Goal: Task Accomplishment & Management: Manage account settings

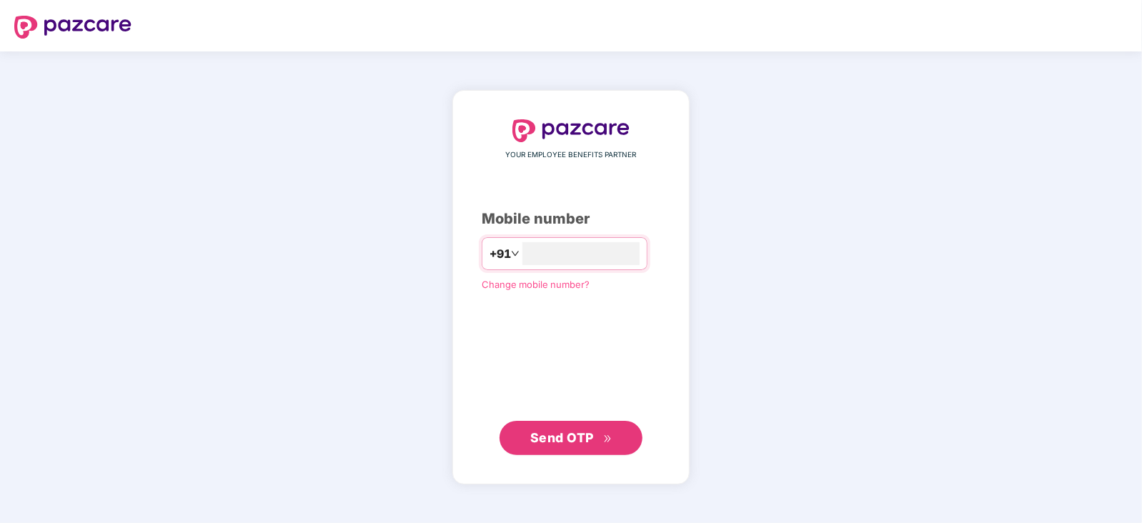
type input "**********"
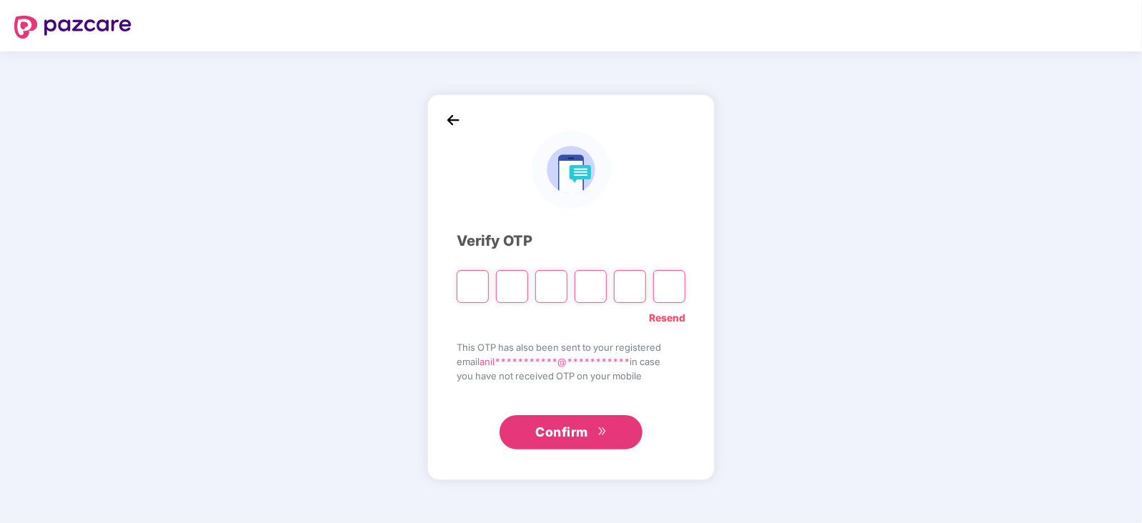
type input "*"
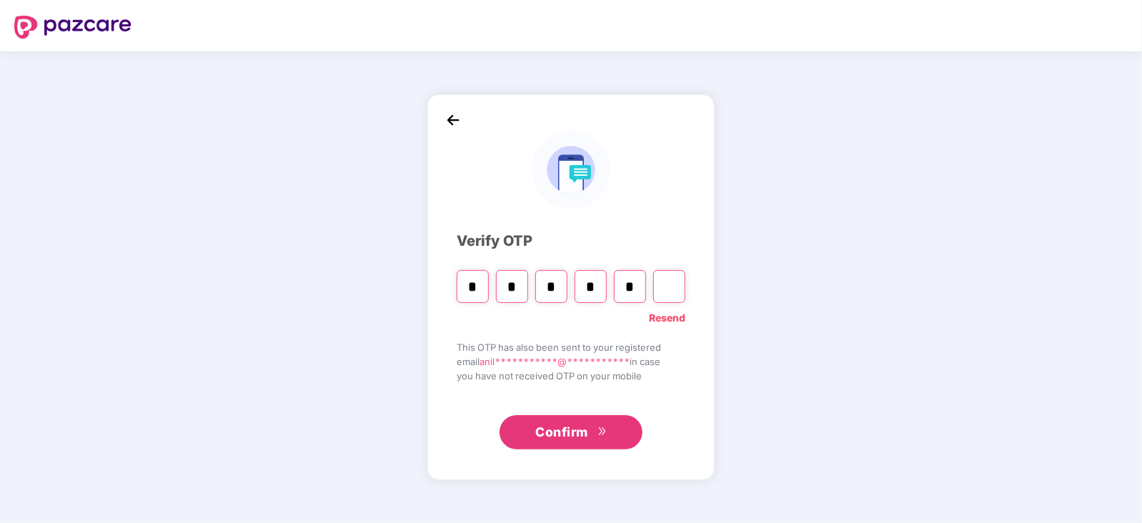
type input "*"
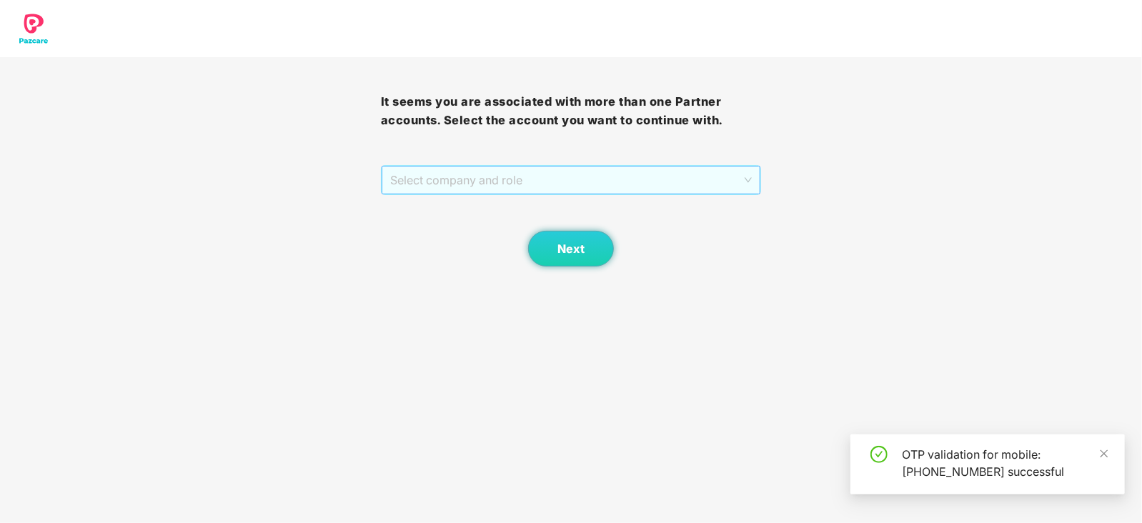
click at [499, 181] on span "Select company and role" at bounding box center [571, 179] width 362 height 27
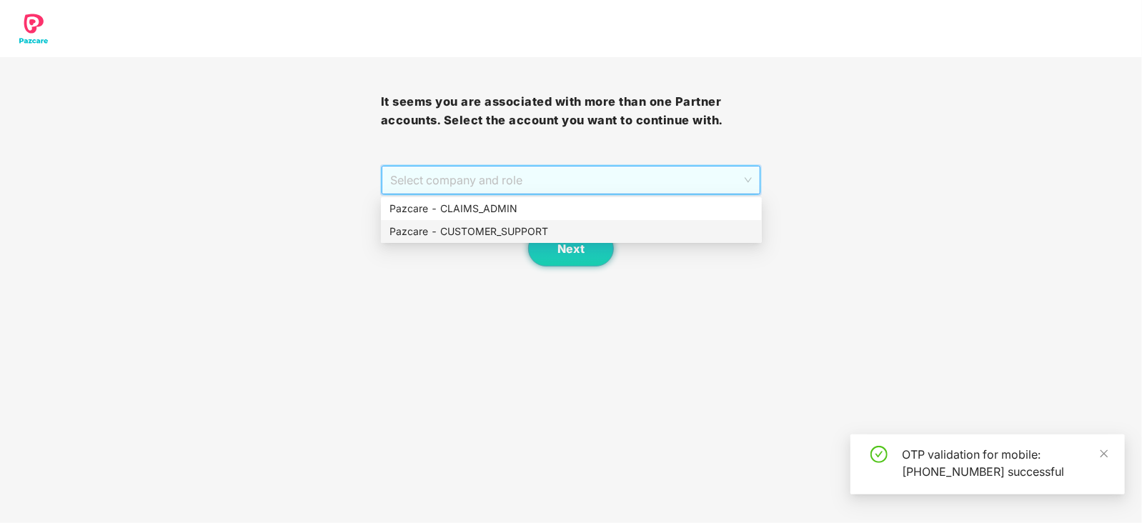
click at [520, 222] on div "Pazcare - CUSTOMER_SUPPORT" at bounding box center [571, 231] width 381 height 23
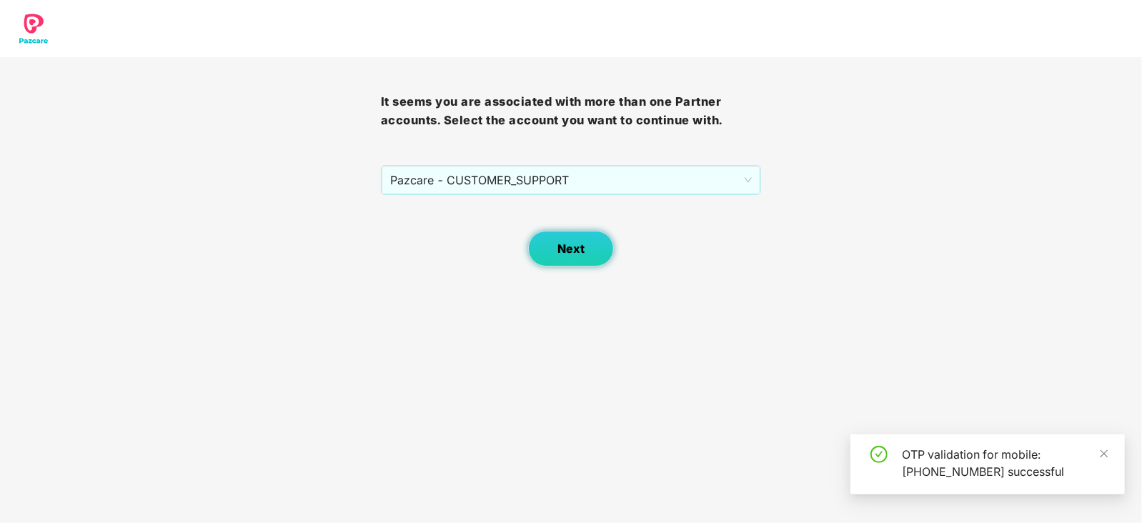
click at [574, 263] on button "Next" at bounding box center [571, 249] width 86 height 36
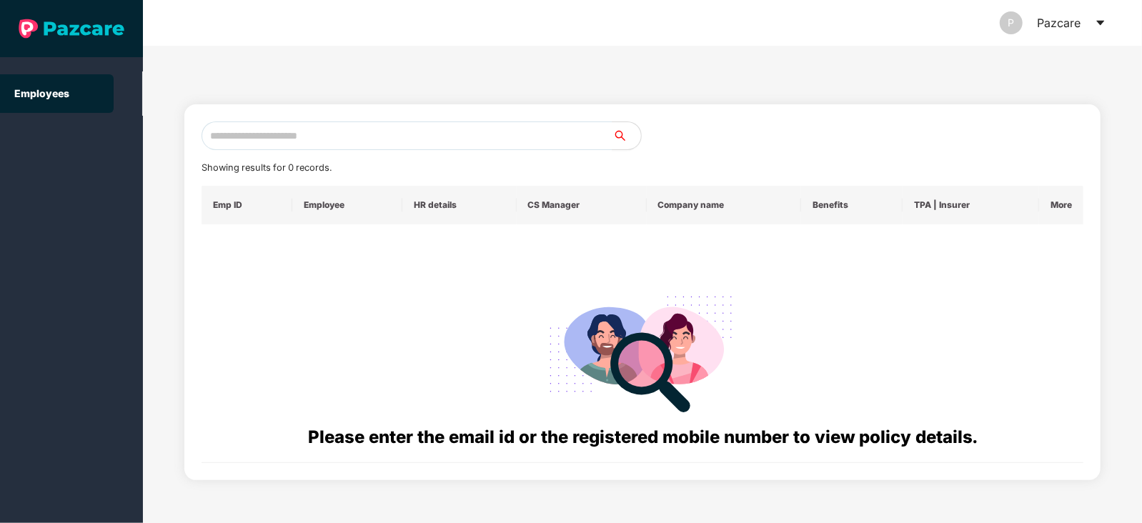
click at [1097, 24] on div "P Pazcare" at bounding box center [1053, 23] width 106 height 46
click at [1097, 24] on icon "caret-down" at bounding box center [1100, 22] width 11 height 11
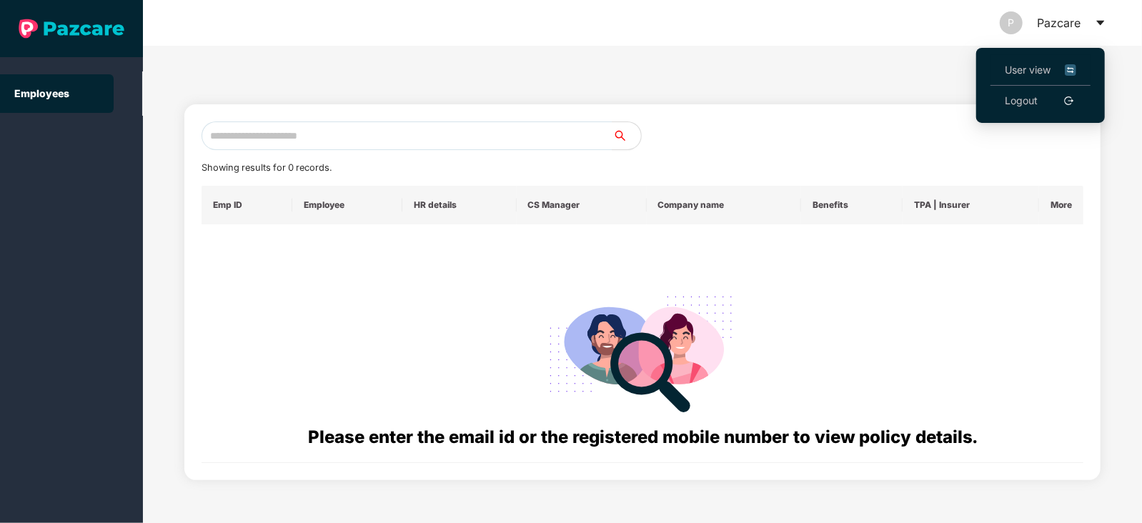
click at [999, 66] on li "User view" at bounding box center [1040, 70] width 100 height 31
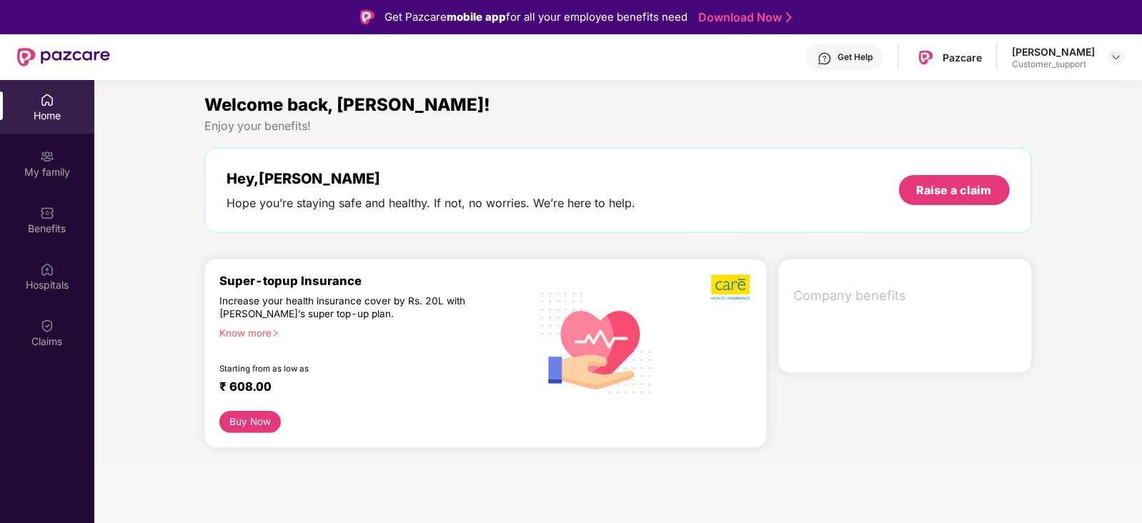
click at [1127, 58] on header "Get Help Pazcare Anilkumar Harishankar Gupta Customer_support" at bounding box center [571, 57] width 1142 height 46
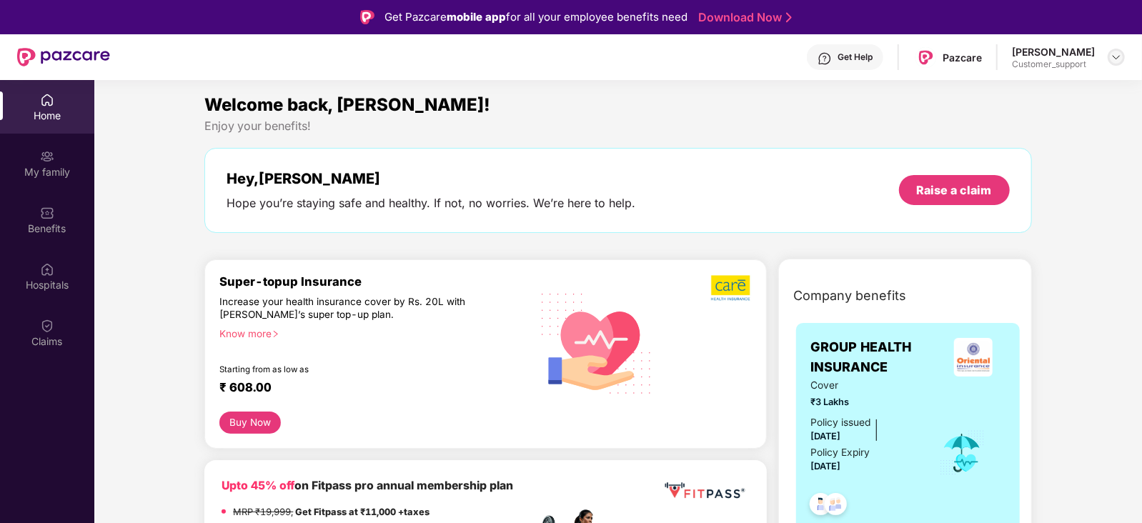
click at [1122, 58] on img at bounding box center [1115, 56] width 11 height 11
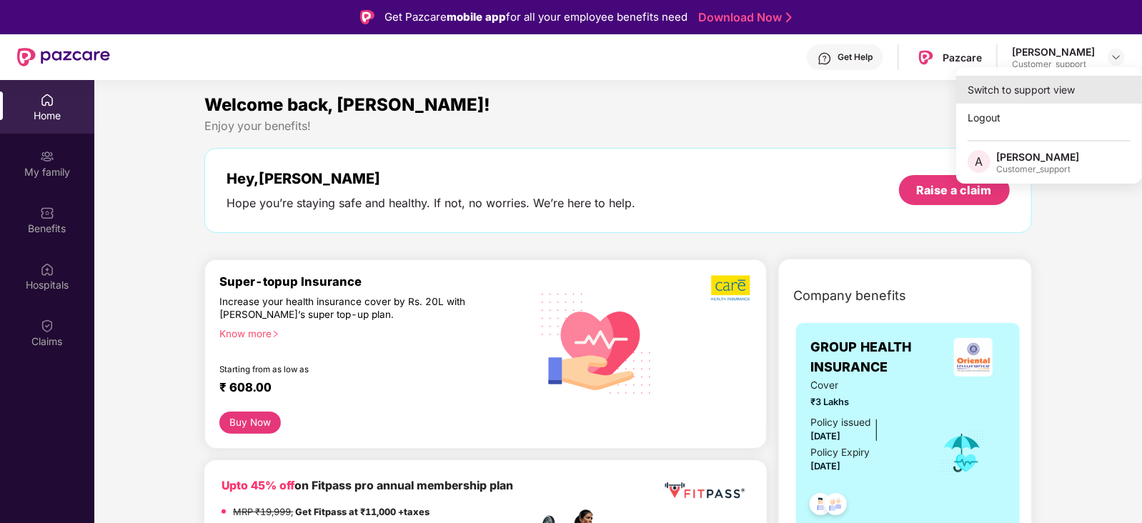
click at [990, 94] on div "Switch to support view" at bounding box center [1049, 90] width 186 height 28
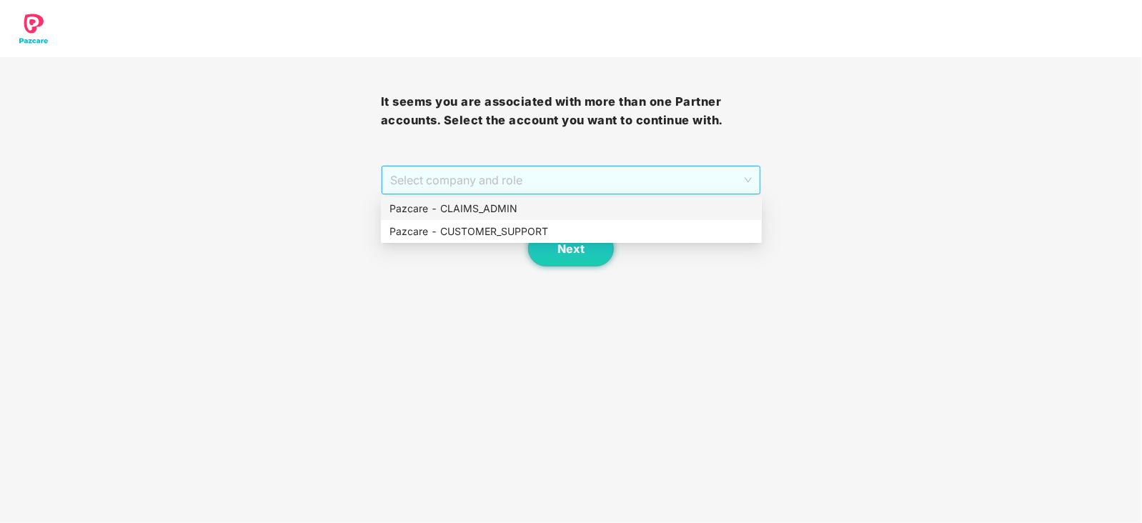
click at [604, 184] on span "Select company and role" at bounding box center [571, 179] width 362 height 27
click at [527, 205] on div "Pazcare - CLAIMS_ADMIN" at bounding box center [571, 209] width 364 height 16
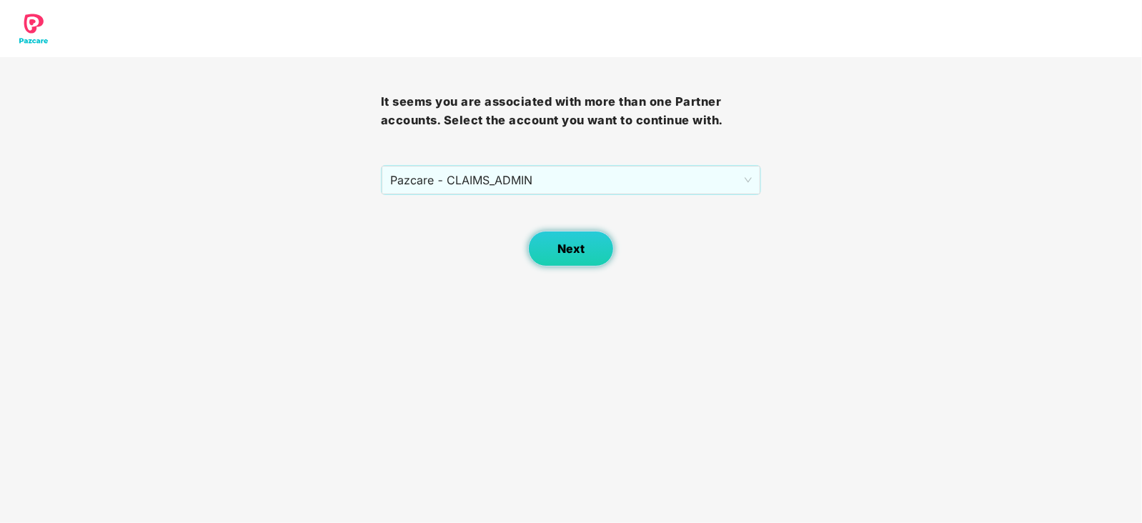
click at [562, 244] on span "Next" at bounding box center [570, 249] width 27 height 14
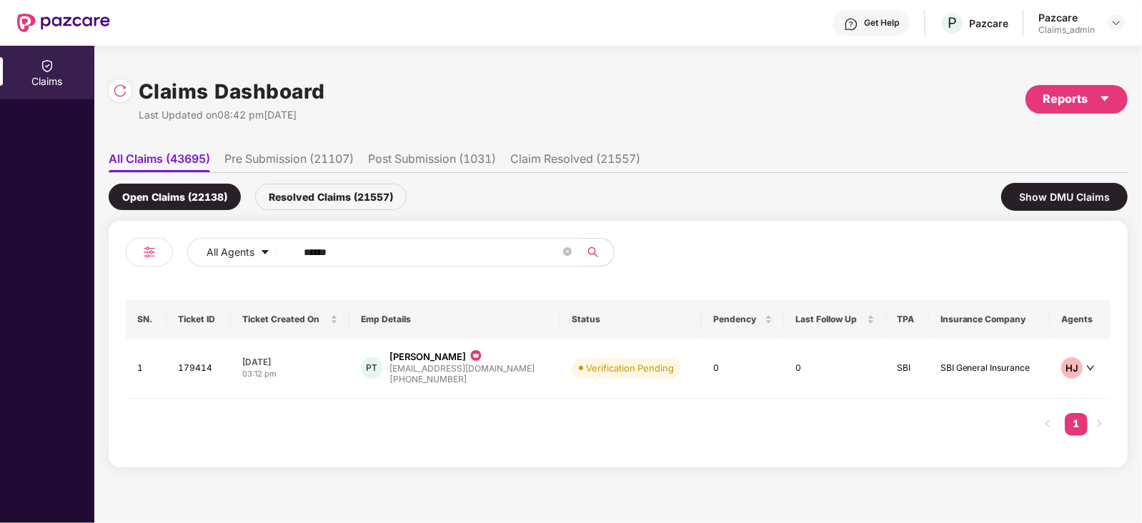
click at [382, 241] on input "******" at bounding box center [432, 251] width 257 height 21
paste input "text"
click at [382, 241] on input "******" at bounding box center [432, 251] width 257 height 21
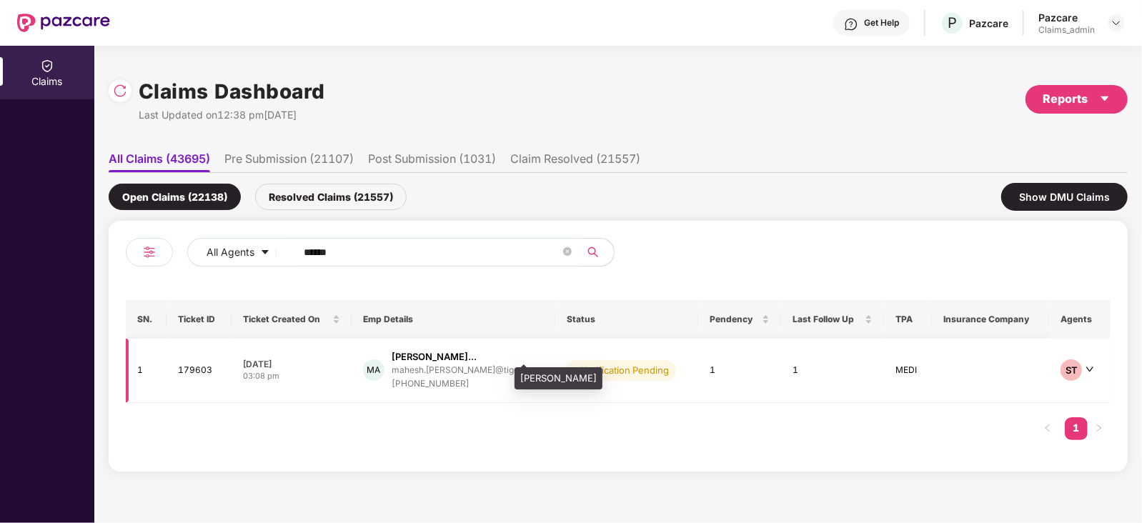
type input "******"
click at [699, 367] on td "1" at bounding box center [739, 371] width 83 height 64
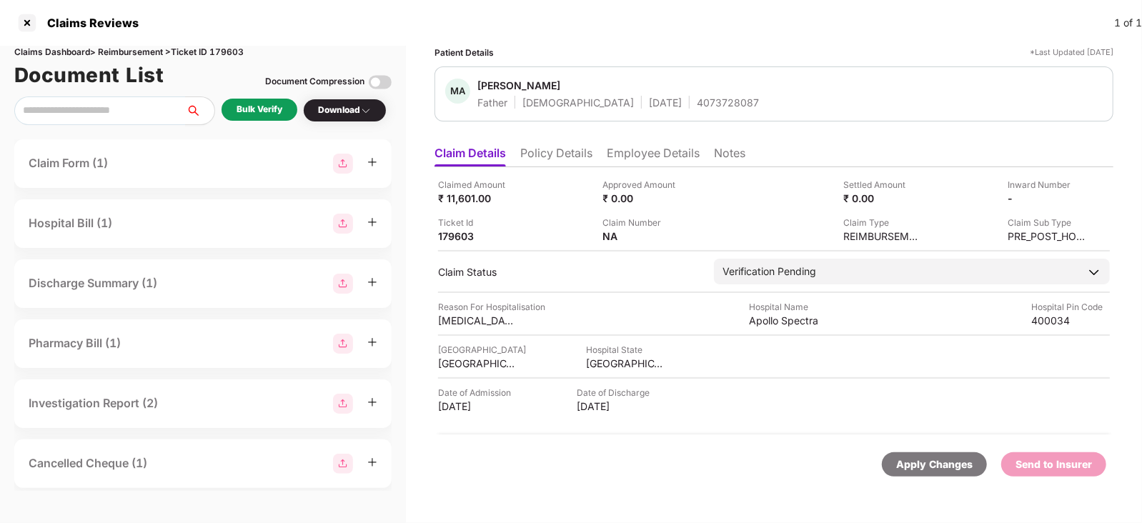
click at [283, 107] on div "Bulk Verify" at bounding box center [259, 110] width 76 height 22
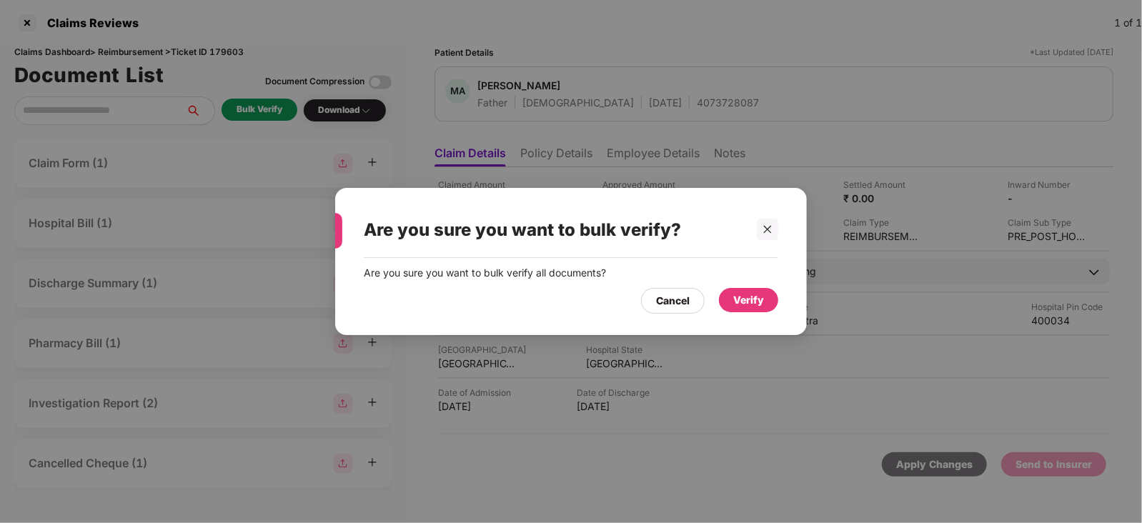
click at [752, 298] on div "Verify" at bounding box center [748, 300] width 31 height 16
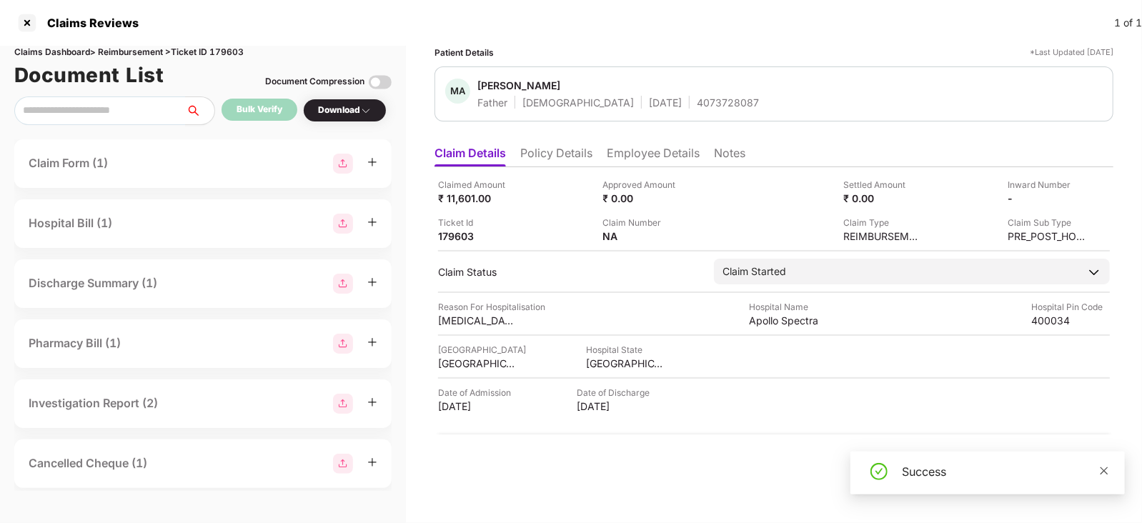
click at [1098, 470] on div "Success" at bounding box center [1005, 471] width 206 height 17
click at [1082, 466] on div "Success" at bounding box center [1005, 471] width 206 height 17
click at [1100, 472] on icon "close" at bounding box center [1104, 471] width 10 height 10
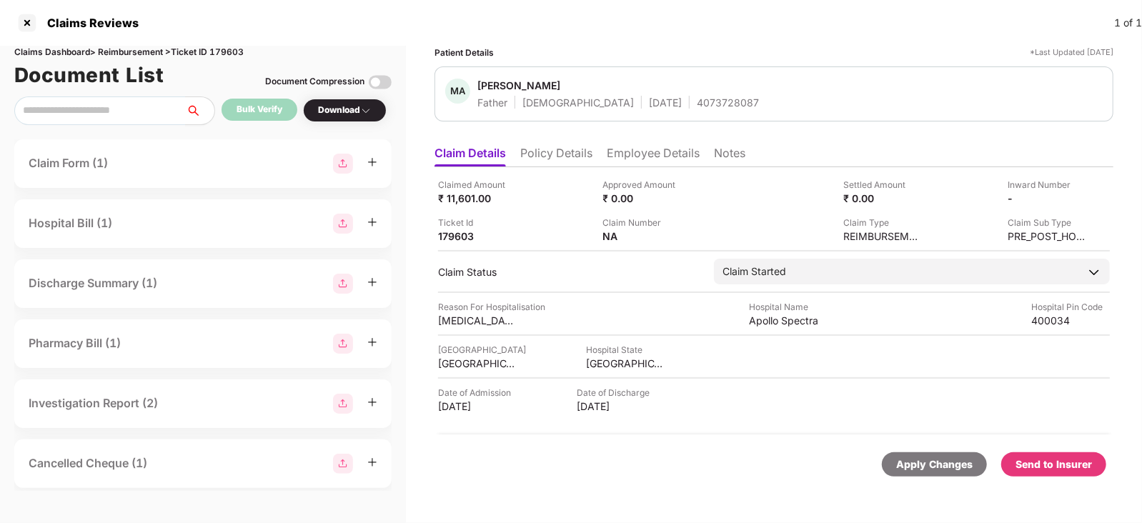
click at [1072, 472] on div "Send to Insurer" at bounding box center [1053, 464] width 105 height 24
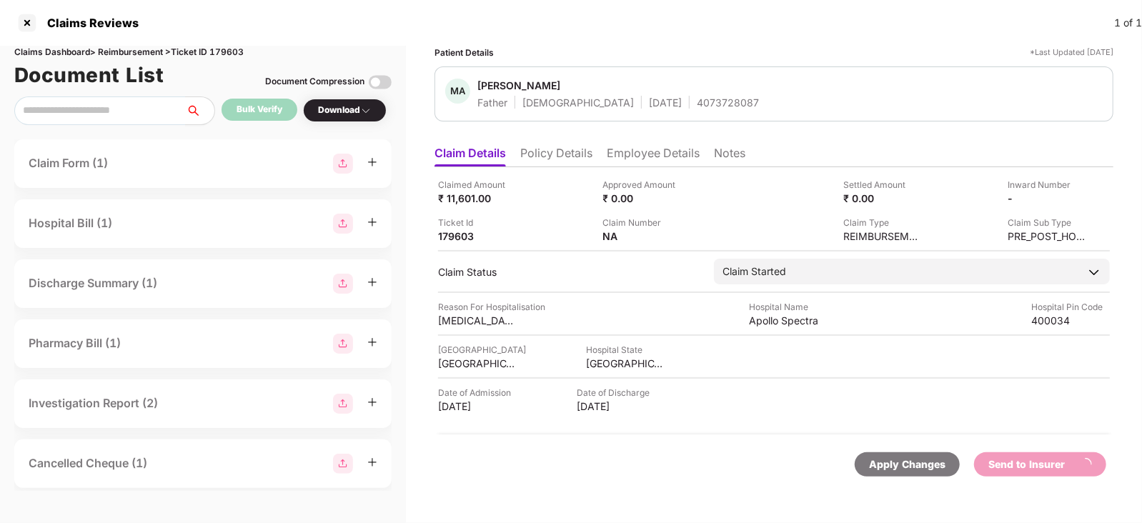
click at [624, 151] on li "Employee Details" at bounding box center [653, 156] width 93 height 21
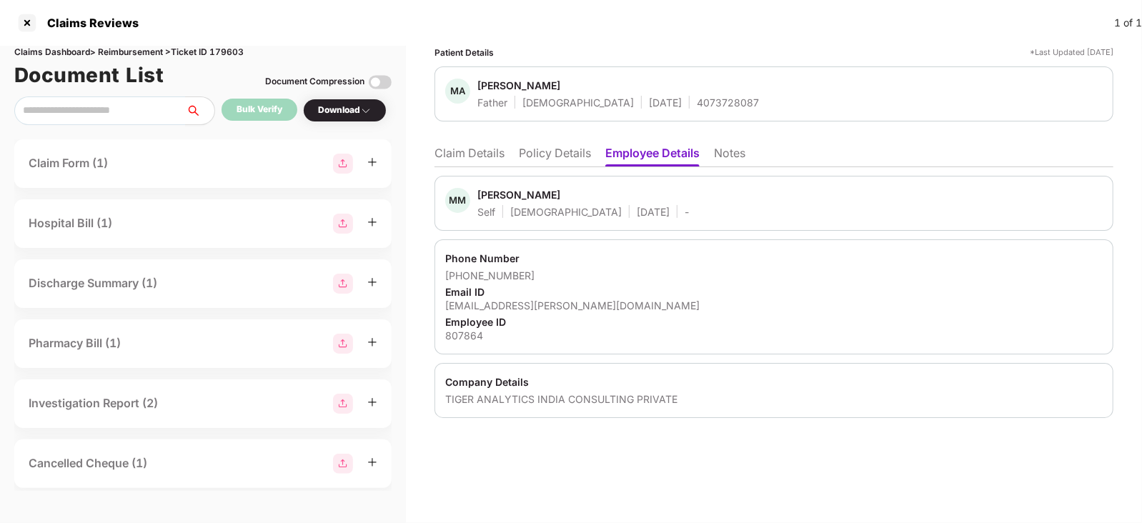
click at [502, 205] on div "Self Male 04 Dec 1995 -" at bounding box center [582, 212] width 211 height 14
click at [502, 196] on div "Mahesh Murali Addagatla" at bounding box center [518, 195] width 83 height 14
copy div "Mahesh"
click at [464, 159] on li "Claim Details" at bounding box center [469, 156] width 70 height 21
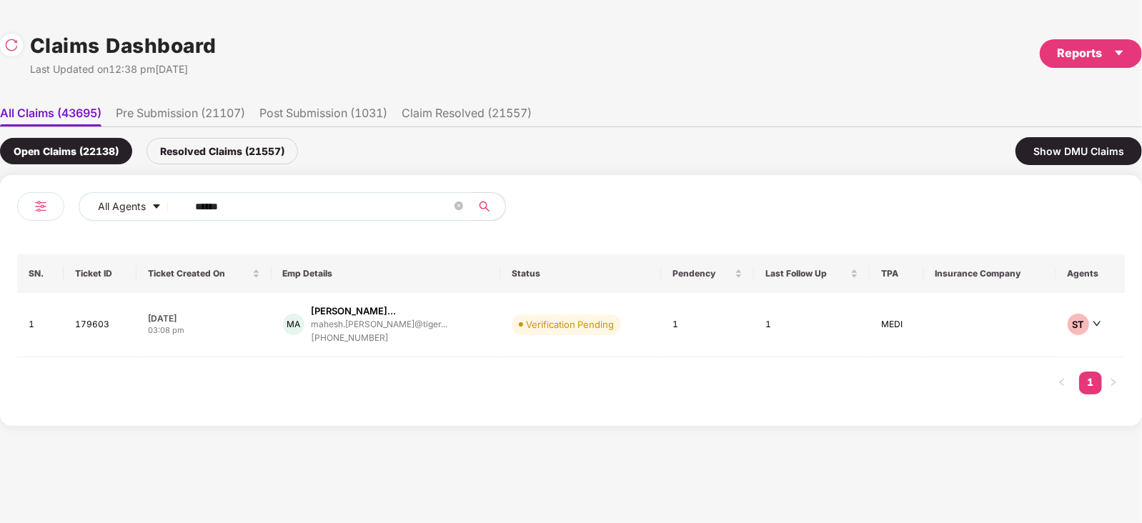
scroll to position [0, 1]
click at [26, 44] on div at bounding box center [15, 43] width 30 height 26
click at [16, 46] on img at bounding box center [11, 45] width 14 height 14
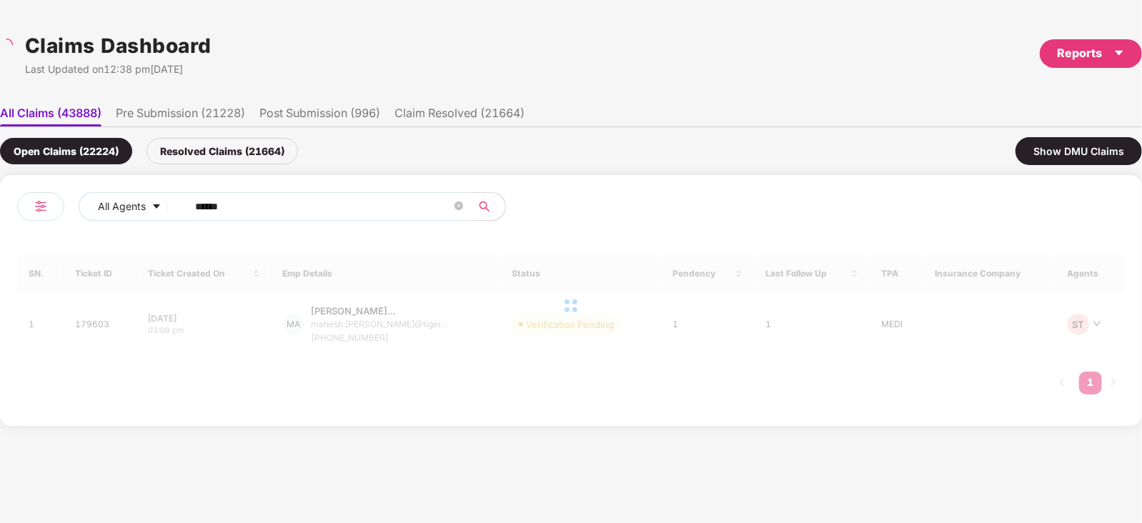
click at [337, 209] on input "******" at bounding box center [323, 206] width 257 height 21
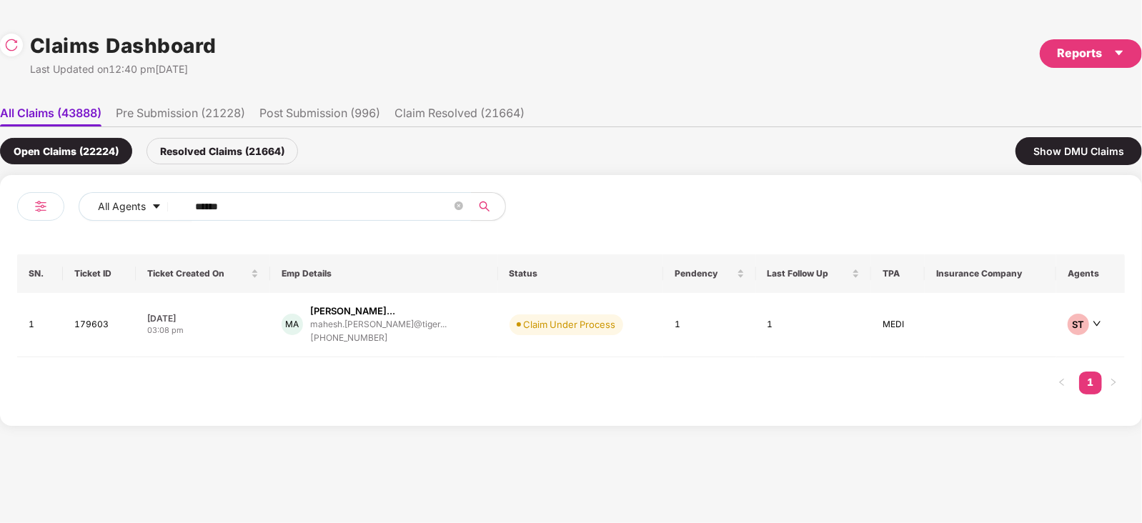
click at [337, 209] on input "******" at bounding box center [323, 206] width 257 height 21
paste input "text"
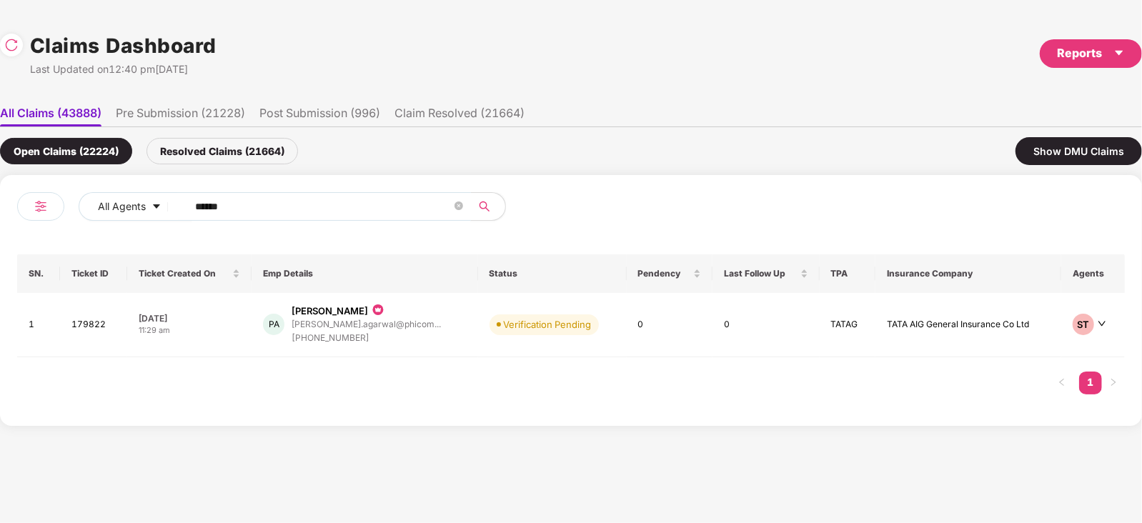
type input "******"
click at [509, 339] on td "Verification Pending" at bounding box center [552, 325] width 149 height 64
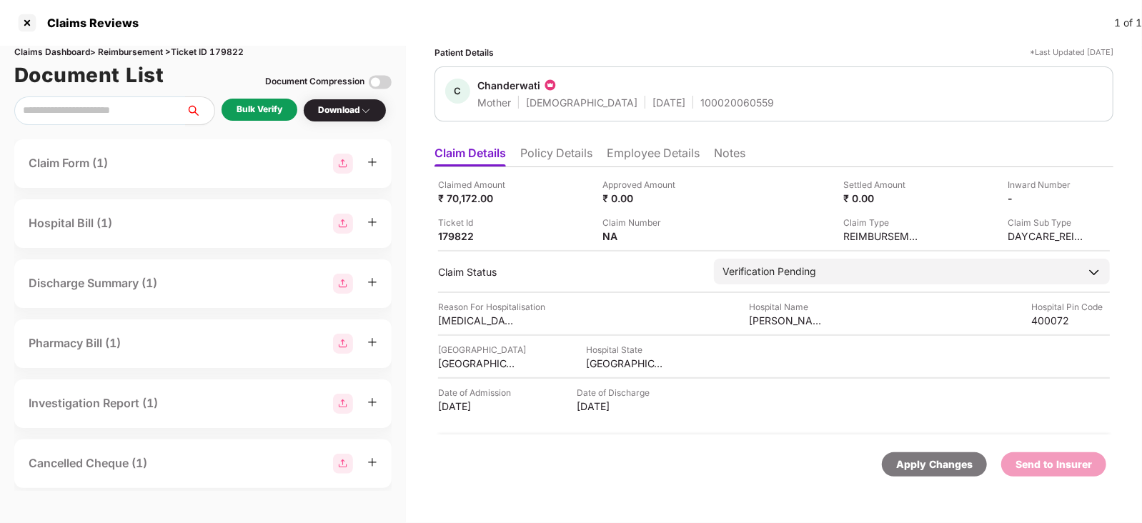
click at [557, 162] on li "Policy Details" at bounding box center [556, 156] width 72 height 21
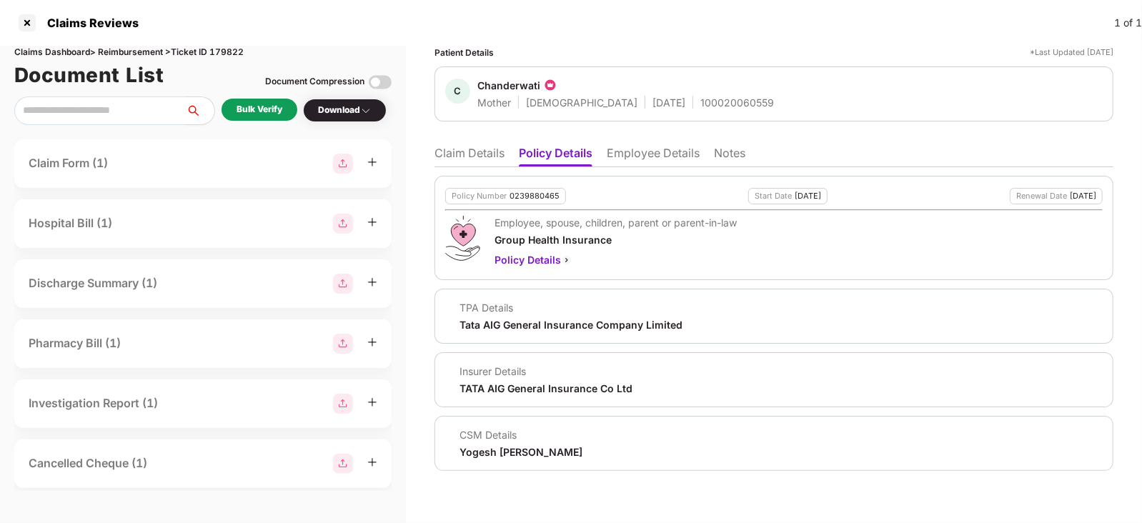
click at [472, 156] on li "Claim Details" at bounding box center [469, 156] width 70 height 21
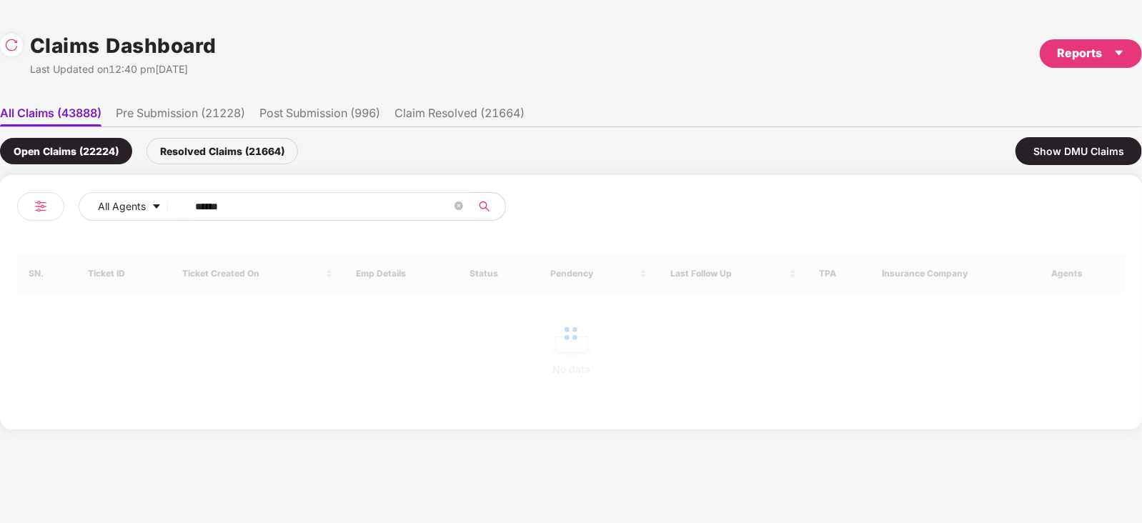
scroll to position [0, 1]
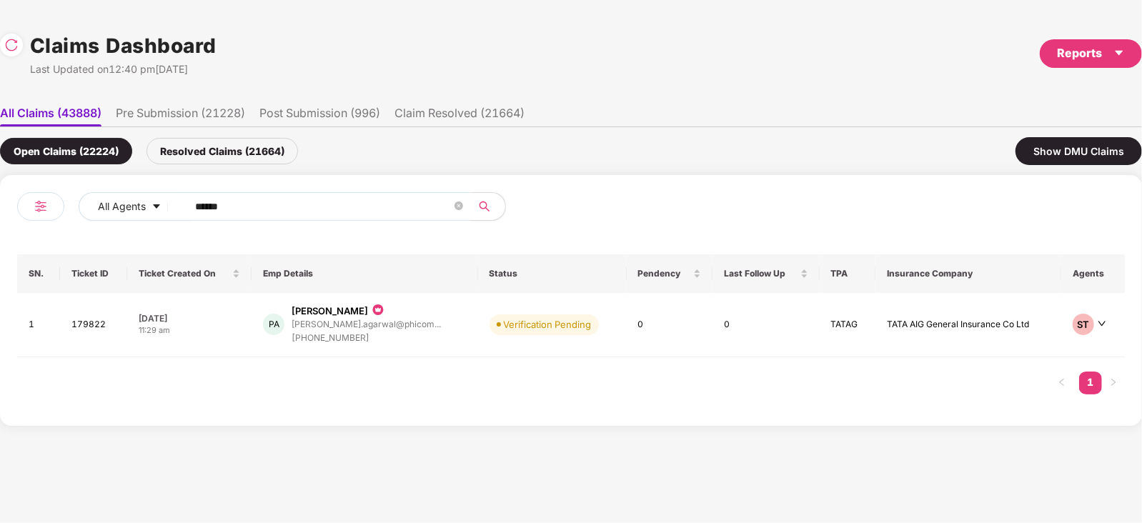
click at [339, 199] on input "******" at bounding box center [323, 206] width 257 height 21
paste input "text"
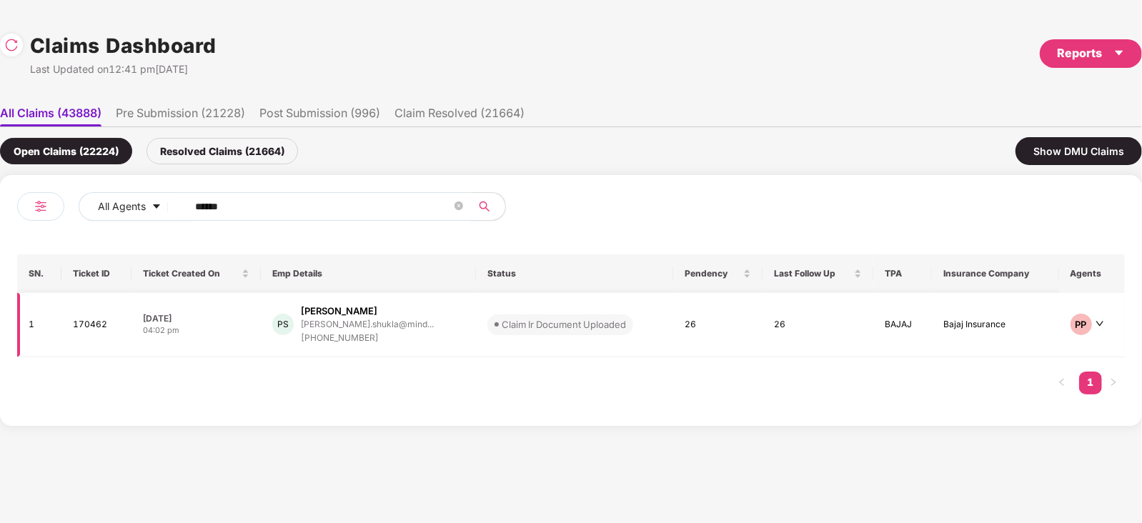
type input "******"
click at [410, 337] on div "+917588243635" at bounding box center [367, 339] width 133 height 14
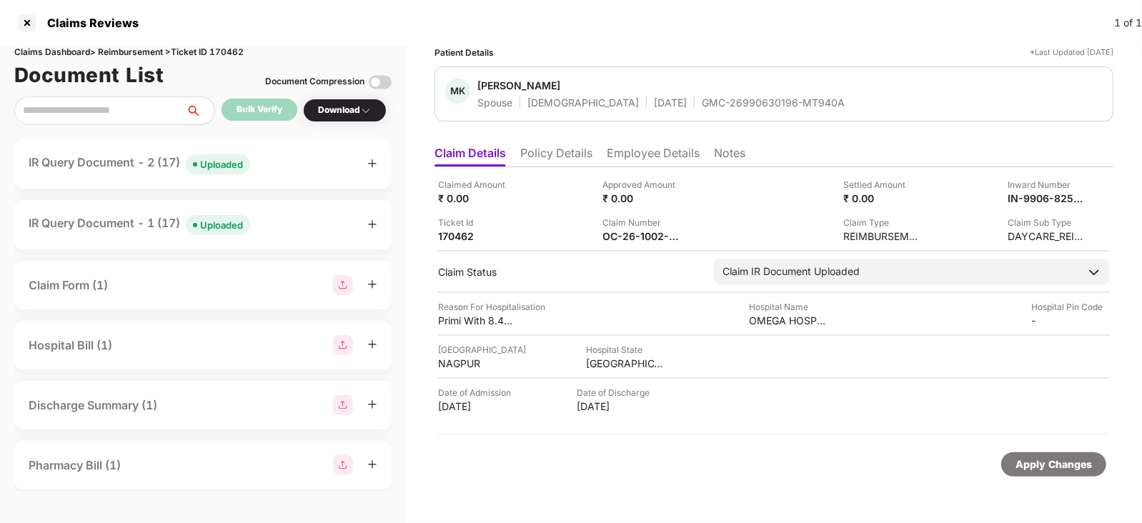
click at [704, 104] on div "GMC-26990630196-MT940A" at bounding box center [773, 103] width 143 height 14
copy div "GMC-26990630196-MT940A"
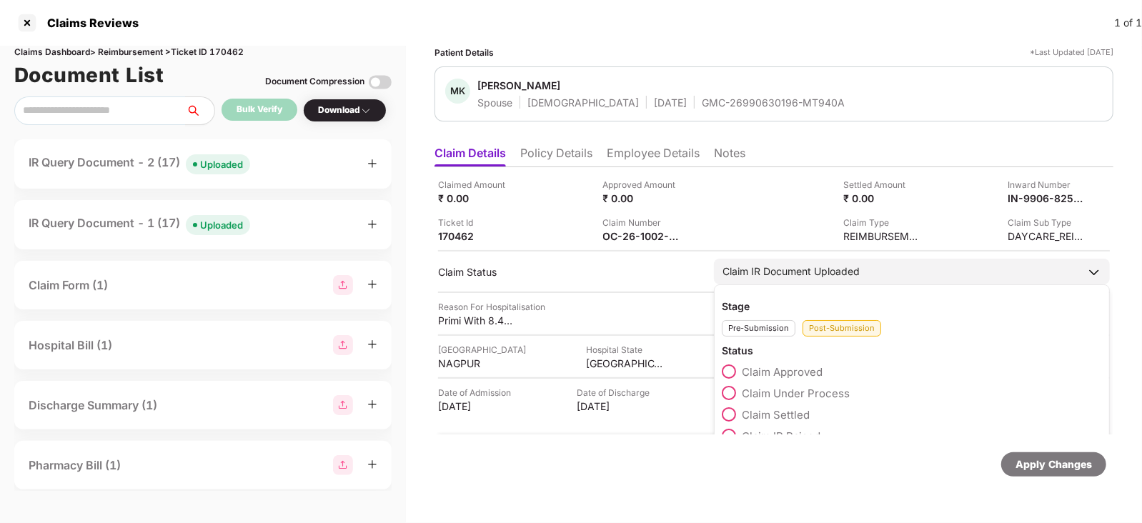
click at [800, 391] on span "Claim Under Process" at bounding box center [796, 394] width 108 height 14
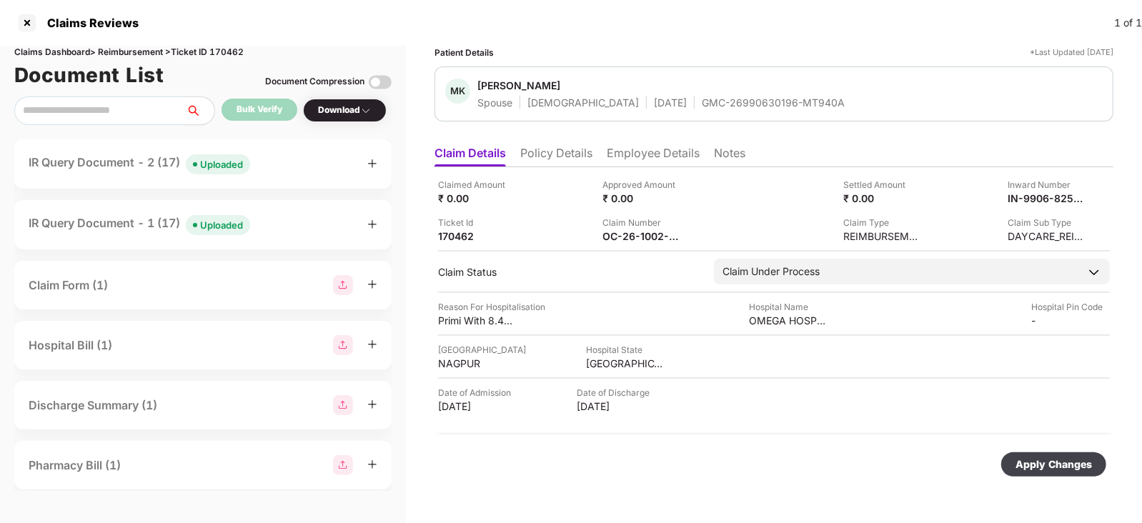
click at [1019, 467] on div "Apply Changes" at bounding box center [1053, 465] width 76 height 16
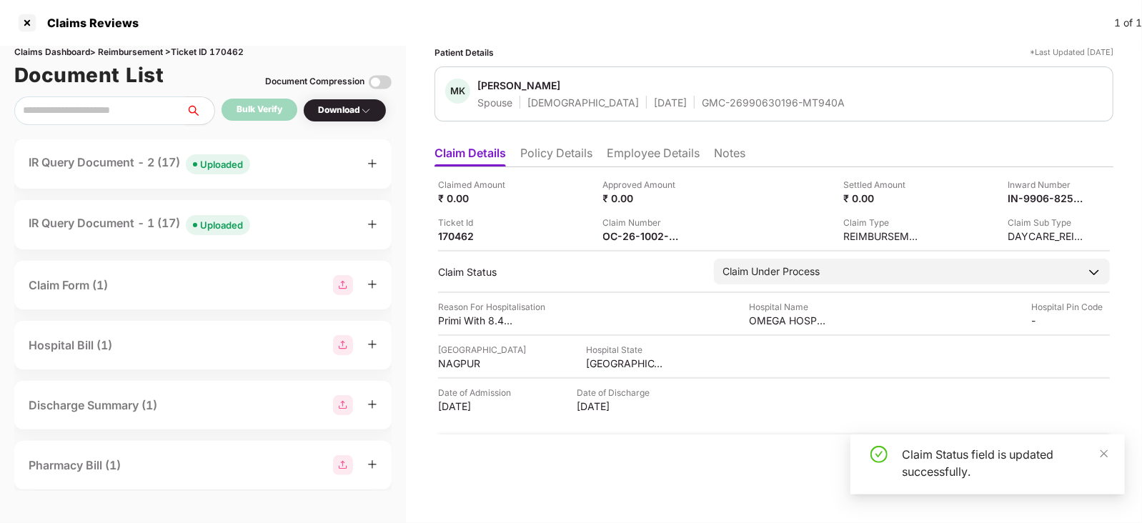
click at [632, 158] on li "Employee Details" at bounding box center [653, 156] width 93 height 21
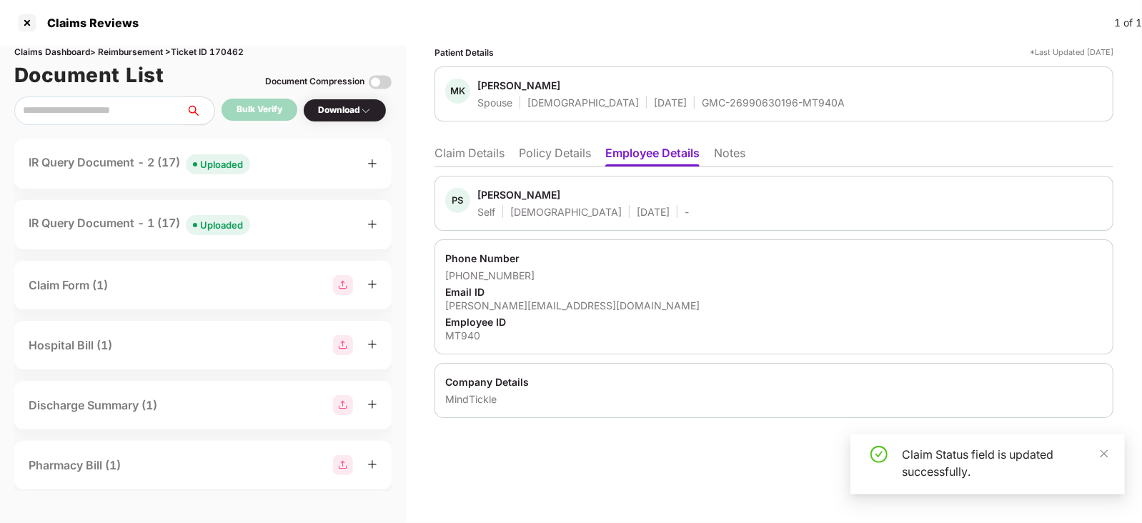
click at [460, 162] on li "Claim Details" at bounding box center [469, 156] width 70 height 21
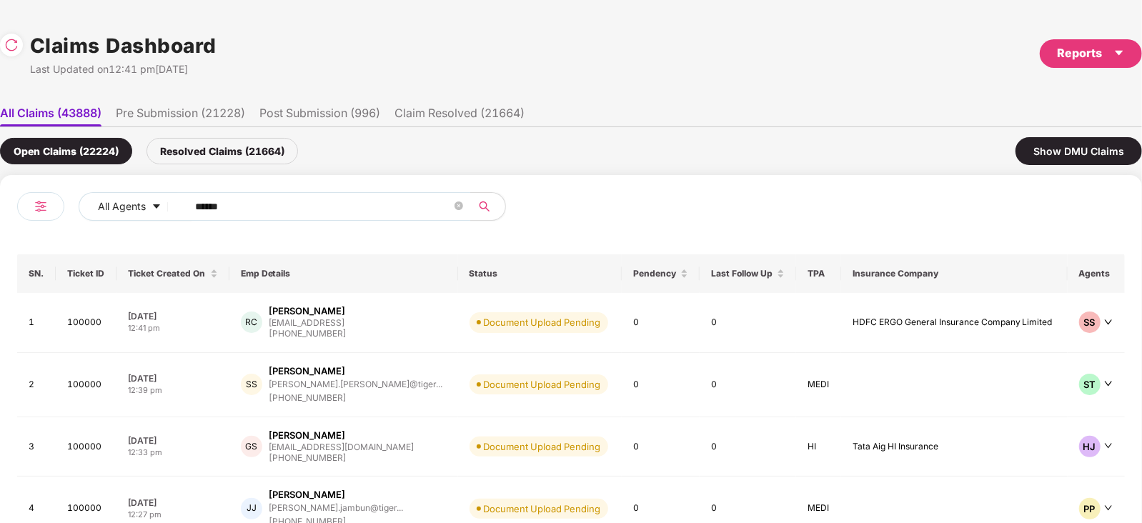
scroll to position [0, 1]
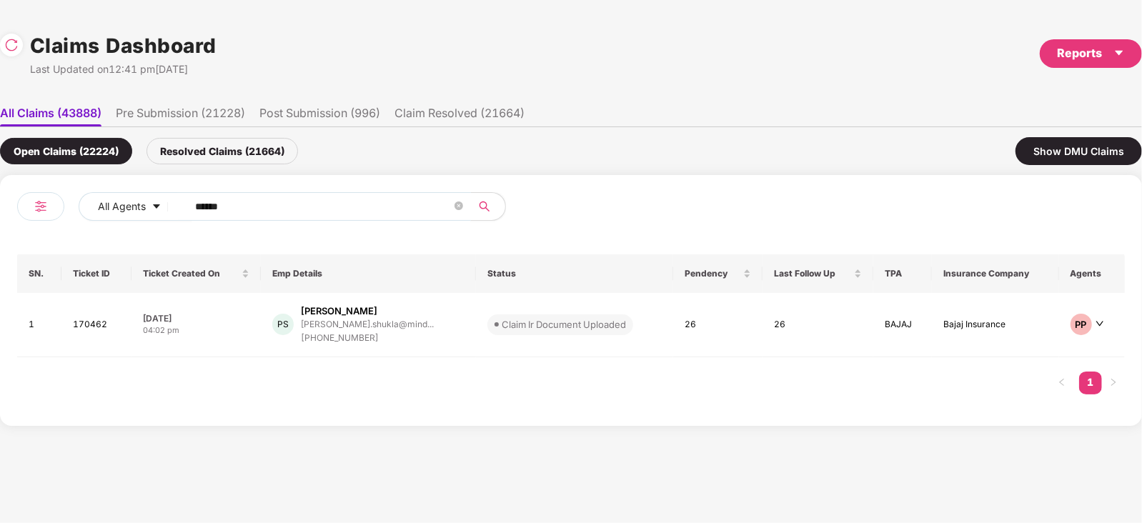
click at [297, 211] on input "******" at bounding box center [323, 206] width 257 height 21
paste input "text"
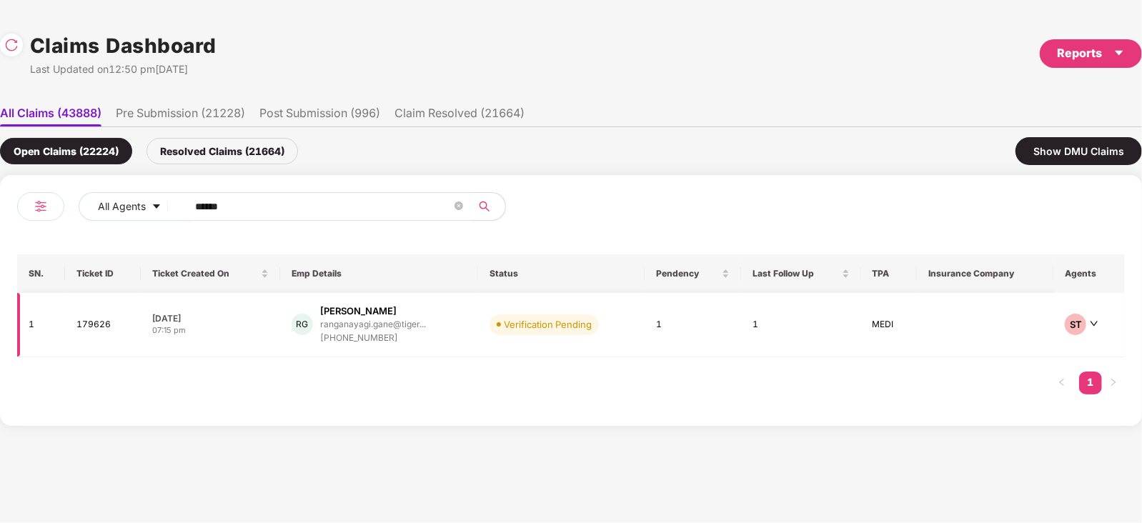
type input "******"
click at [447, 328] on div "RG Ranganayagi Ganesan ranganayagi.gane@tiger... +919445363336" at bounding box center [379, 324] width 175 height 41
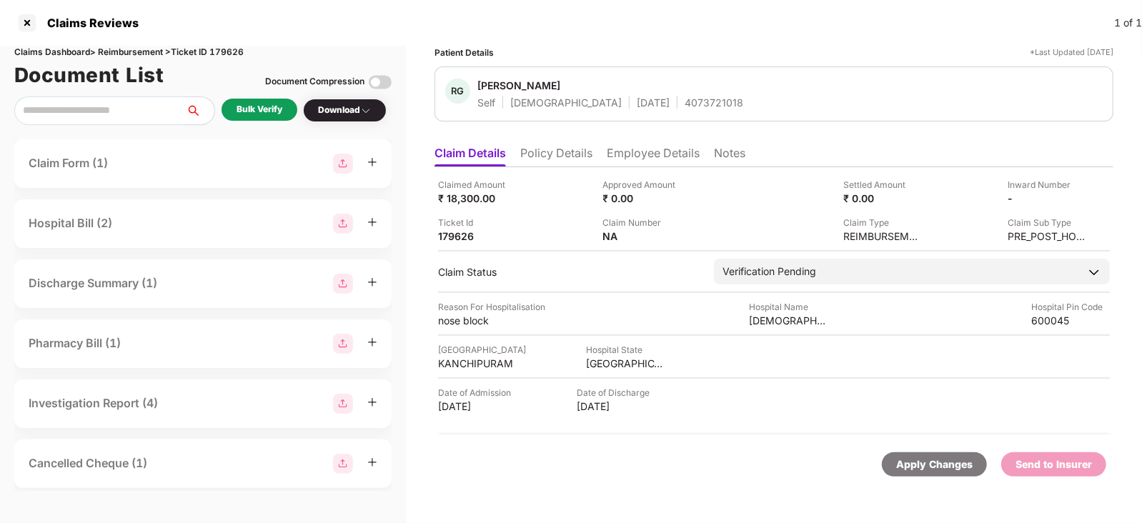
click at [268, 113] on div "Bulk Verify" at bounding box center [259, 110] width 46 height 14
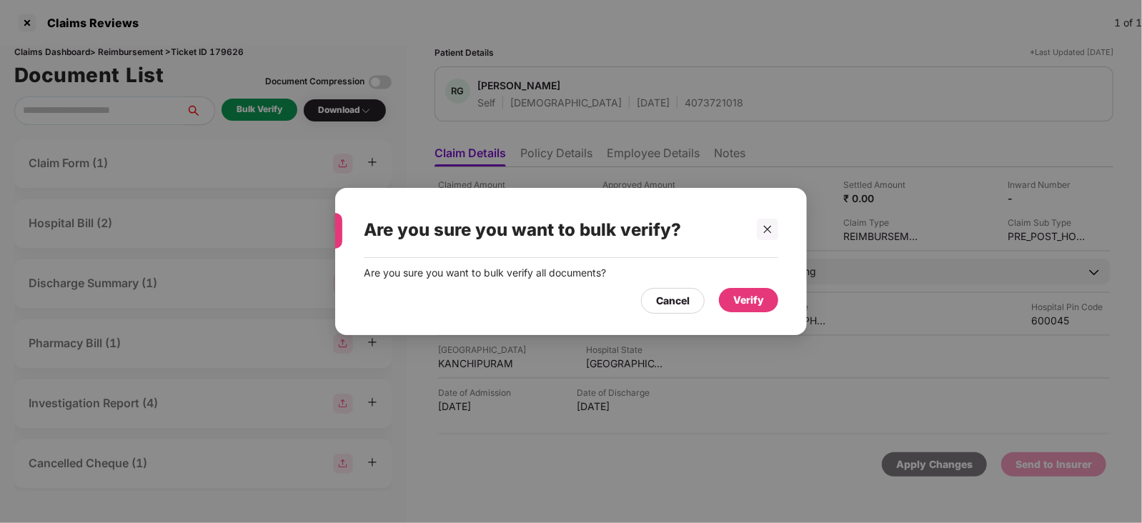
click at [733, 297] on div "Verify" at bounding box center [748, 300] width 31 height 16
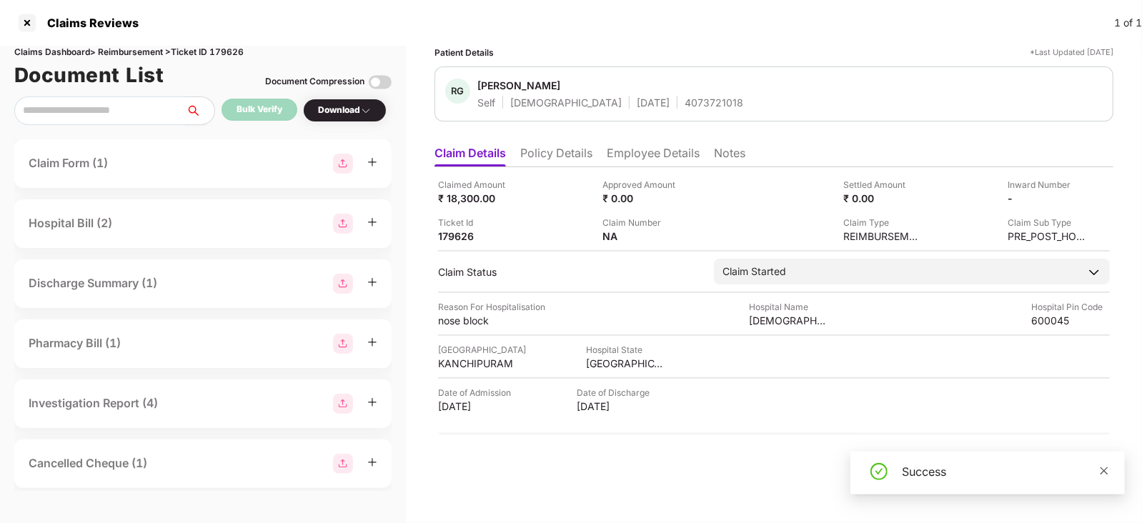
click at [1107, 475] on span at bounding box center [1104, 470] width 10 height 12
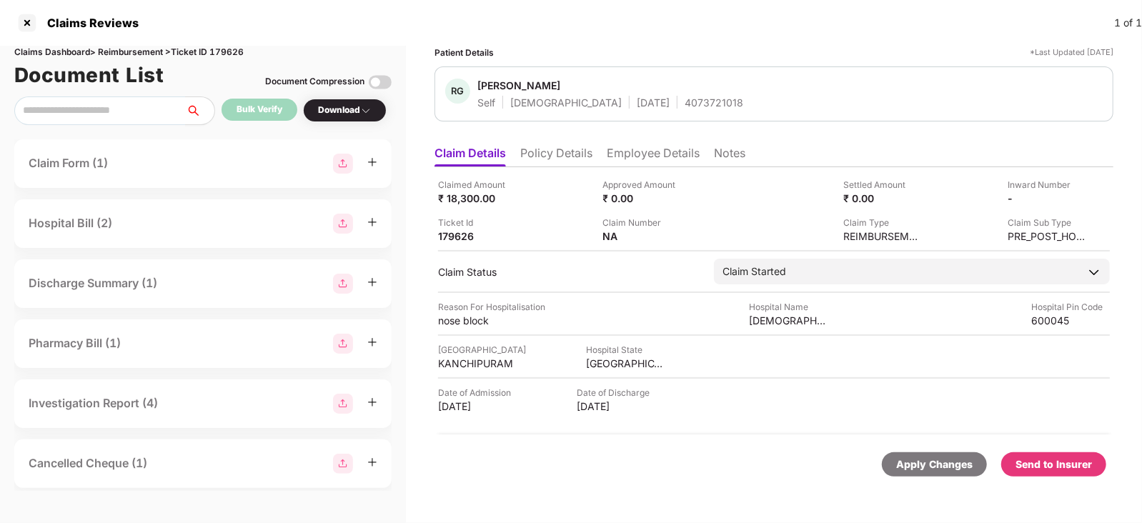
click at [1083, 464] on div "Send to Insurer" at bounding box center [1053, 465] width 76 height 16
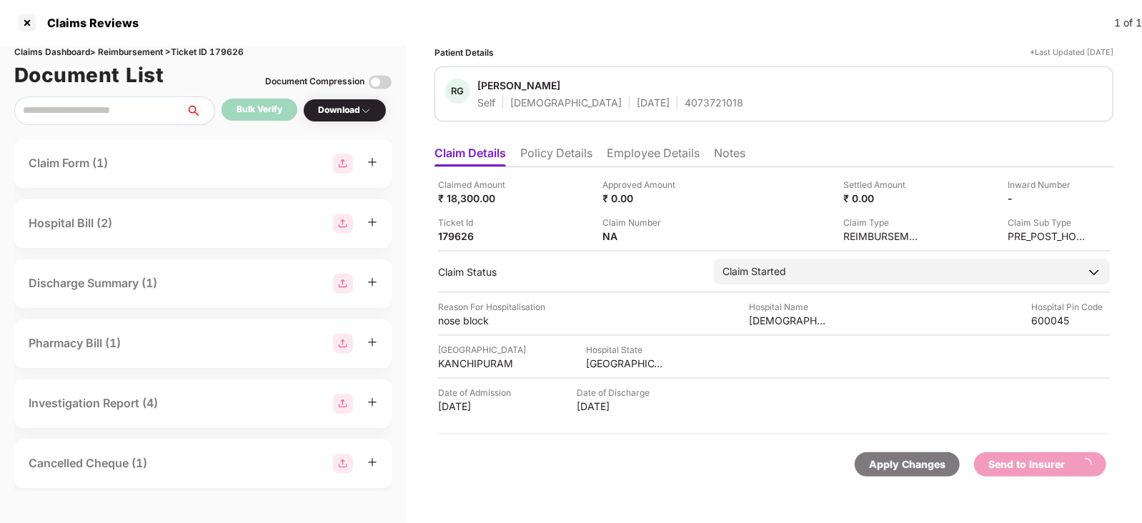
click at [664, 146] on li "Employee Details" at bounding box center [653, 156] width 93 height 21
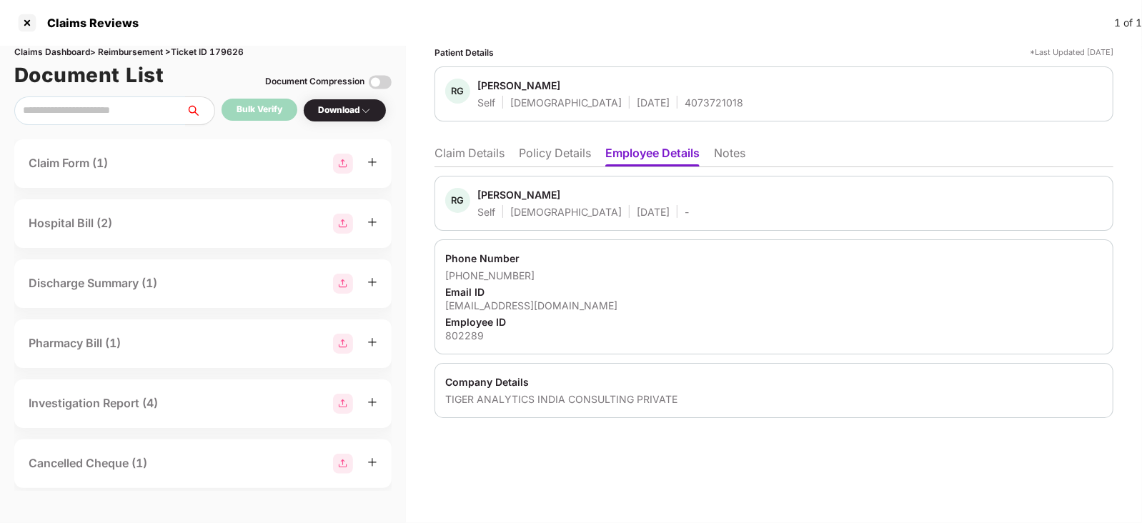
click at [477, 193] on div "Ranganayagi Ganesan" at bounding box center [518, 195] width 83 height 14
copy div "Ranganayagi"
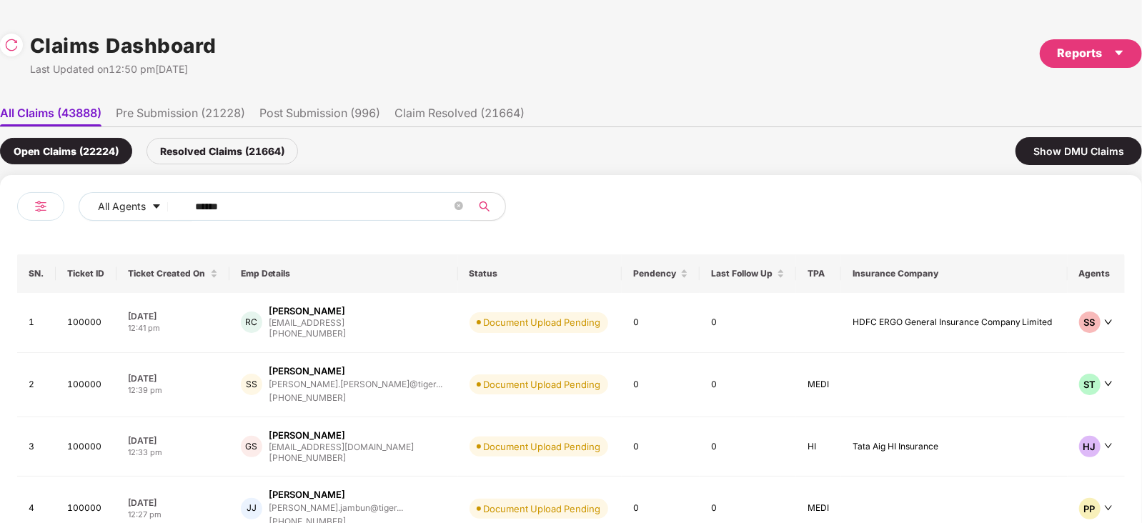
scroll to position [0, 1]
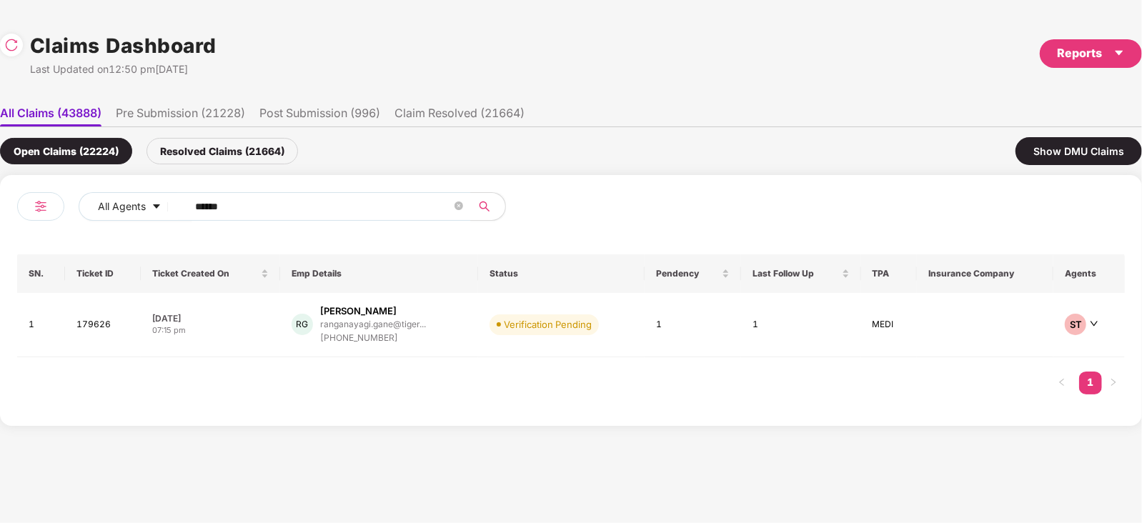
click at [339, 186] on div "All Agents ****** SN. Ticket ID Ticket Created On Emp Details Status Pendency L…" at bounding box center [571, 300] width 1142 height 251
click at [292, 201] on input "******" at bounding box center [323, 206] width 257 height 21
paste input "text"
click at [292, 201] on input "******" at bounding box center [323, 206] width 257 height 21
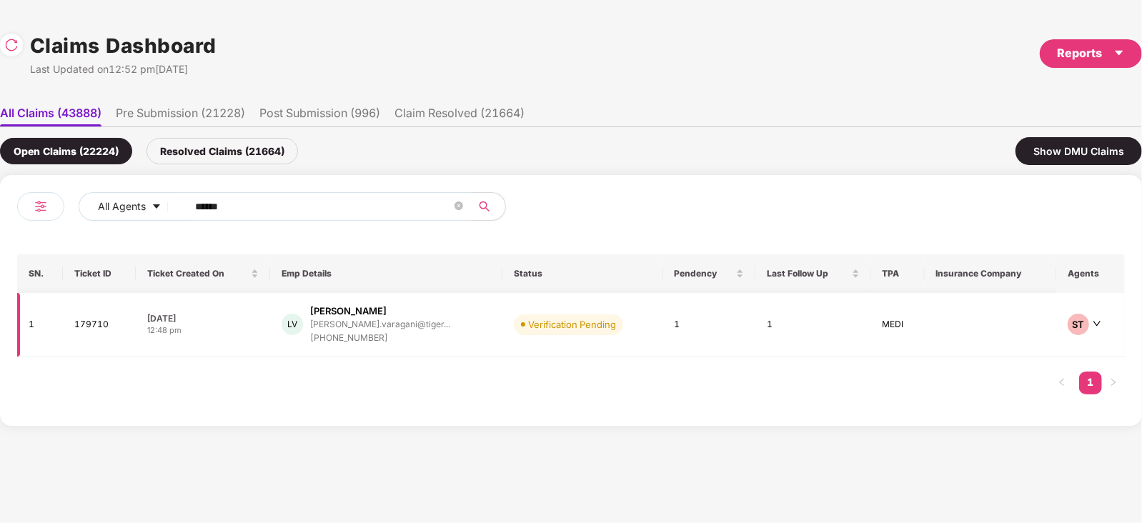
type input "******"
click at [446, 341] on div "LV Lalitha Varagani lalitha.varagani@tiger... +918096801021" at bounding box center [386, 324] width 209 height 41
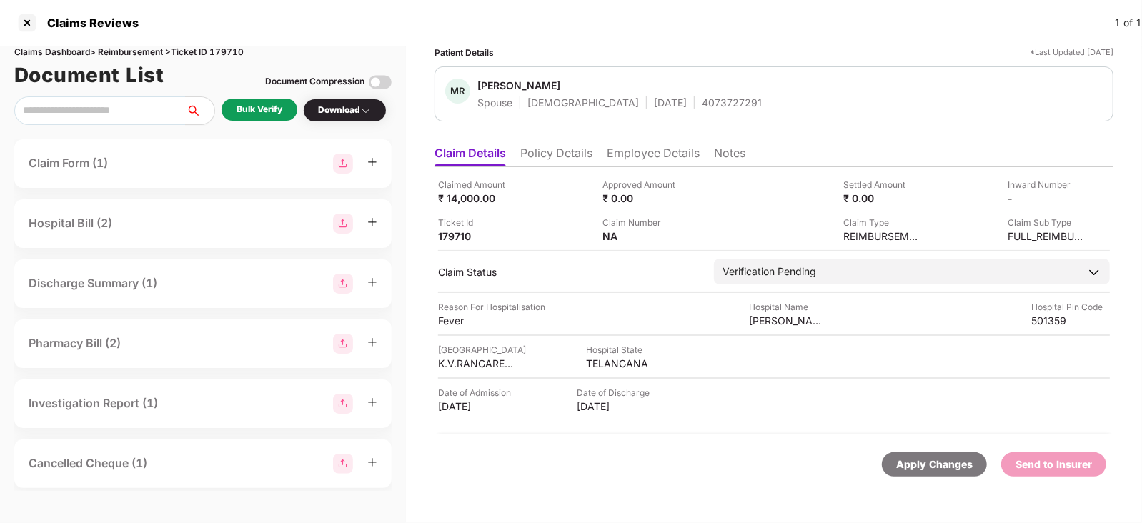
click at [259, 103] on div "Bulk Verify" at bounding box center [259, 110] width 46 height 14
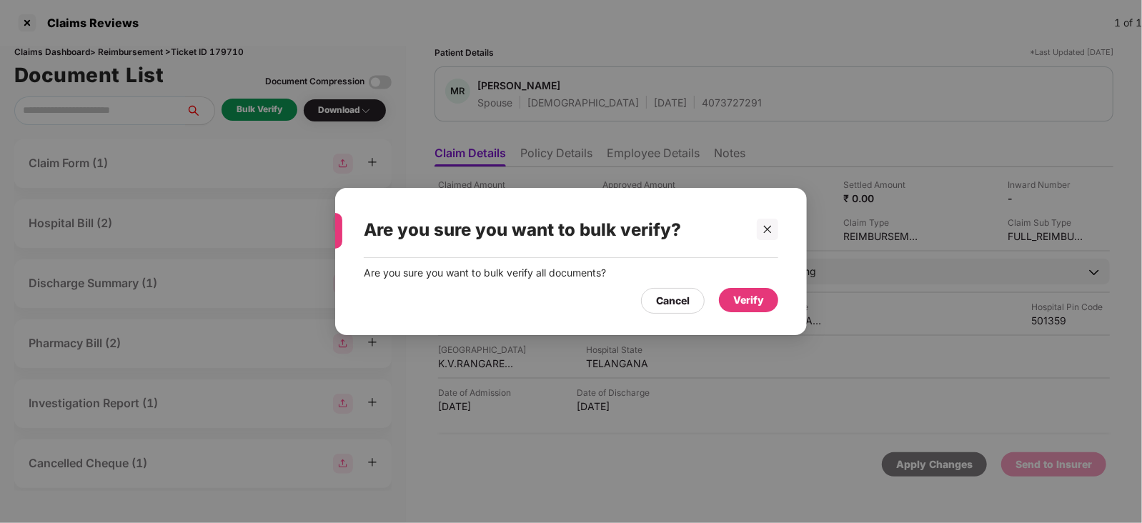
click at [752, 298] on div "Verify" at bounding box center [748, 300] width 31 height 16
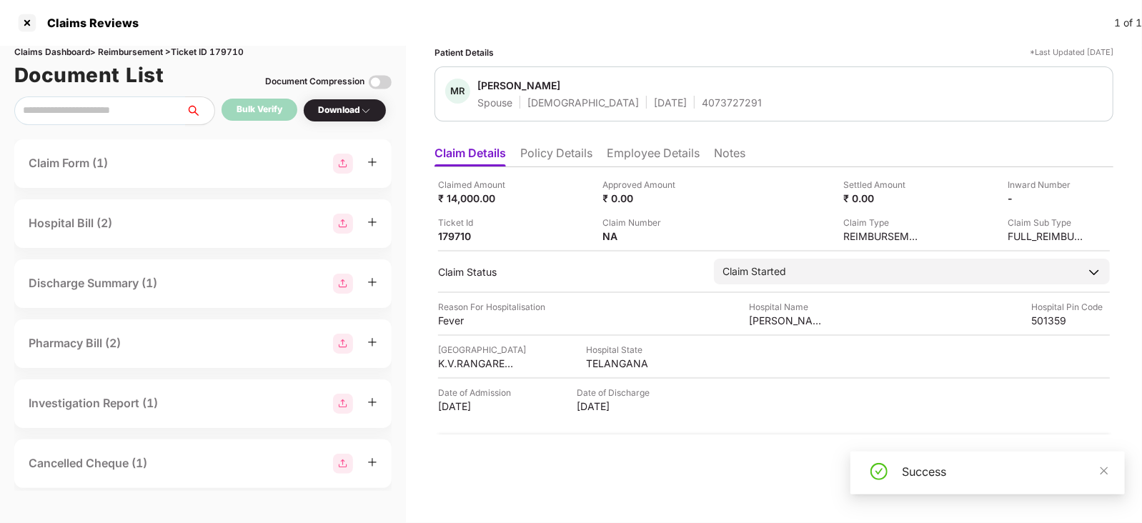
click at [1109, 473] on div "Success" at bounding box center [987, 473] width 274 height 43
click at [1105, 470] on icon "close" at bounding box center [1104, 471] width 10 height 10
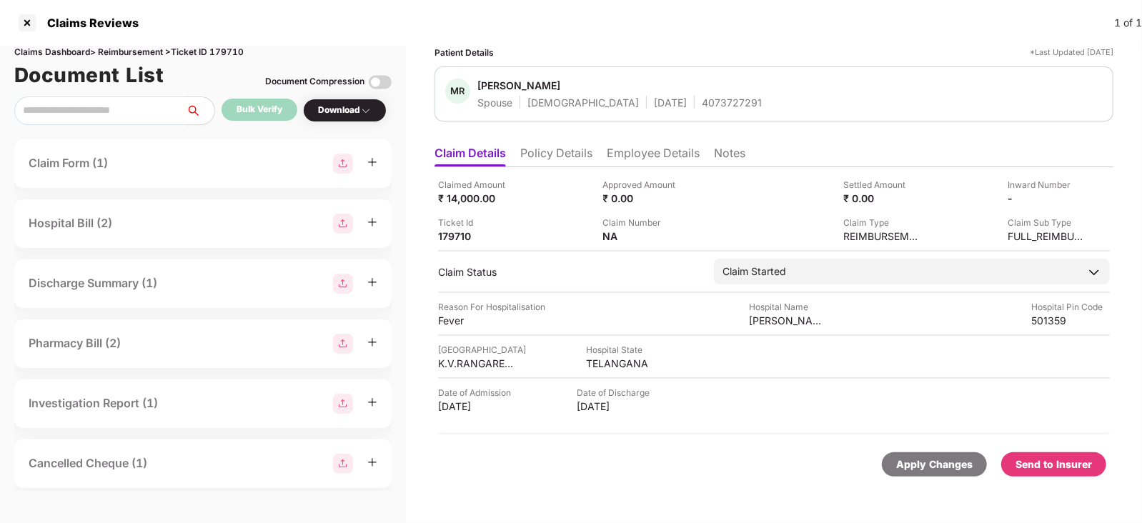
click at [1088, 465] on div "Send to Insurer" at bounding box center [1053, 465] width 76 height 16
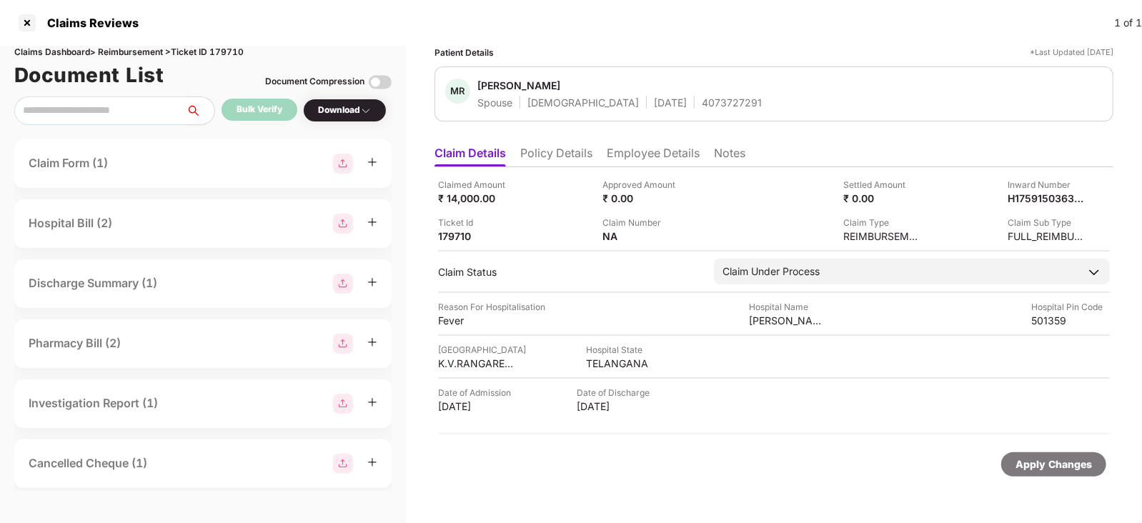
click at [625, 163] on li "Employee Details" at bounding box center [653, 156] width 93 height 21
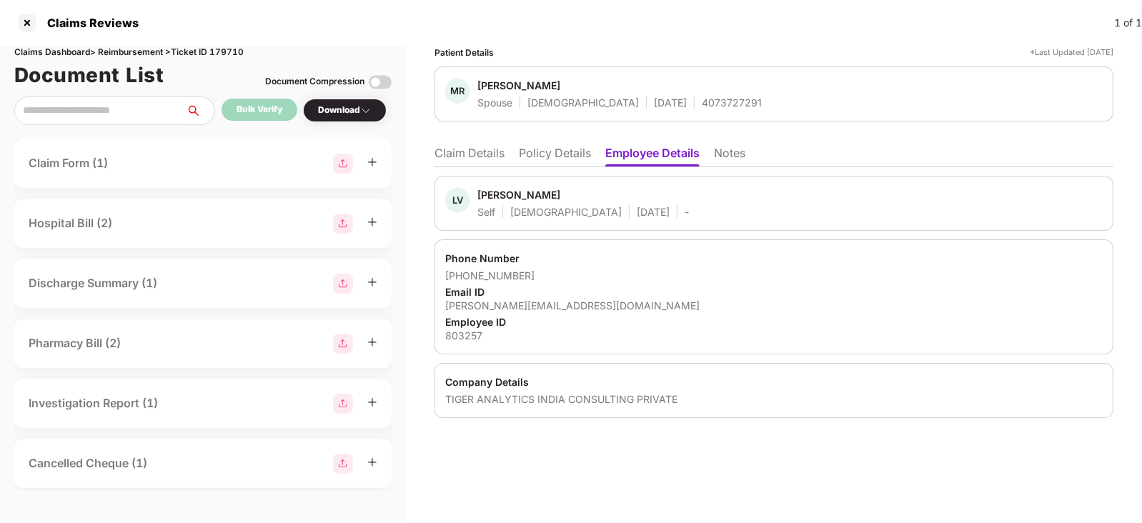
click at [495, 188] on div "Lalitha Varagani" at bounding box center [518, 195] width 83 height 14
copy div "Lalitha"
click at [467, 151] on li "Claim Details" at bounding box center [469, 156] width 70 height 21
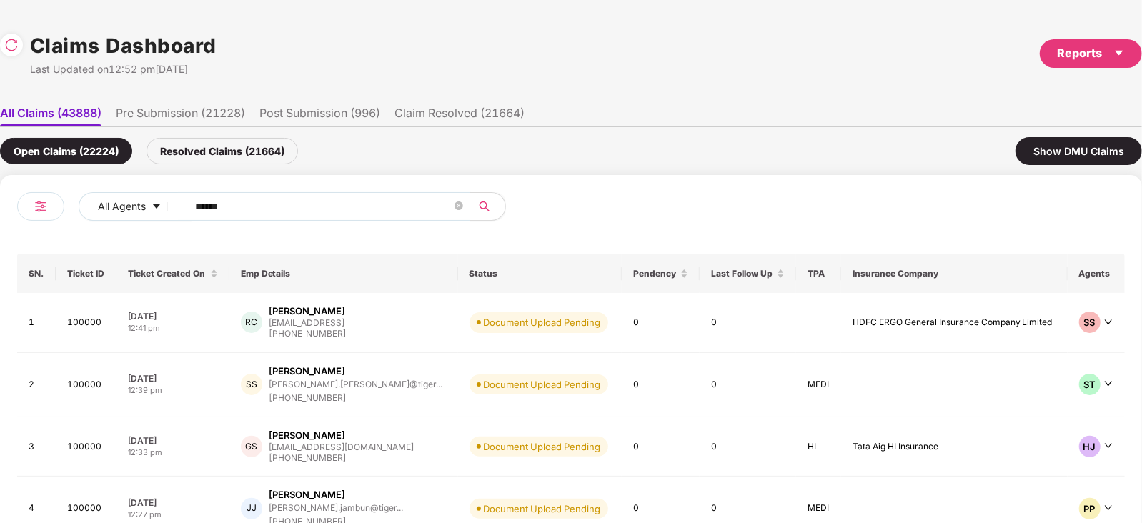
scroll to position [0, 1]
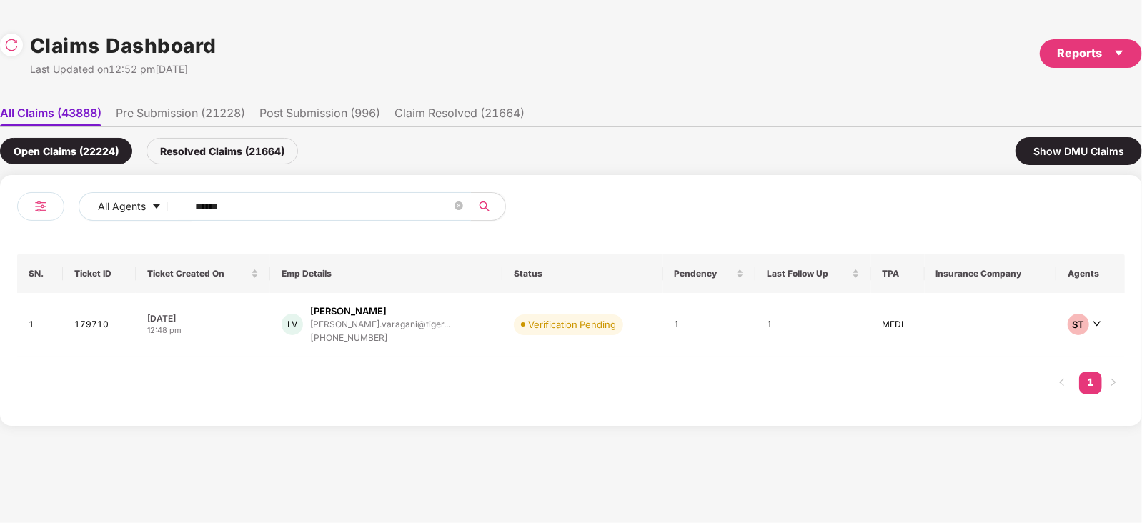
click at [321, 205] on input "******" at bounding box center [323, 206] width 257 height 21
paste input "text"
type input "******"
click at [426, 334] on div "VG Vikrant Gupta vikrant.gupta@tigerana... +919899212083" at bounding box center [387, 324] width 212 height 41
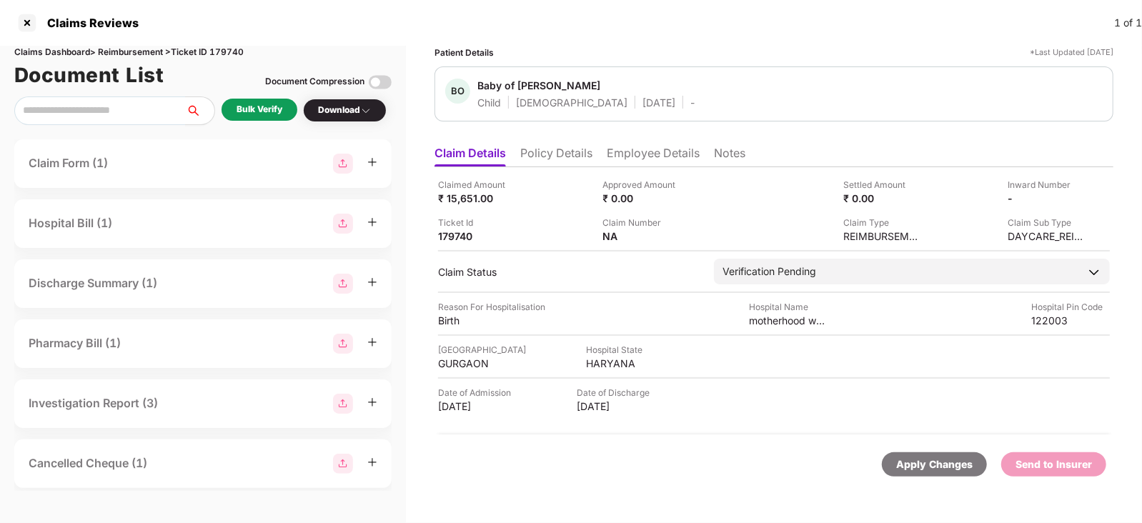
click at [289, 106] on div "Bulk Verify" at bounding box center [259, 110] width 76 height 22
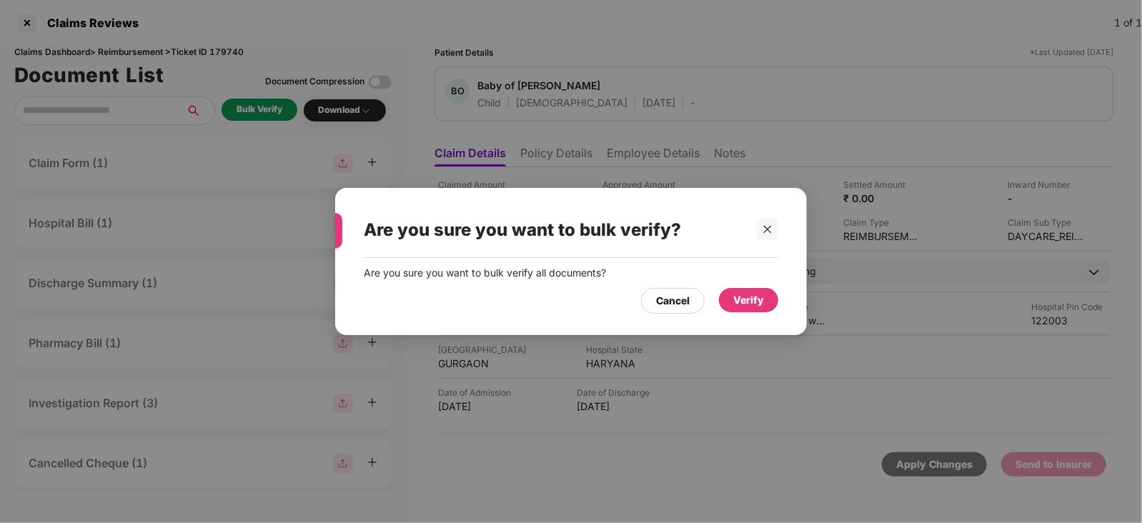
click at [769, 297] on div "Verify" at bounding box center [748, 300] width 59 height 24
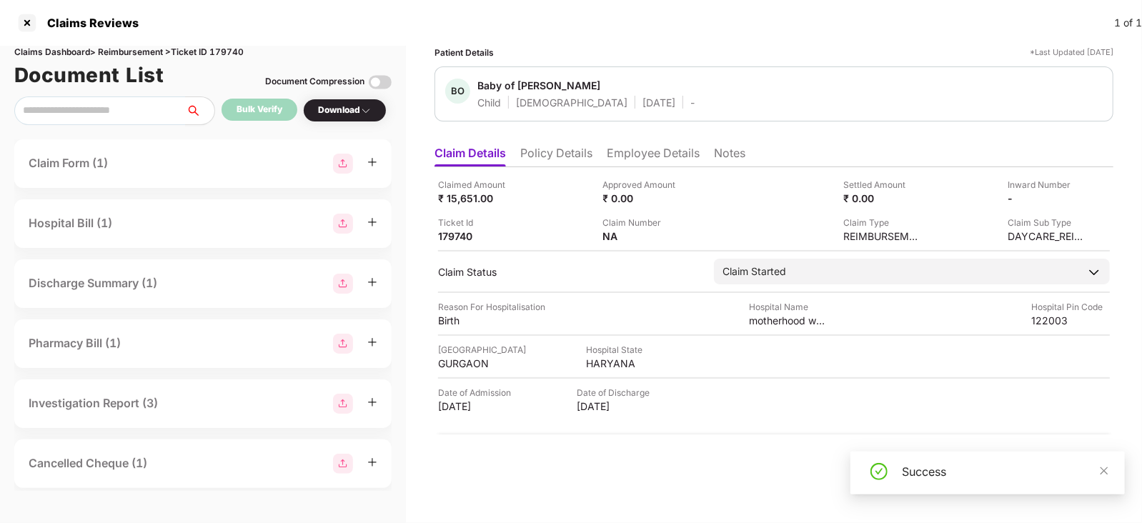
drag, startPoint x: 1116, startPoint y: 467, endPoint x: 1098, endPoint y: 467, distance: 17.9
click at [1098, 467] on div "Success" at bounding box center [987, 473] width 274 height 43
click at [1098, 467] on div "Success" at bounding box center [1005, 471] width 206 height 17
click at [1107, 470] on icon "close" at bounding box center [1104, 471] width 10 height 10
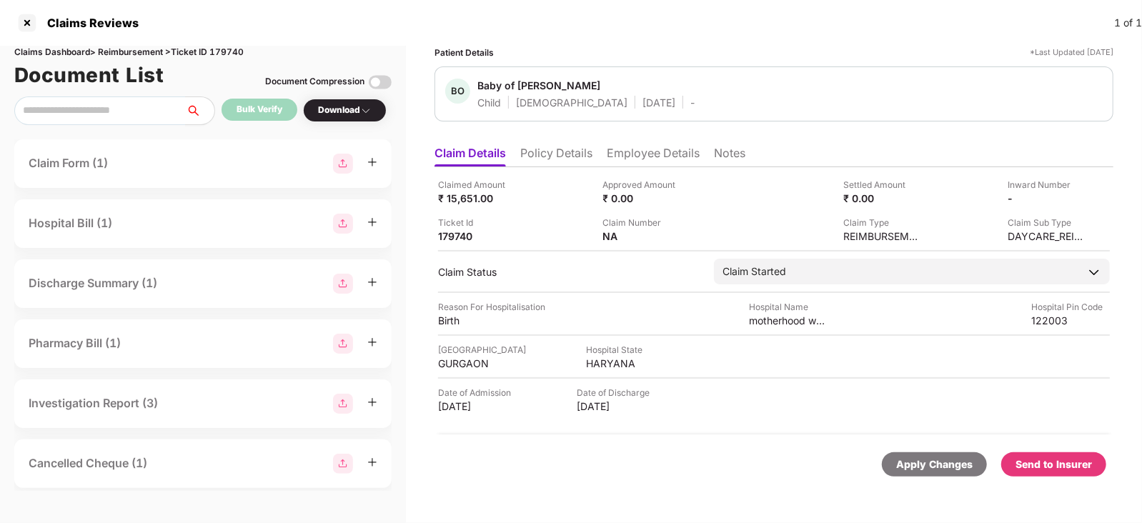
click at [1072, 455] on div "Send to Insurer" at bounding box center [1053, 464] width 105 height 24
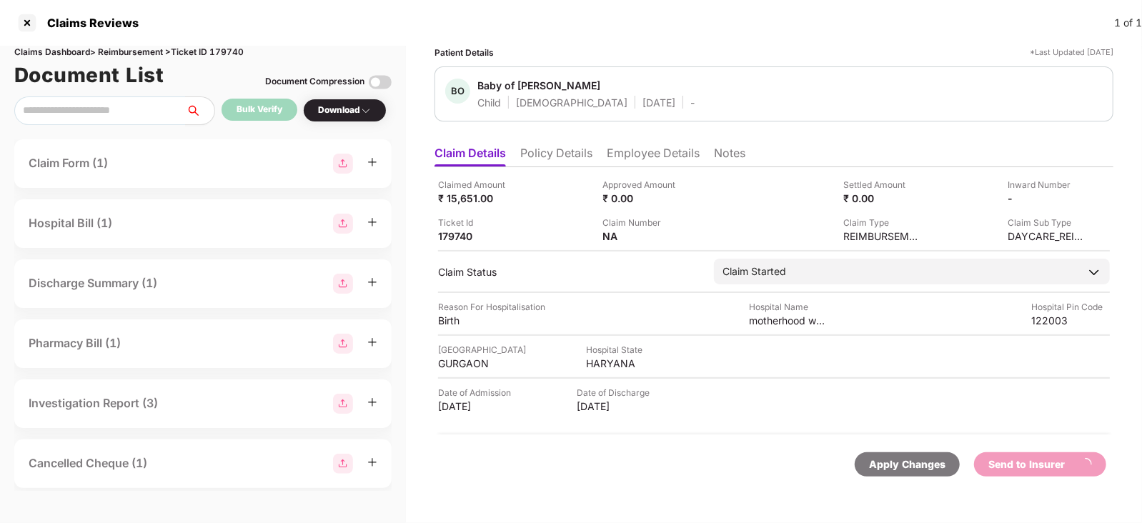
click at [637, 161] on li "Employee Details" at bounding box center [653, 156] width 93 height 21
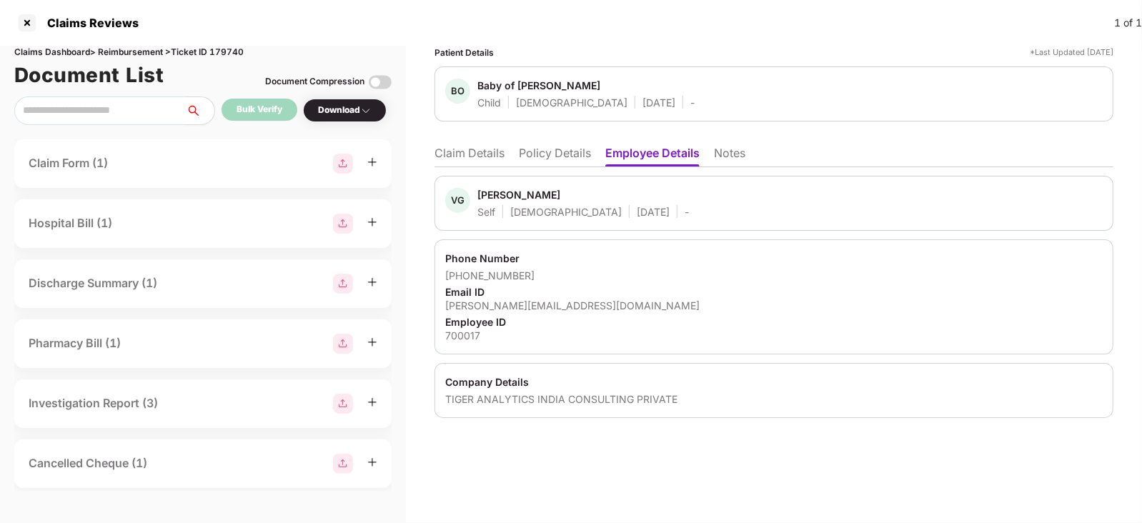
click at [475, 146] on li "Claim Details" at bounding box center [469, 156] width 70 height 21
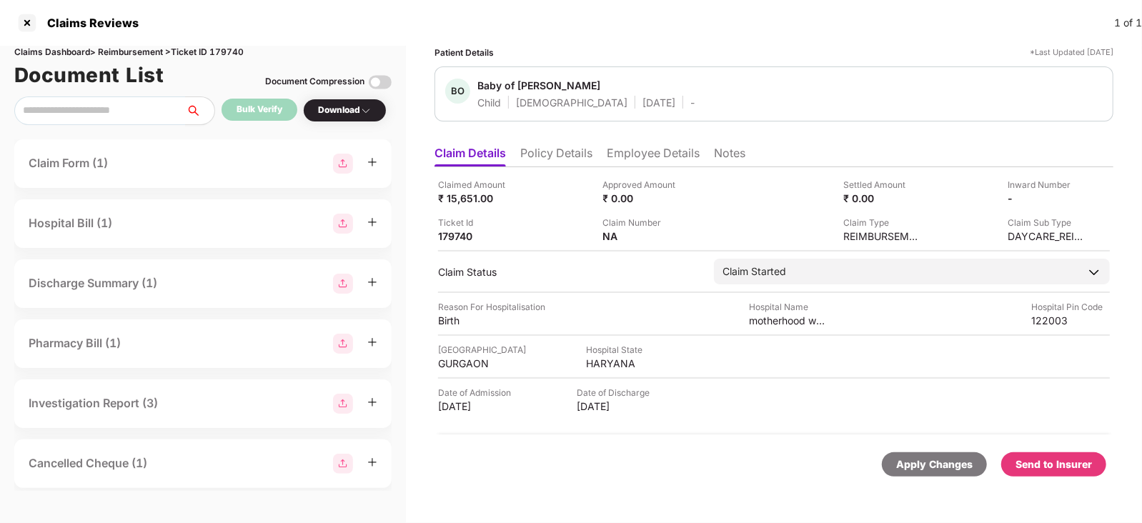
click at [633, 162] on li "Employee Details" at bounding box center [653, 156] width 93 height 21
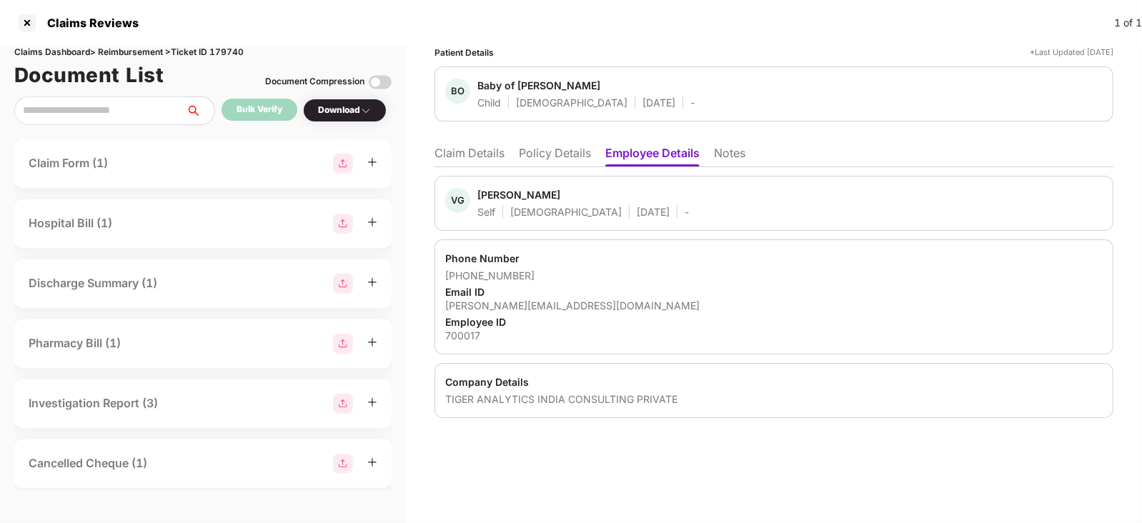
click at [481, 194] on div "Vikrant Gupta" at bounding box center [518, 195] width 83 height 14
copy div "Vikrant"
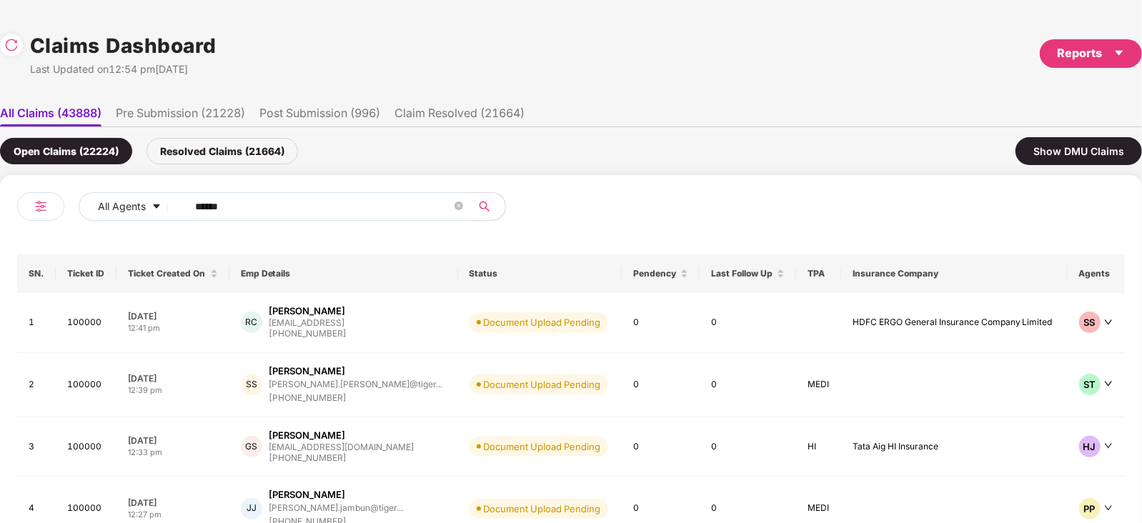
scroll to position [0, 1]
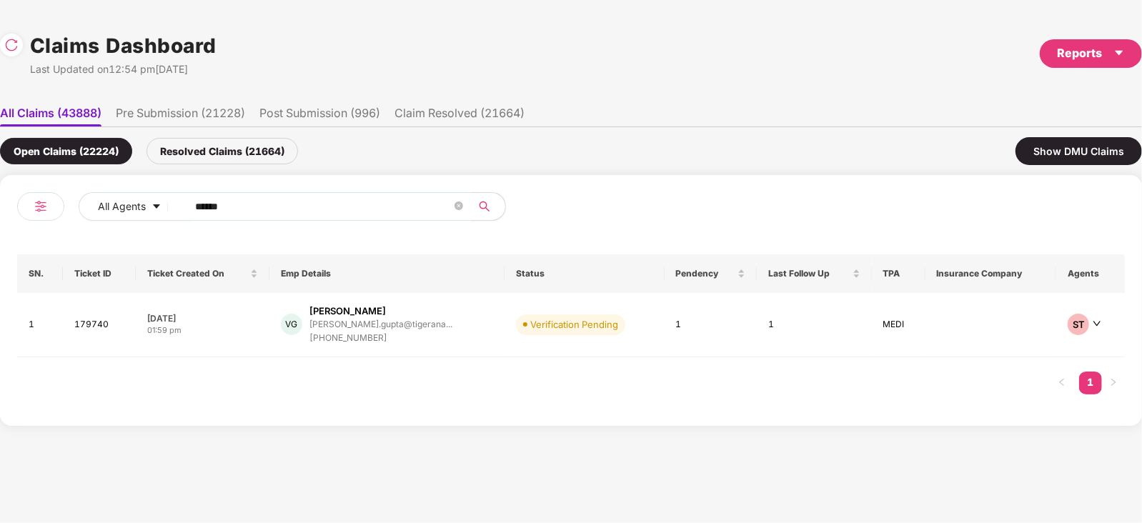
drag, startPoint x: 334, startPoint y: 220, endPoint x: 336, endPoint y: 209, distance: 11.6
click at [336, 209] on div "All Agents ******" at bounding box center [294, 212] width 554 height 40
click at [336, 209] on input "******" at bounding box center [323, 206] width 257 height 21
paste input "text"
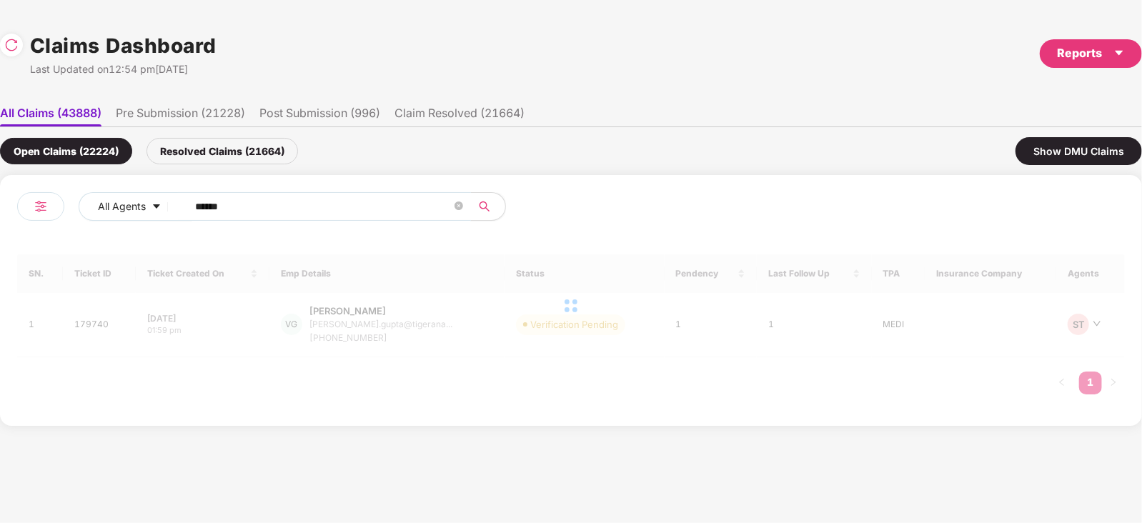
type input "******"
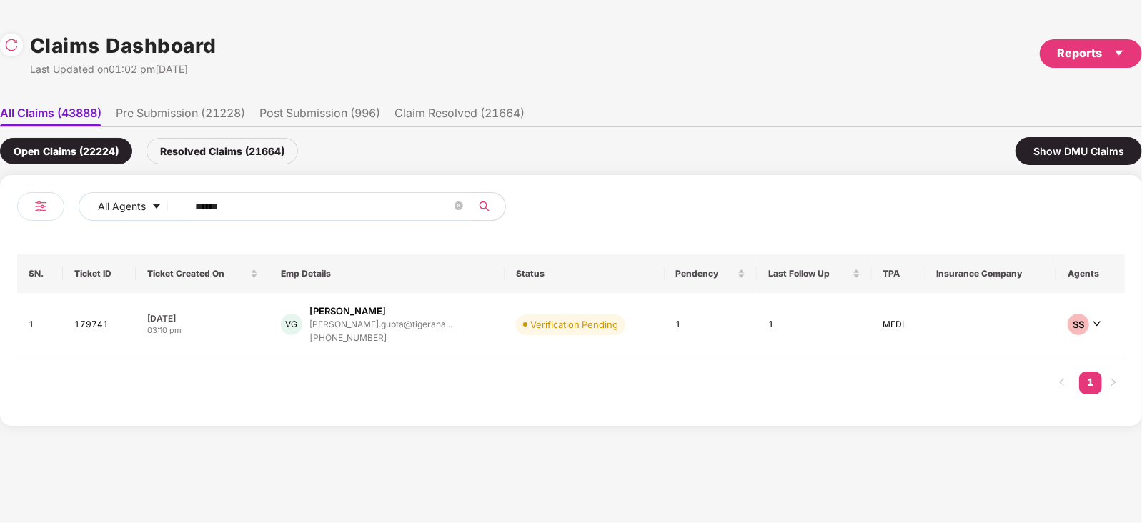
click at [426, 332] on div "VG Vikrant Gupta vikrant.gupta@tigerana... +919899212083" at bounding box center [387, 324] width 212 height 41
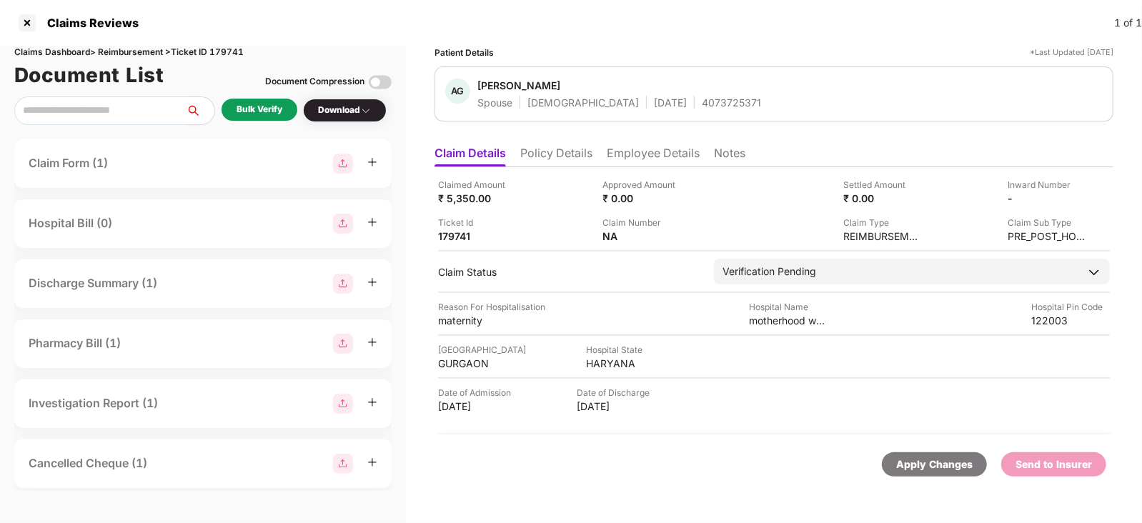
click at [248, 109] on div "Bulk Verify" at bounding box center [259, 110] width 46 height 14
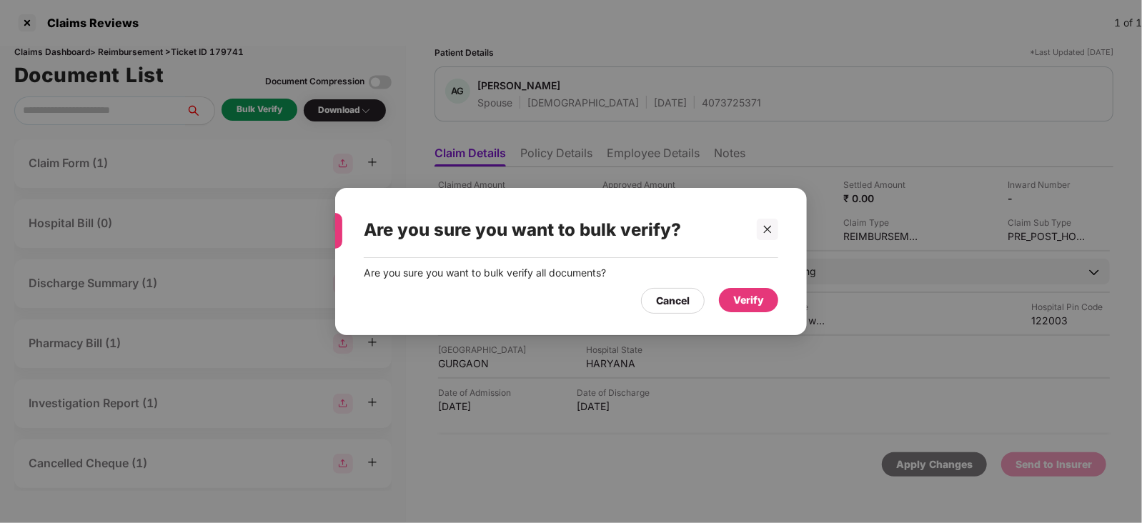
click at [749, 297] on div "Verify" at bounding box center [748, 300] width 31 height 16
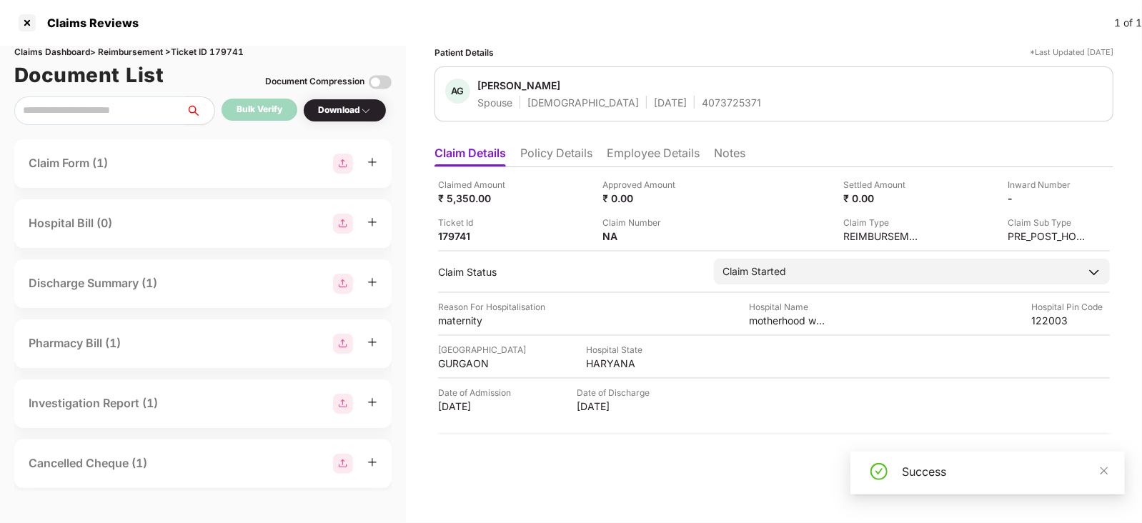
click at [1098, 467] on div "Success" at bounding box center [1005, 471] width 206 height 17
click at [1102, 469] on icon "close" at bounding box center [1104, 471] width 8 height 8
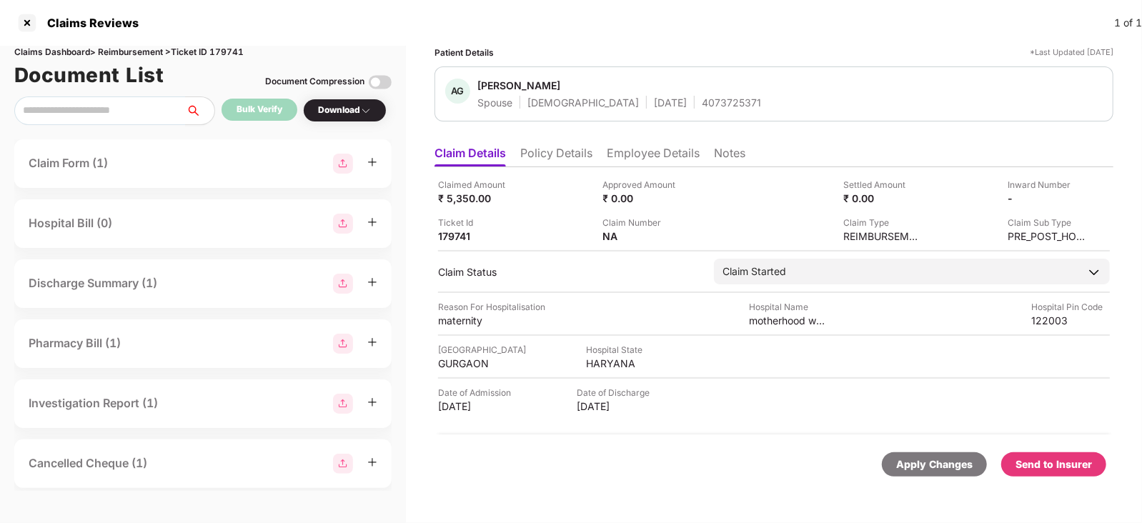
click at [1075, 464] on div "Send to Insurer" at bounding box center [1053, 465] width 76 height 16
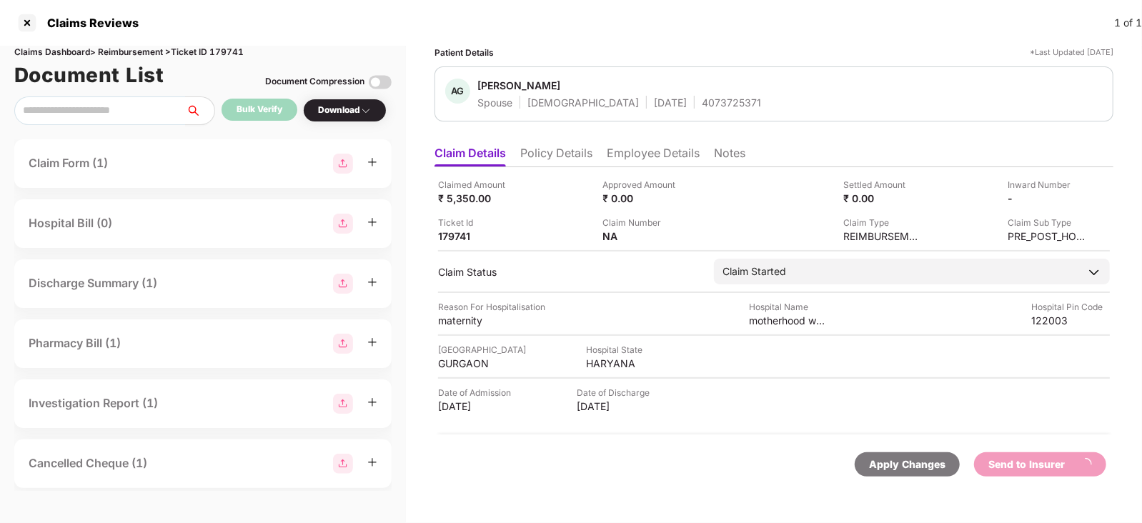
click at [643, 154] on li "Employee Details" at bounding box center [653, 156] width 93 height 21
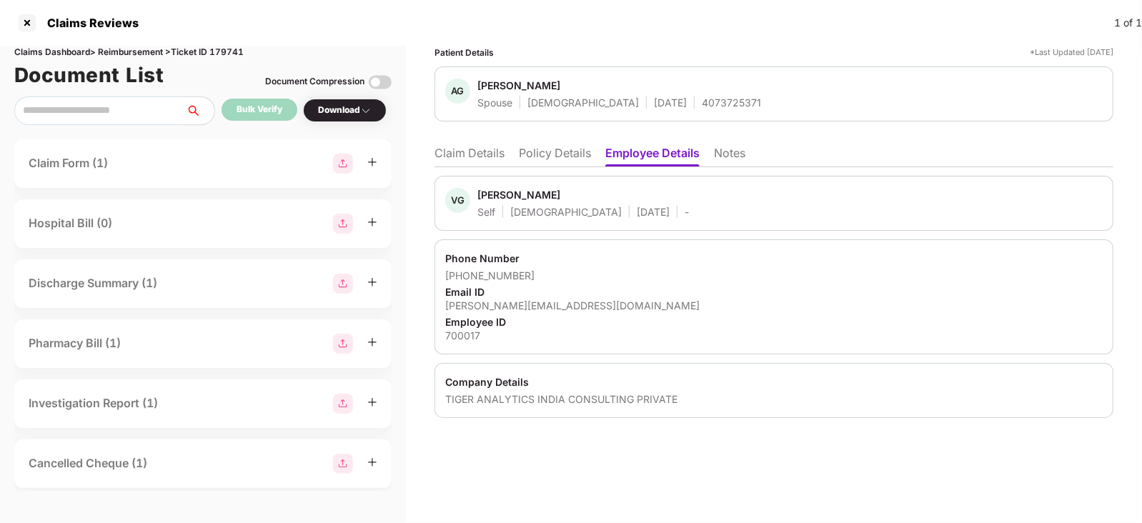
click at [487, 188] on div "Vikrant Gupta" at bounding box center [518, 195] width 83 height 14
copy div "Vikrant"
click at [487, 151] on li "Claim Details" at bounding box center [469, 156] width 70 height 21
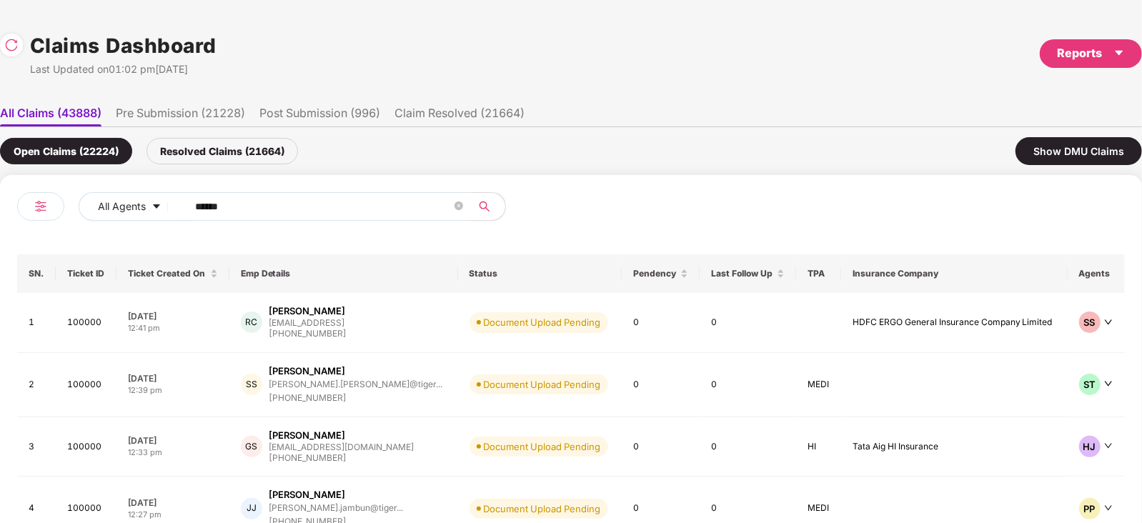
scroll to position [0, 1]
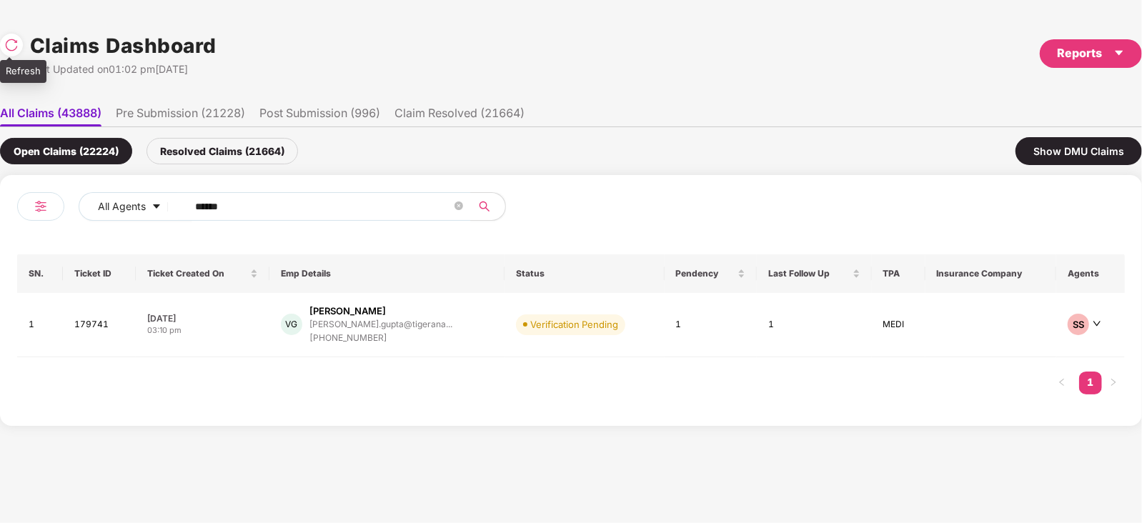
click at [10, 45] on img at bounding box center [11, 45] width 14 height 14
click at [319, 209] on input "******" at bounding box center [323, 206] width 257 height 21
paste input "text"
click at [319, 209] on input "******" at bounding box center [323, 206] width 257 height 21
type input "******"
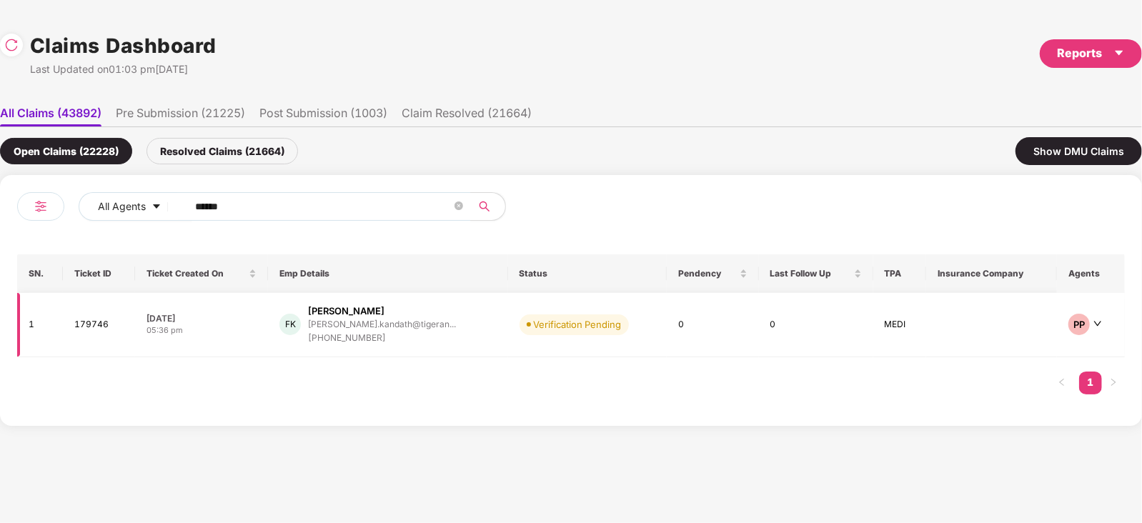
click at [564, 318] on div "Verification Pending" at bounding box center [578, 324] width 88 height 14
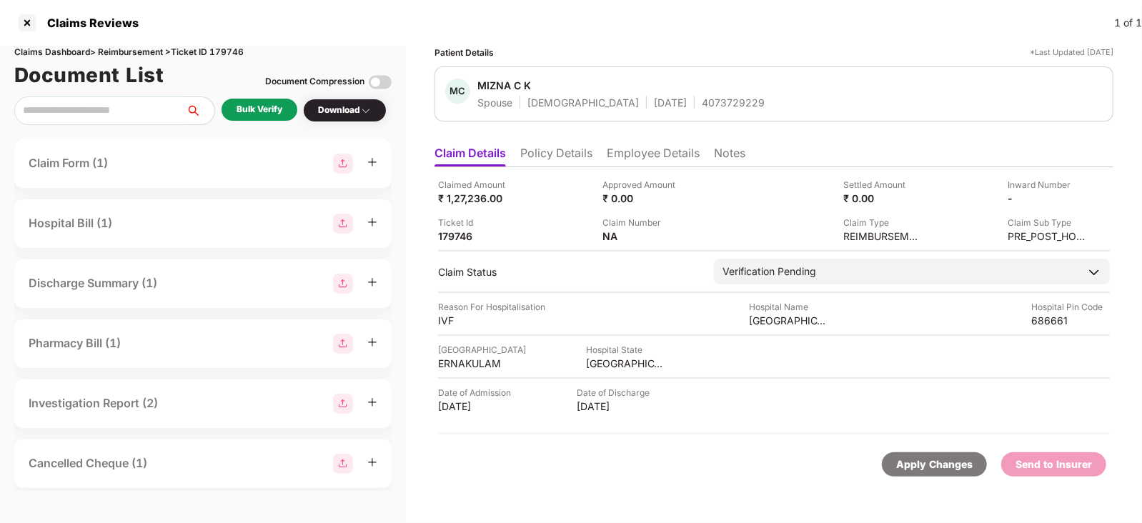
click at [289, 109] on div "Bulk Verify" at bounding box center [259, 110] width 76 height 22
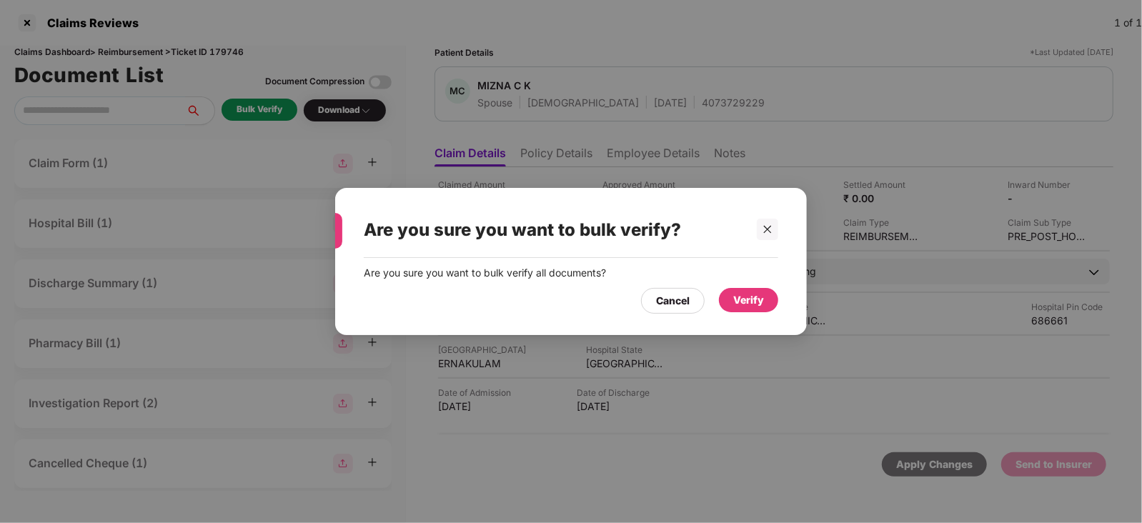
click at [749, 301] on div "Verify" at bounding box center [748, 300] width 31 height 16
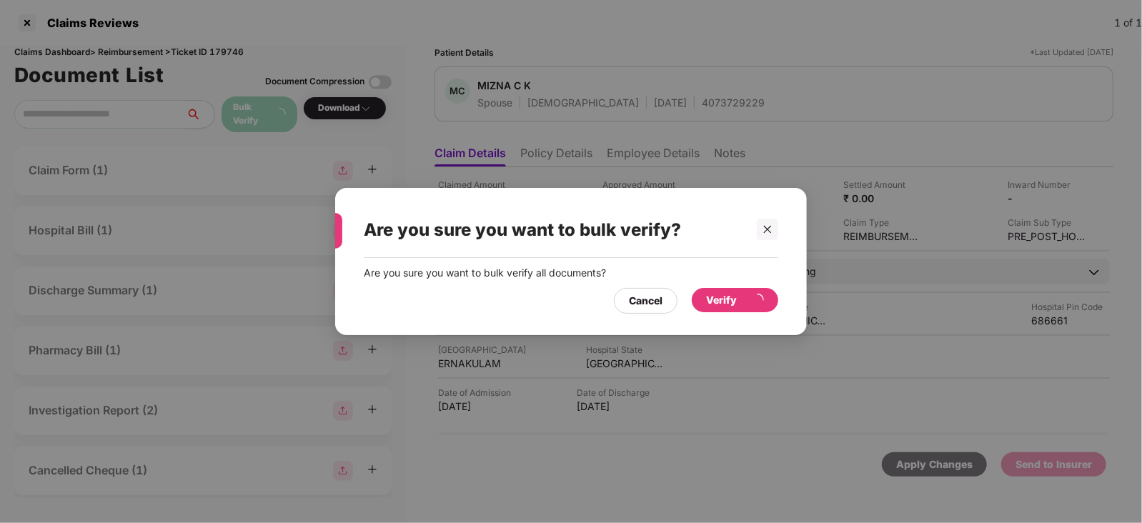
click at [1109, 465] on div "Are you sure you want to bulk verify? Are you sure you want to bulk verify all …" at bounding box center [571, 261] width 1142 height 523
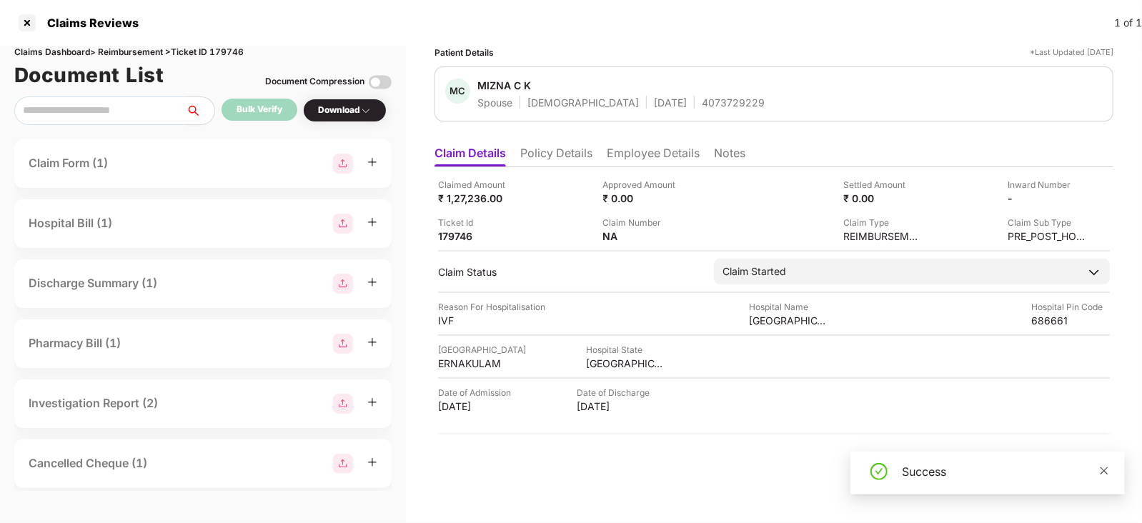
click at [1107, 467] on icon "close" at bounding box center [1104, 471] width 8 height 8
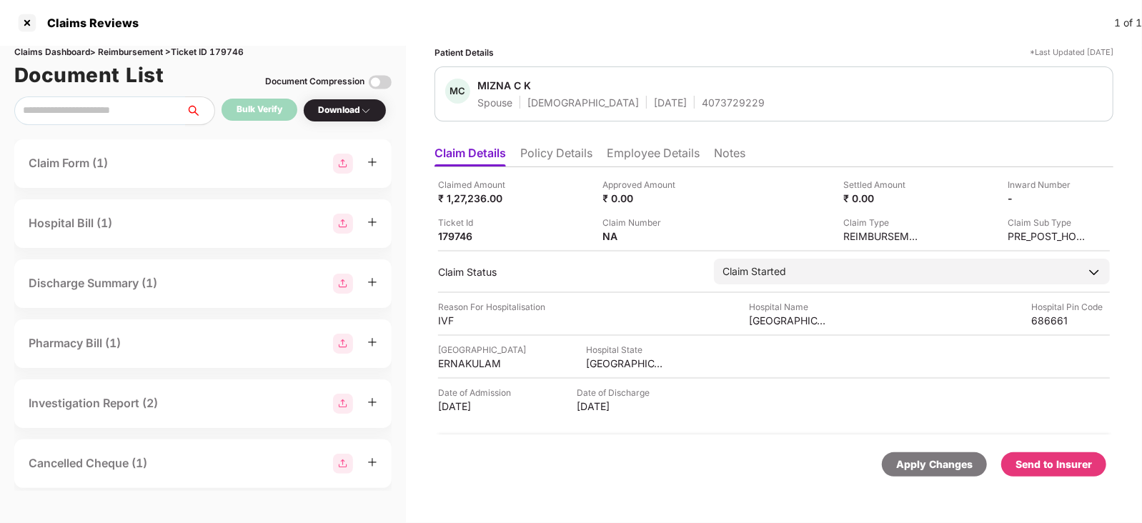
click at [1066, 462] on div "Send to Insurer" at bounding box center [1053, 465] width 76 height 16
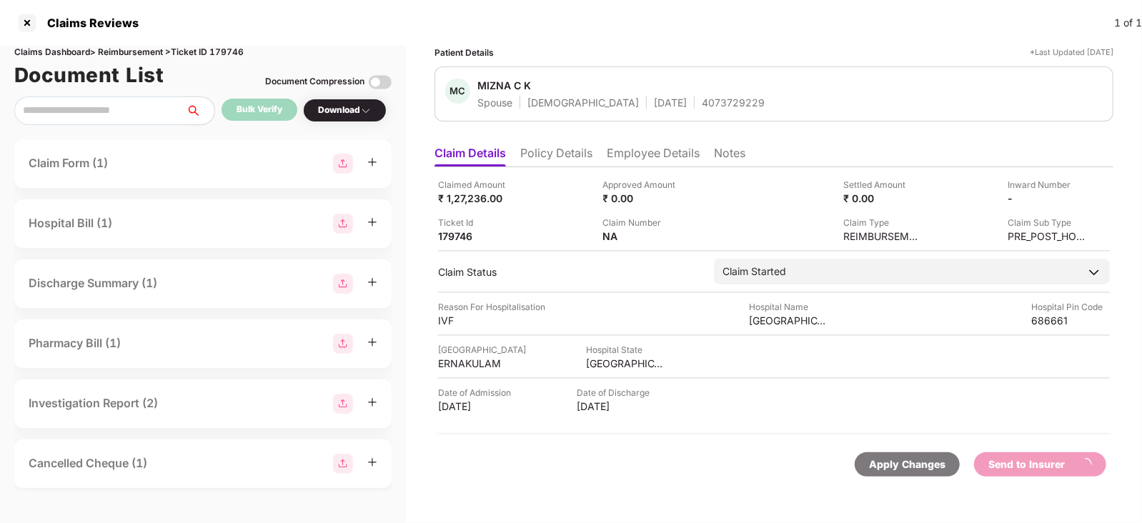
click at [649, 151] on li "Employee Details" at bounding box center [653, 156] width 93 height 21
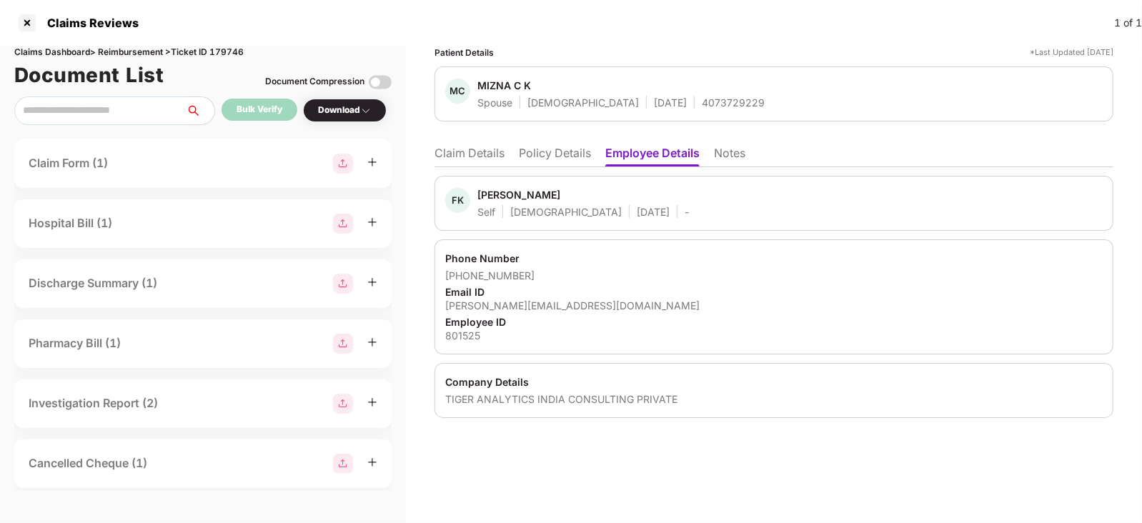
click at [497, 193] on div "Farzin Kandath" at bounding box center [518, 195] width 83 height 14
copy div "Farzin"
click at [483, 157] on li "Claim Details" at bounding box center [469, 156] width 70 height 21
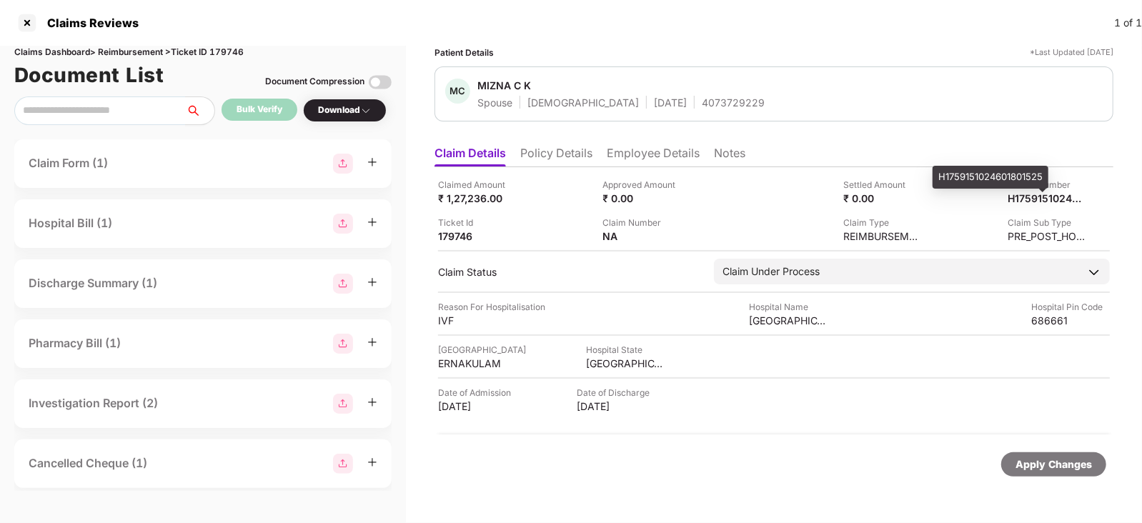
click at [1004, 183] on div "H1759151024601801525" at bounding box center [990, 177] width 116 height 23
copy div "H1759151024601801525"
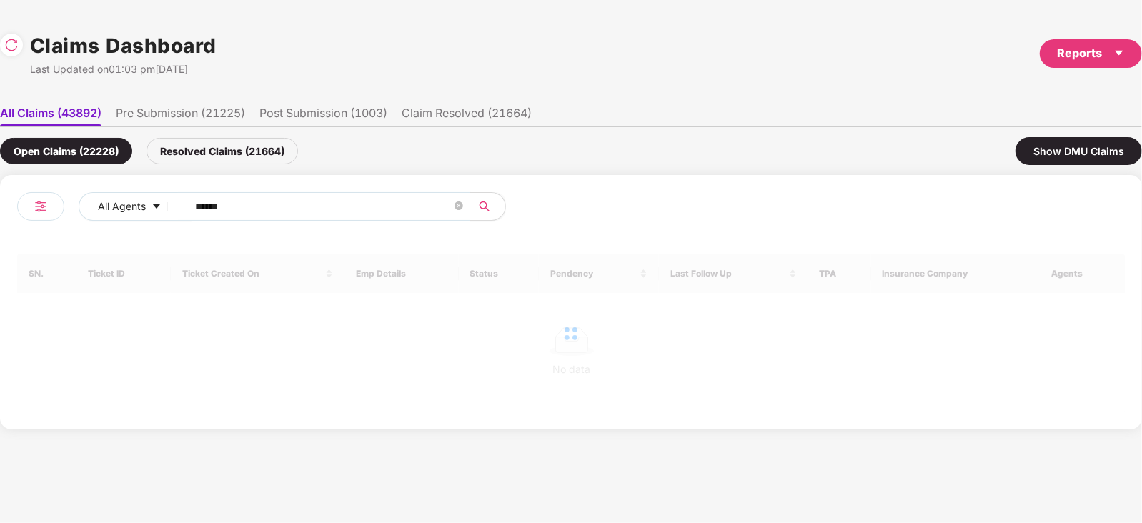
scroll to position [0, 1]
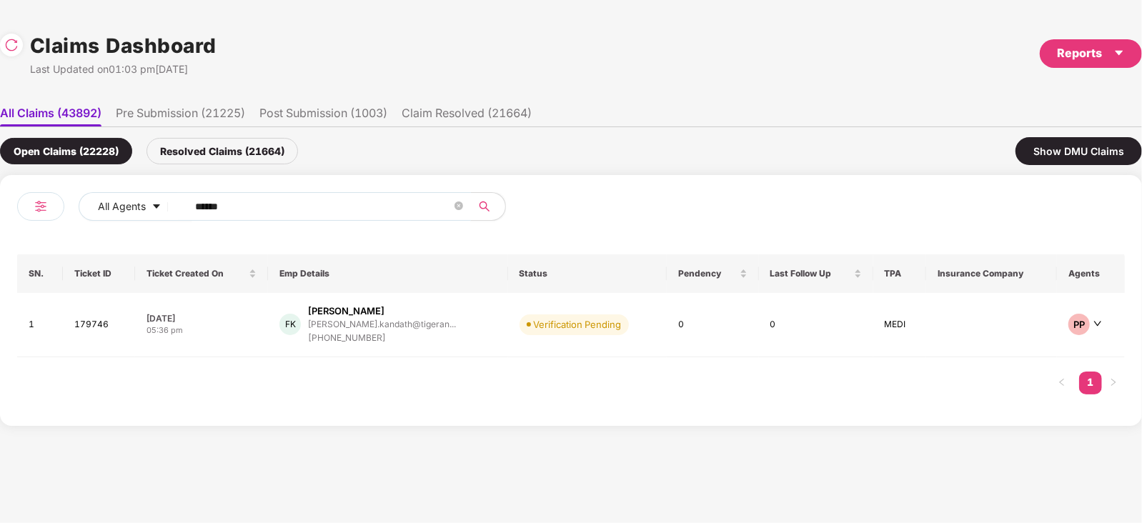
click at [314, 199] on input "******" at bounding box center [323, 206] width 257 height 21
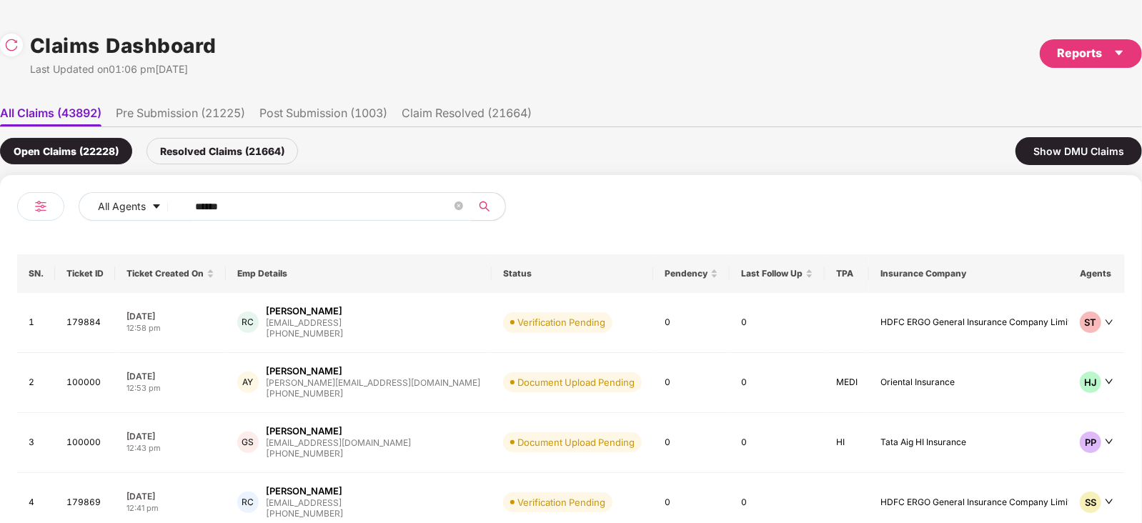
paste input "text"
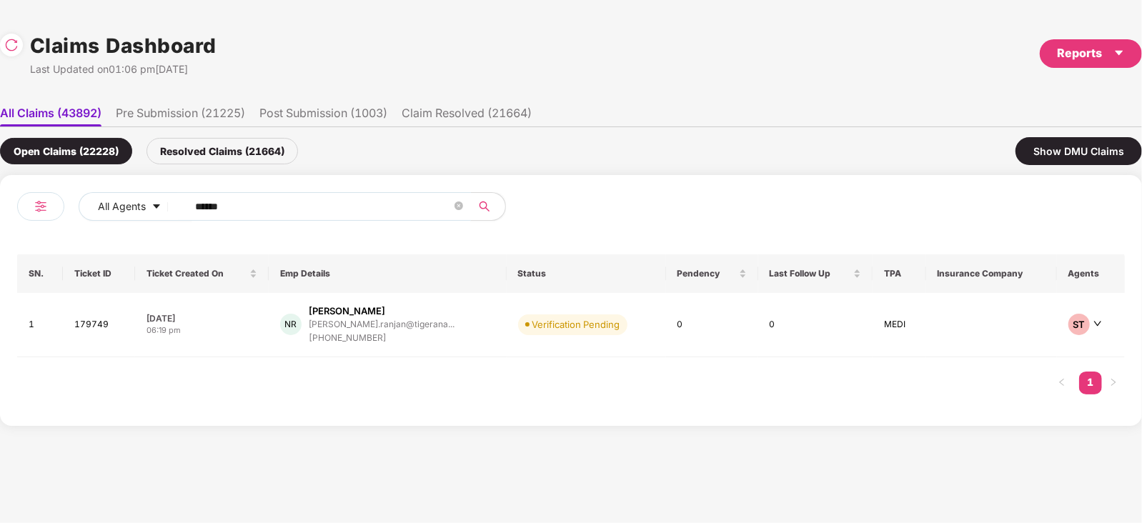
type input "******"
click at [370, 319] on div "nitish.ranjan@tigerana..." at bounding box center [382, 323] width 146 height 9
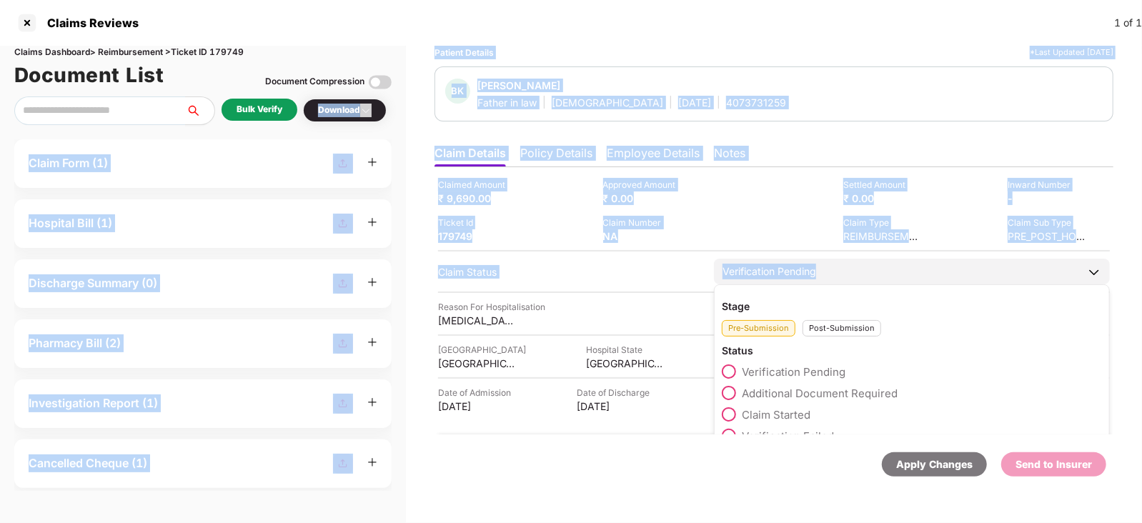
drag, startPoint x: 282, startPoint y: 114, endPoint x: 815, endPoint y: 282, distance: 559.0
click at [815, 282] on div "Claims Dashboard > Reimbursement > Ticket ID 179749 Document List Document Comp…" at bounding box center [571, 284] width 1142 height 477
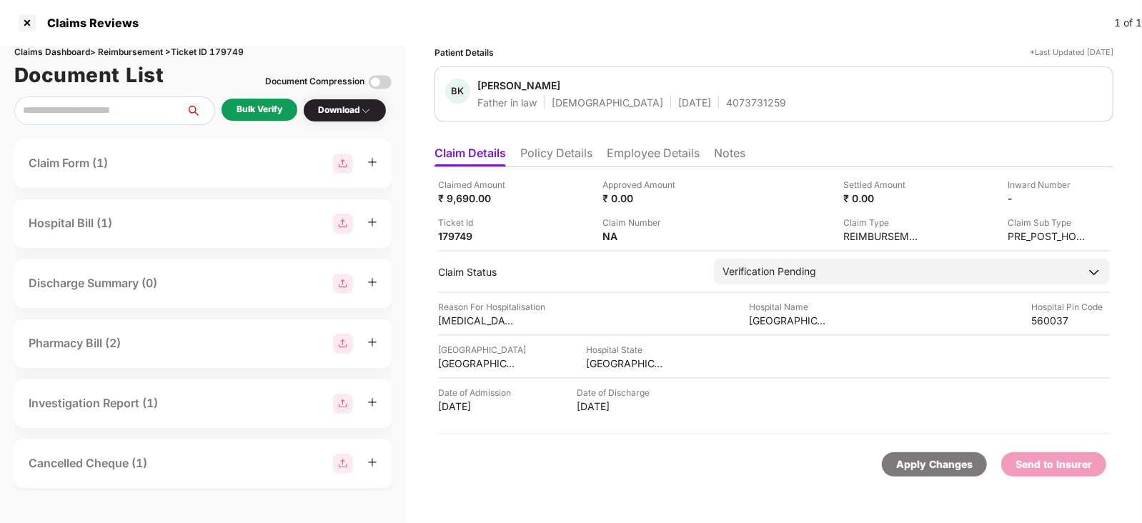
click at [244, 107] on div "Bulk Verify" at bounding box center [259, 110] width 46 height 14
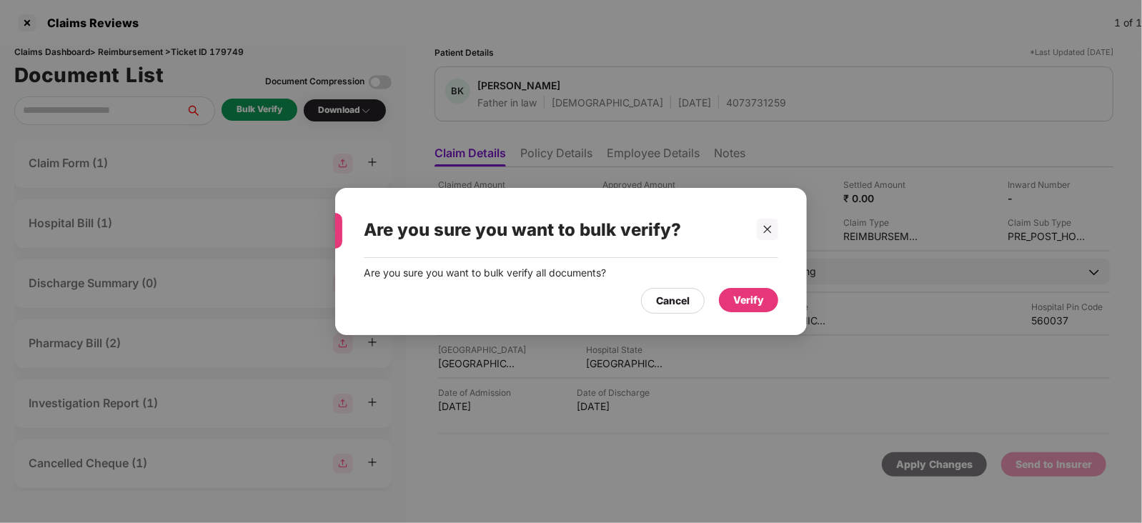
click at [747, 297] on div "Verify" at bounding box center [748, 300] width 31 height 16
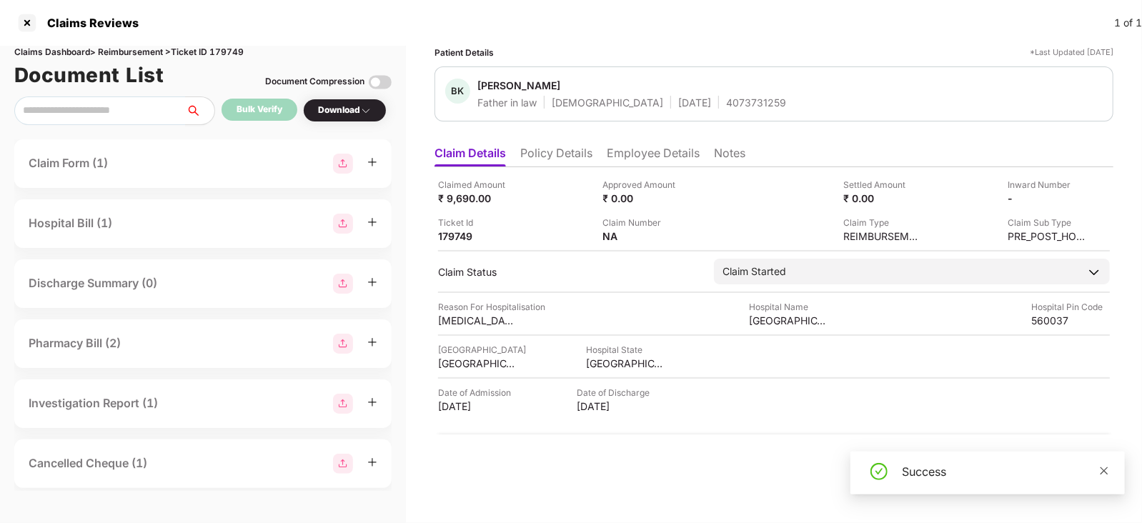
click at [1100, 473] on icon "close" at bounding box center [1104, 471] width 10 height 10
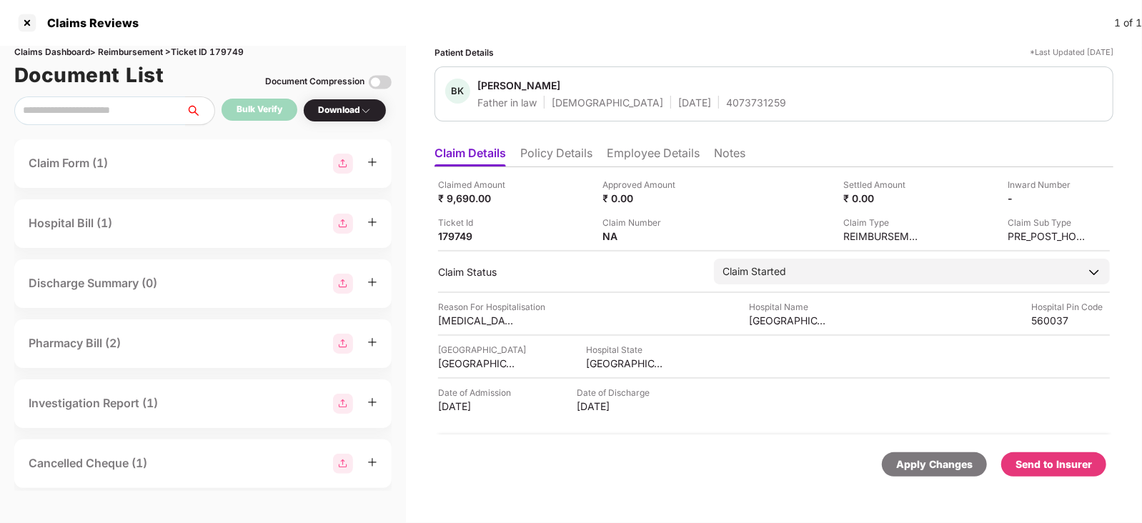
click at [1081, 471] on div "Send to Insurer" at bounding box center [1053, 465] width 76 height 16
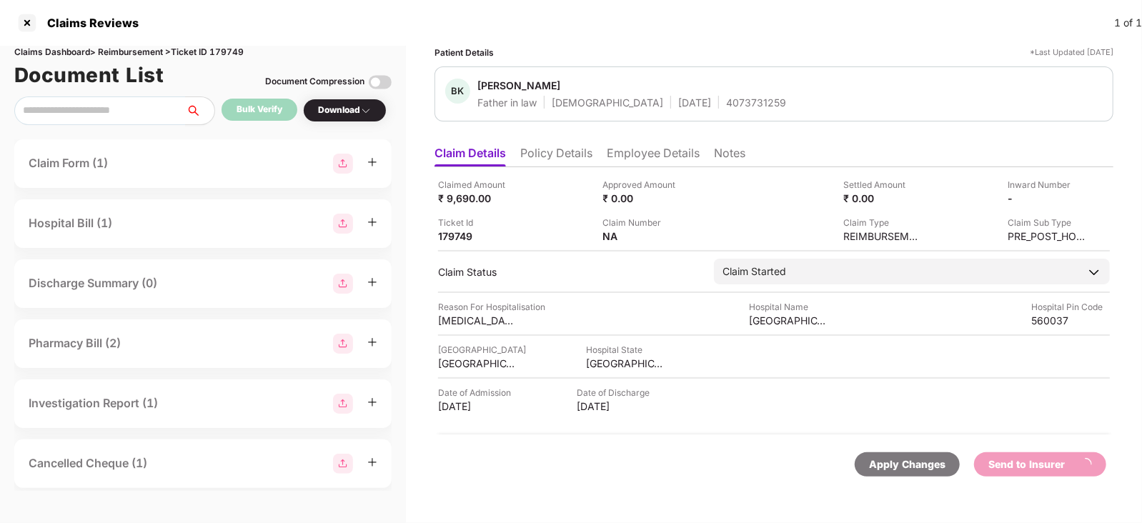
click at [622, 154] on li "Employee Details" at bounding box center [653, 156] width 93 height 21
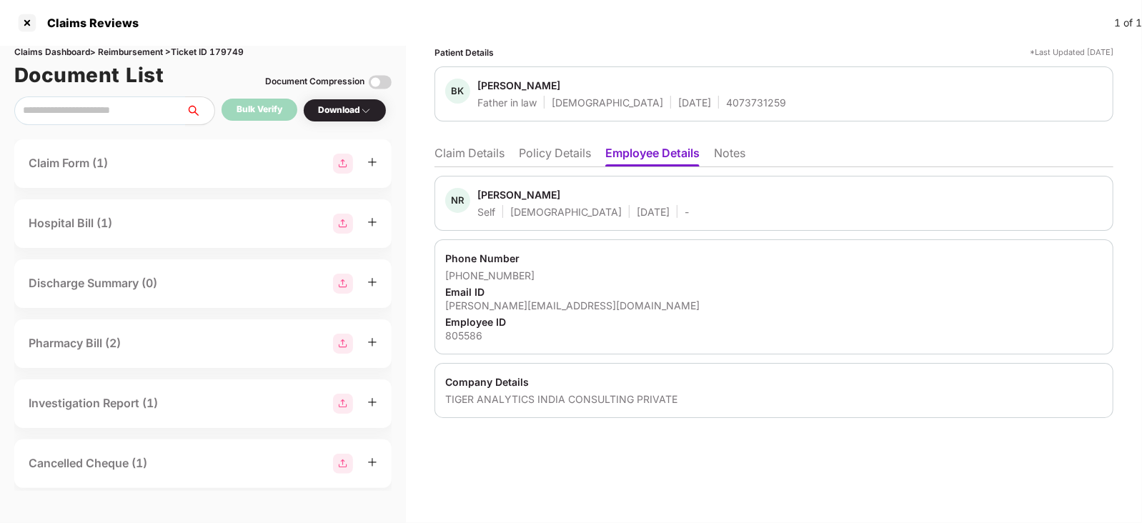
click at [482, 198] on div "Nitish Ranjan" at bounding box center [518, 195] width 83 height 14
copy div "Nitish"
click at [472, 151] on li "Claim Details" at bounding box center [469, 156] width 70 height 21
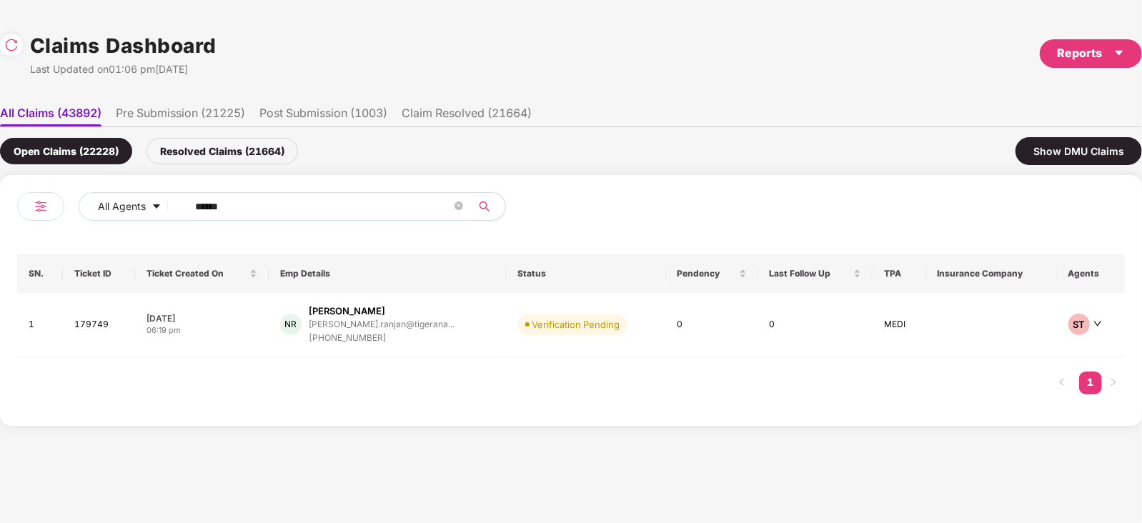
click at [322, 189] on div "All Agents ****** SN. Ticket ID Ticket Created On Emp Details Status Pendency L…" at bounding box center [571, 300] width 1142 height 251
click at [300, 196] on input "******" at bounding box center [323, 206] width 257 height 21
paste input "text"
type input "******"
click at [507, 317] on td "Verification Pending" at bounding box center [586, 325] width 159 height 64
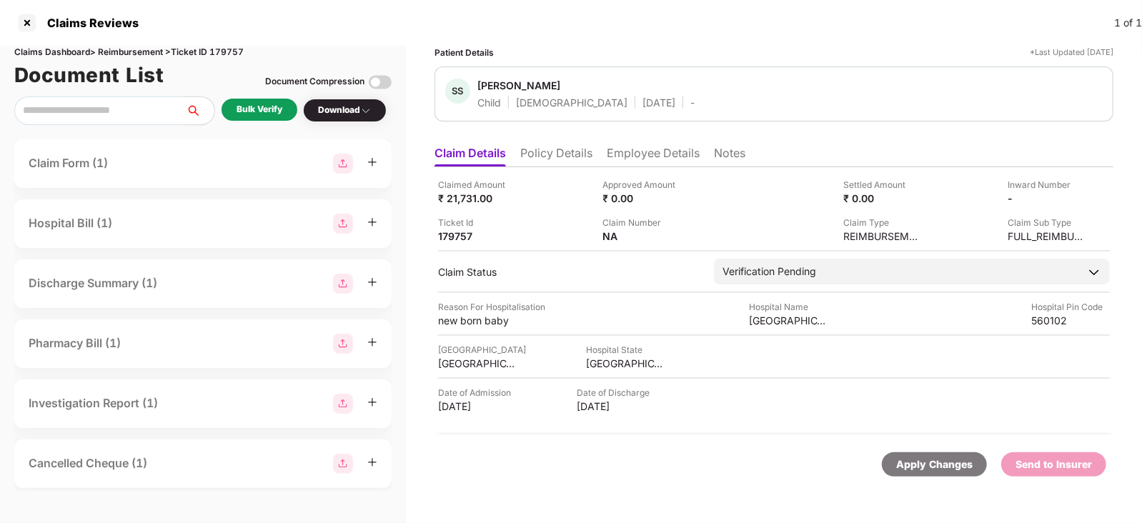
click at [622, 156] on li "Employee Details" at bounding box center [653, 156] width 93 height 21
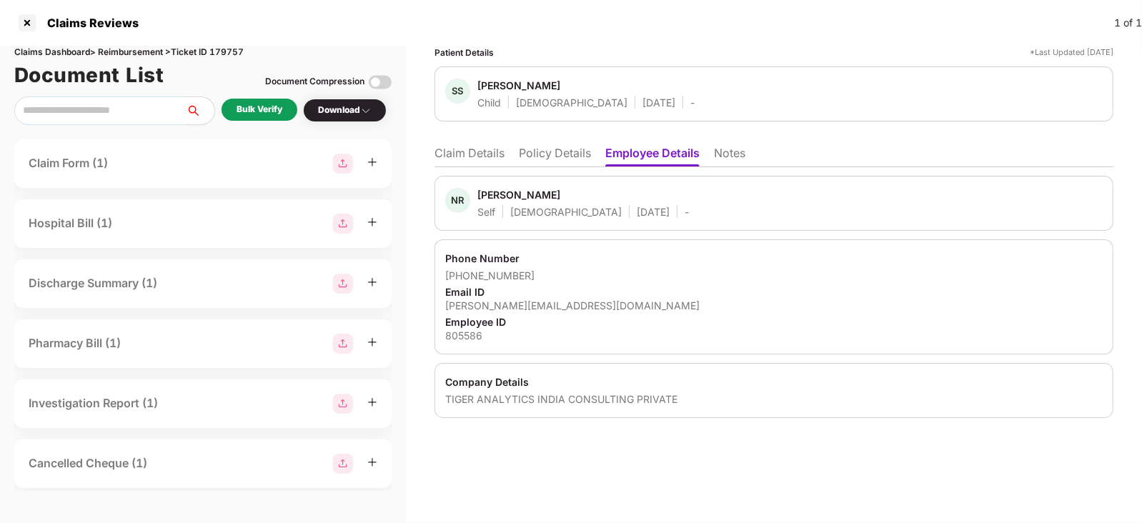
click at [477, 154] on li "Claim Details" at bounding box center [469, 156] width 70 height 21
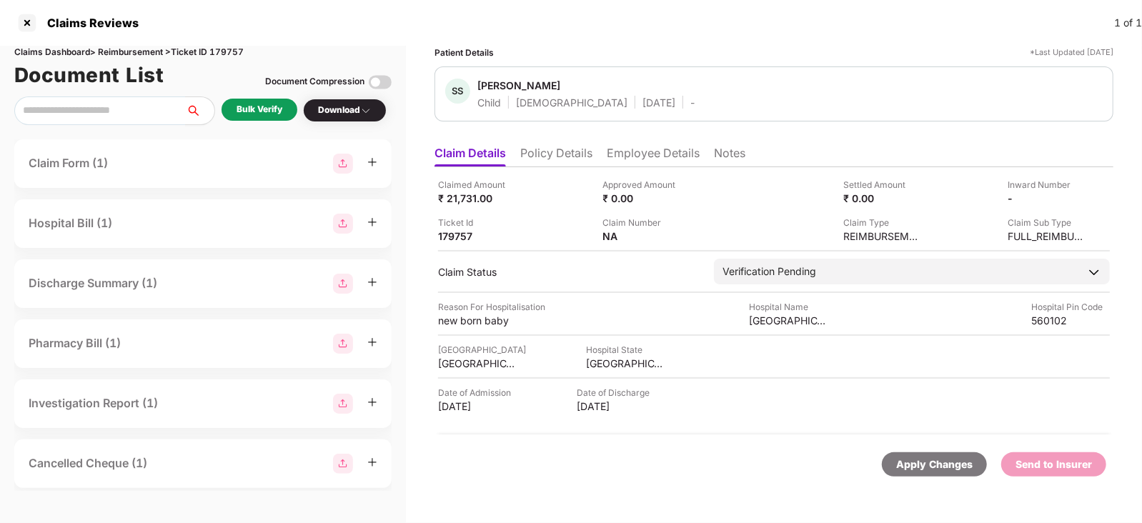
click at [238, 99] on div "Bulk Verify" at bounding box center [259, 110] width 76 height 22
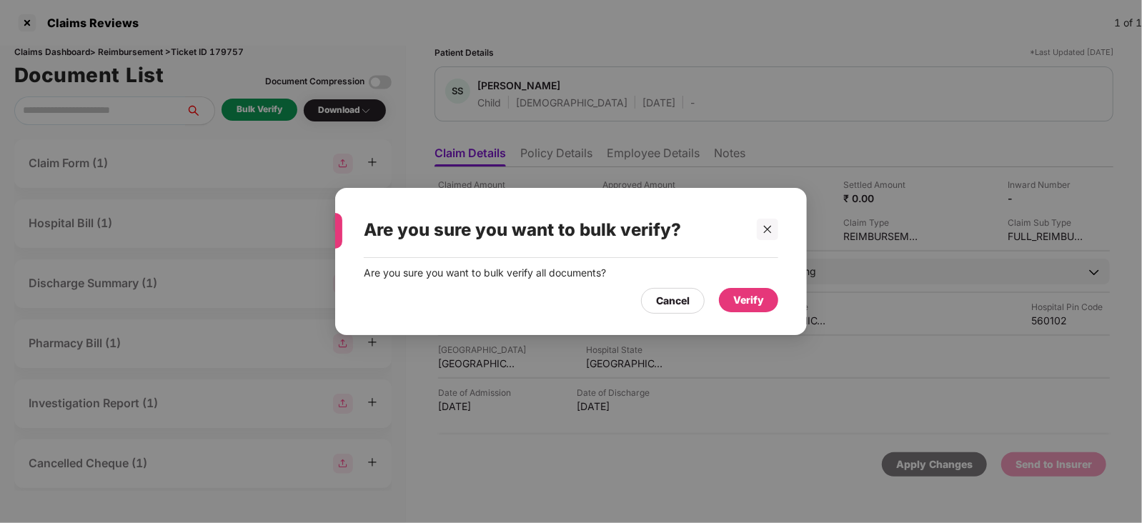
click at [737, 307] on div "Verify" at bounding box center [748, 300] width 31 height 16
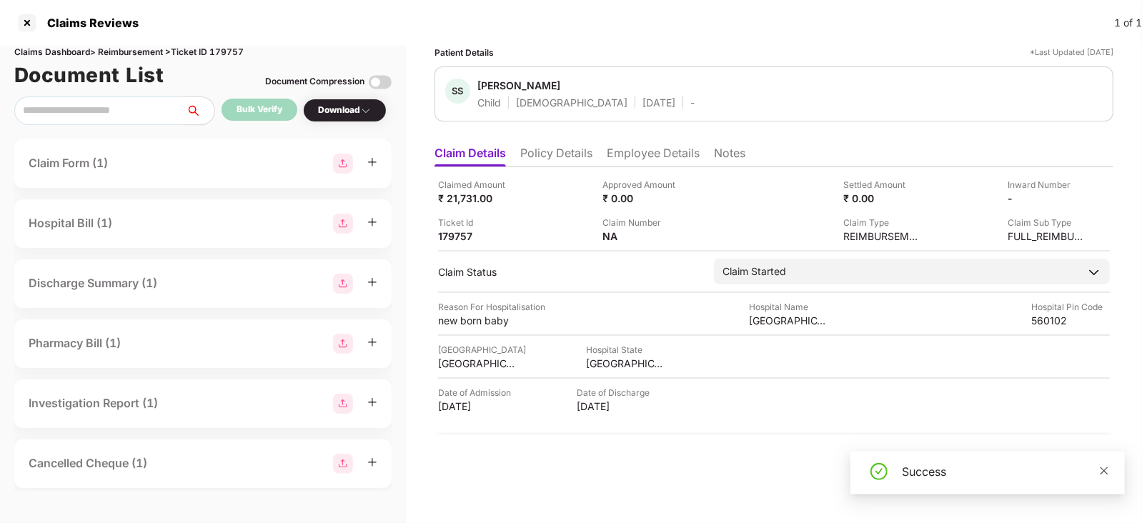
click at [1100, 471] on icon "close" at bounding box center [1104, 471] width 10 height 10
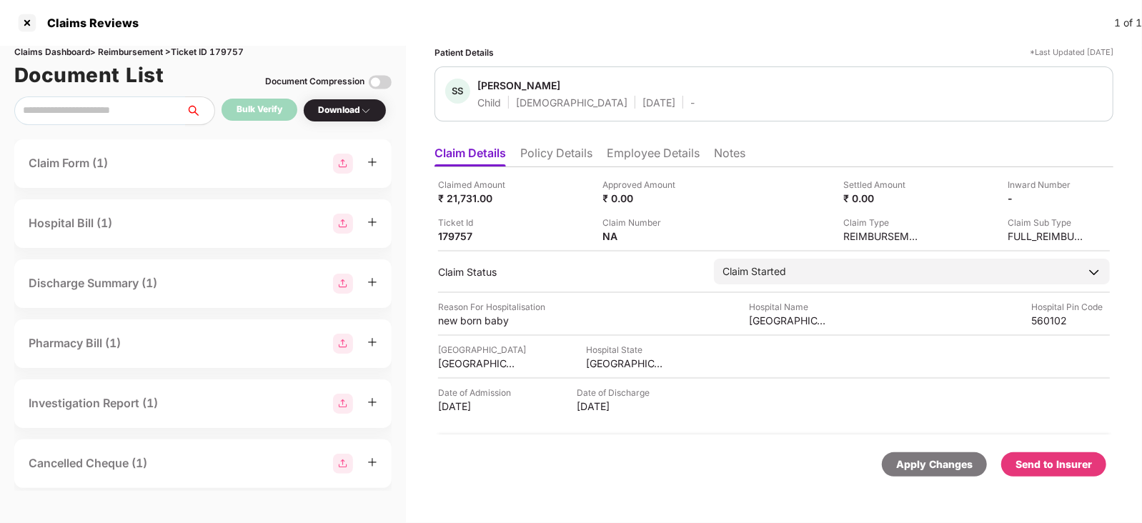
click at [610, 156] on li "Employee Details" at bounding box center [653, 156] width 93 height 21
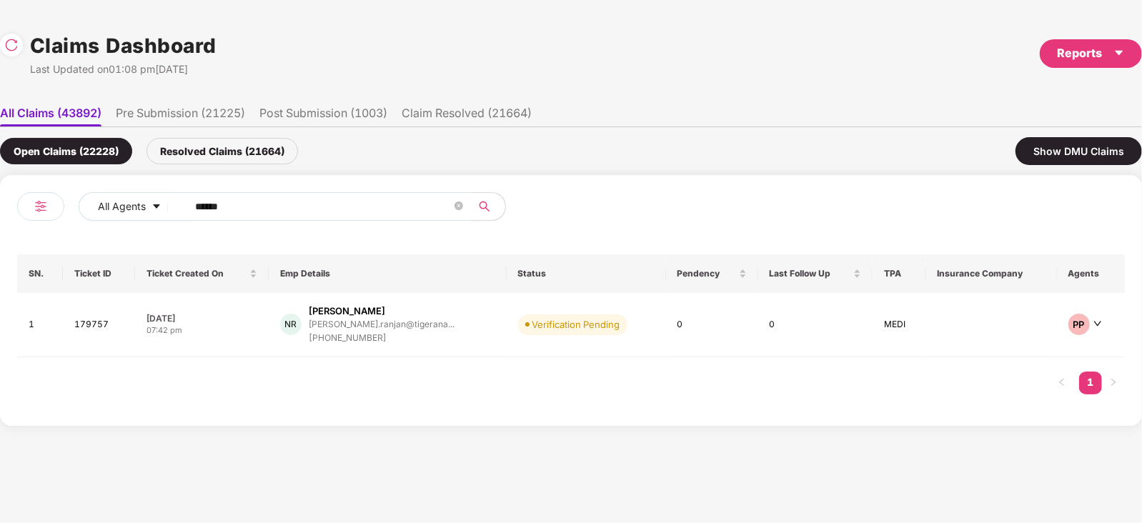
click at [287, 209] on input "******" at bounding box center [323, 206] width 257 height 21
paste input "text"
type input "******"
click at [425, 324] on div "SS Suvajit Sen suvajit.sen@tigeranaly... +919007866799" at bounding box center [387, 324] width 210 height 41
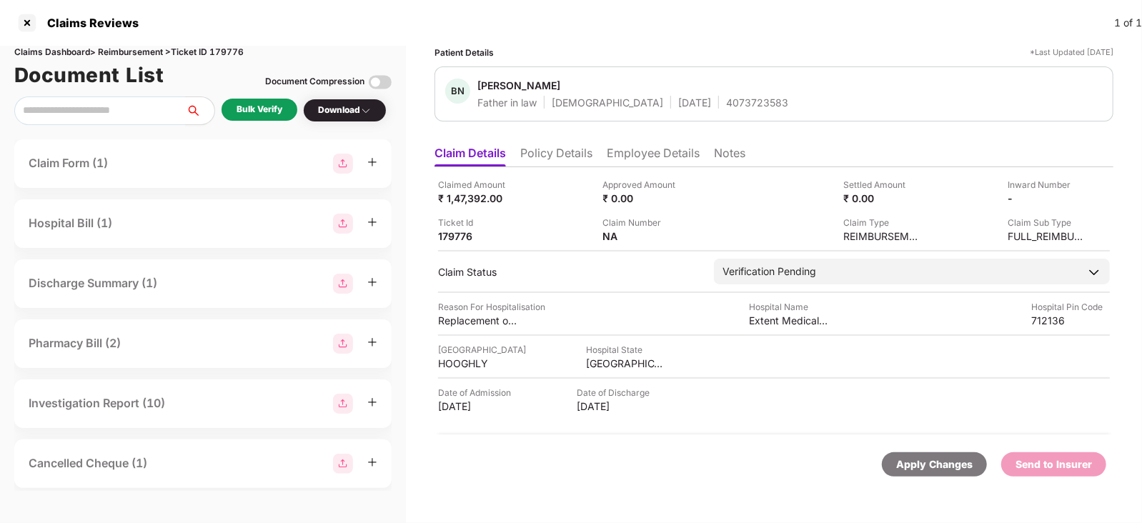
click at [272, 99] on div "Bulk Verify" at bounding box center [259, 110] width 76 height 22
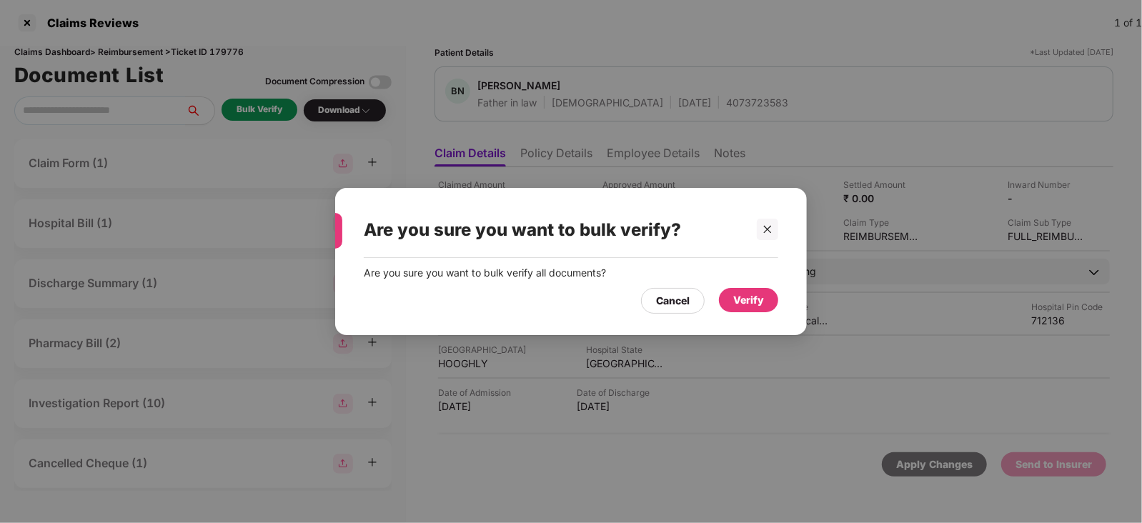
click at [761, 295] on div "Verify" at bounding box center [748, 300] width 31 height 16
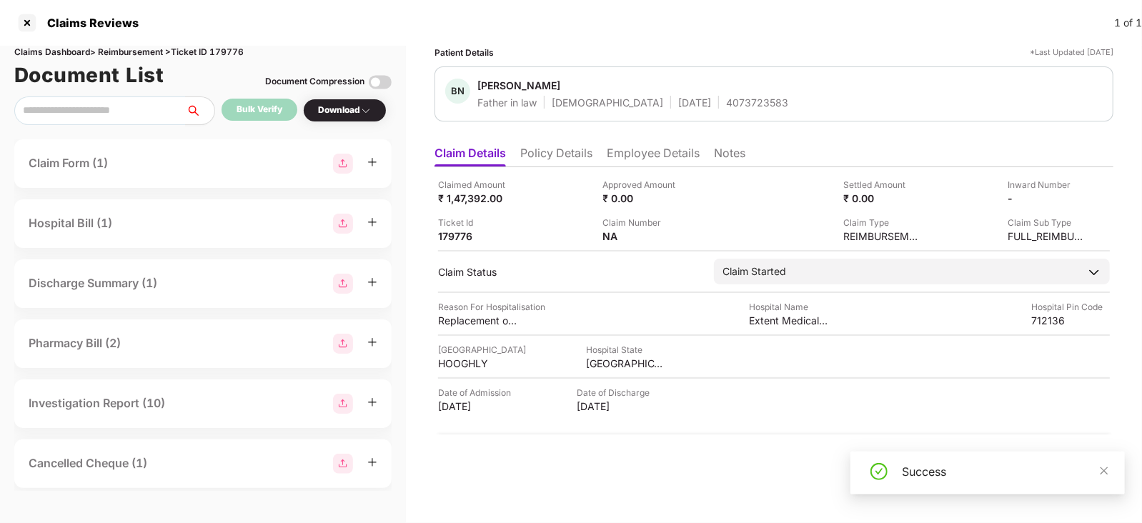
click at [1109, 468] on div "Success" at bounding box center [987, 473] width 274 height 43
click at [1100, 469] on icon "close" at bounding box center [1104, 471] width 10 height 10
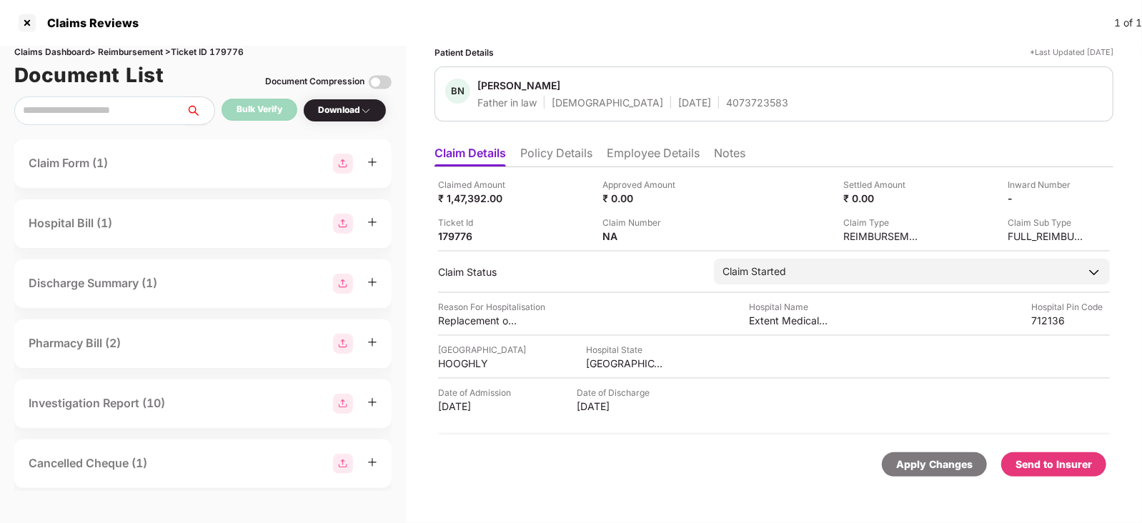
click at [1064, 458] on div "Send to Insurer" at bounding box center [1053, 465] width 76 height 16
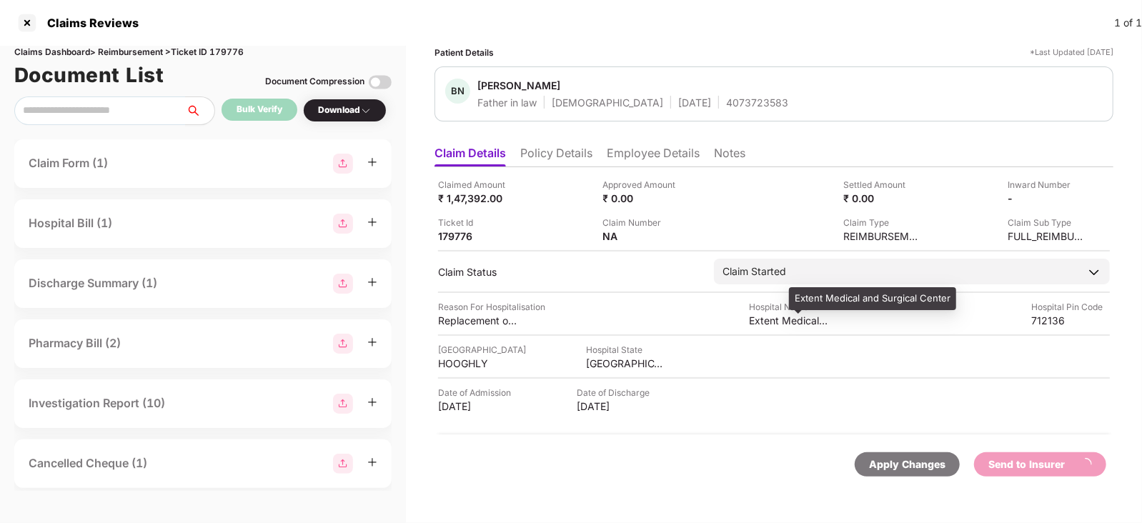
scroll to position [0, 0]
click at [644, 173] on div "Claimed Amount ₹ 1,47,392.00 Approved Amount ₹ 0.00 Settled Amount ₹ 0.00 Inwar…" at bounding box center [773, 300] width 679 height 267
click at [649, 163] on li "Employee Details" at bounding box center [653, 156] width 93 height 21
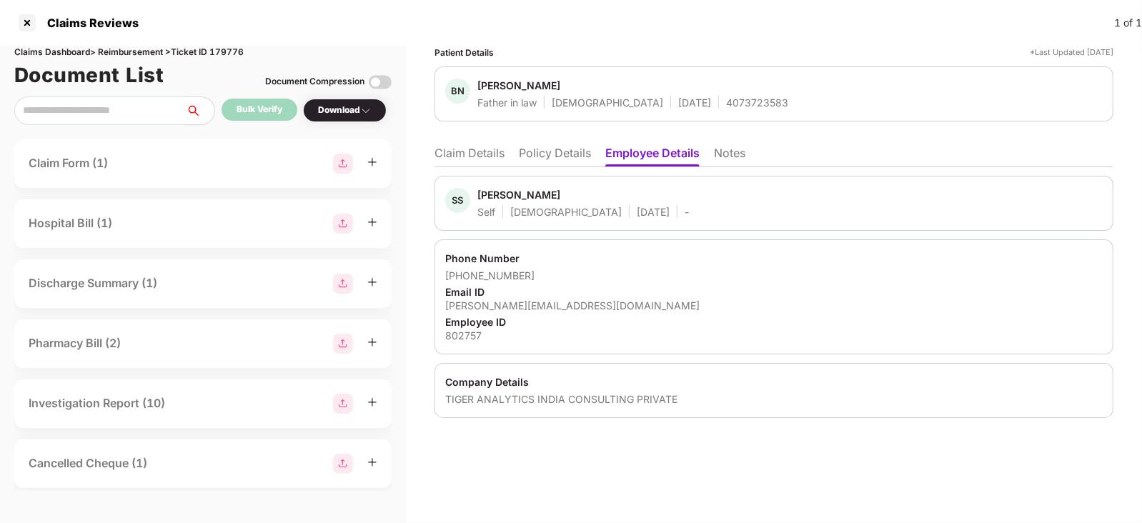
click at [492, 198] on div "Suvajit Sen" at bounding box center [518, 195] width 83 height 14
copy div "Suvajit"
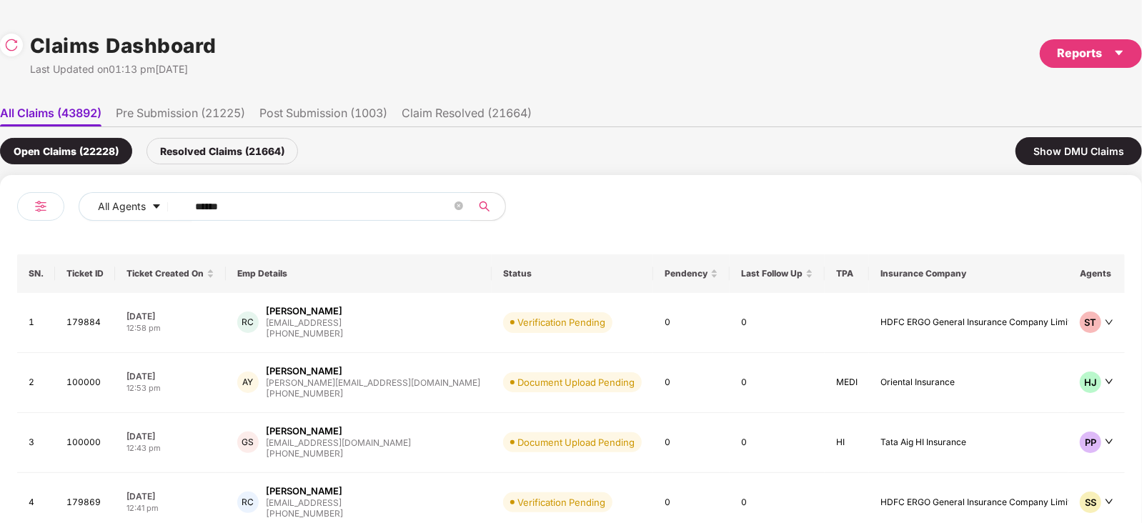
scroll to position [0, 1]
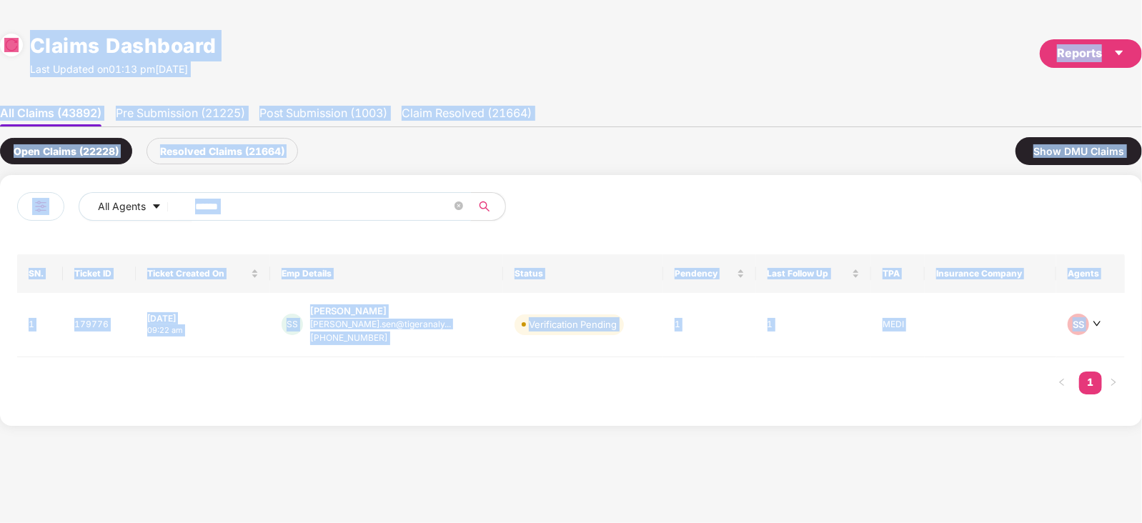
click at [334, 194] on span "******" at bounding box center [324, 206] width 293 height 29
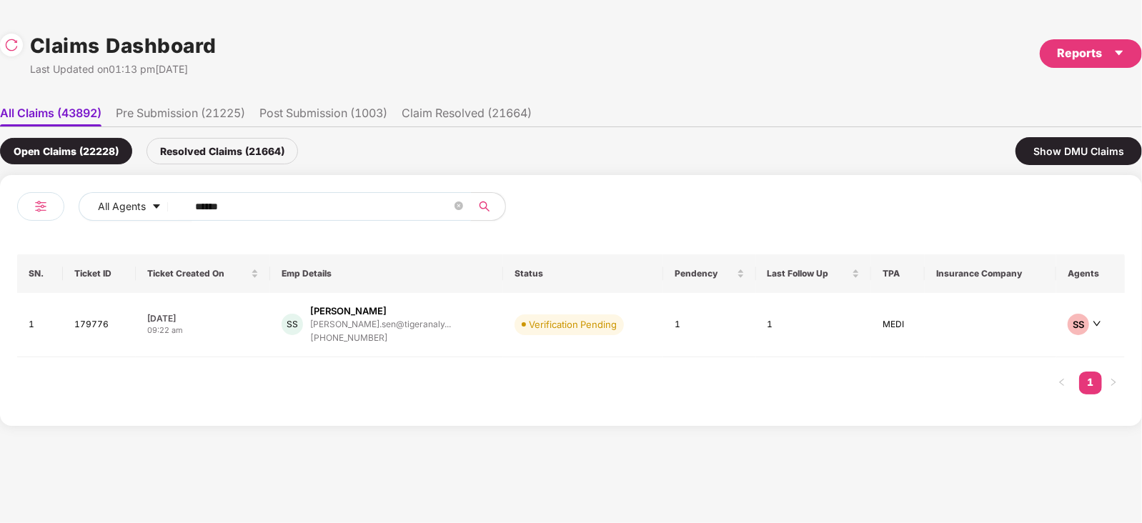
paste input "******"
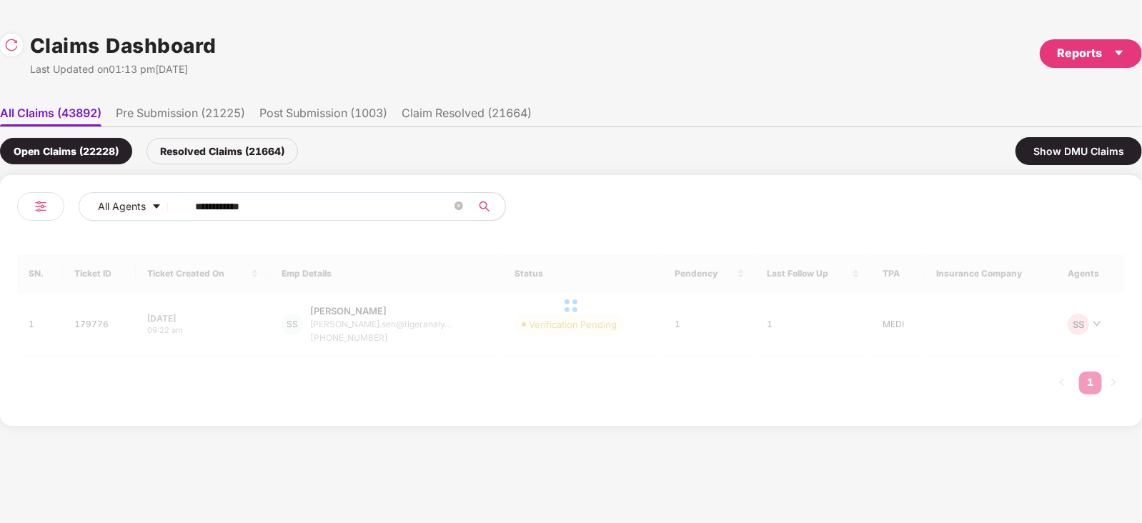
paste input "text"
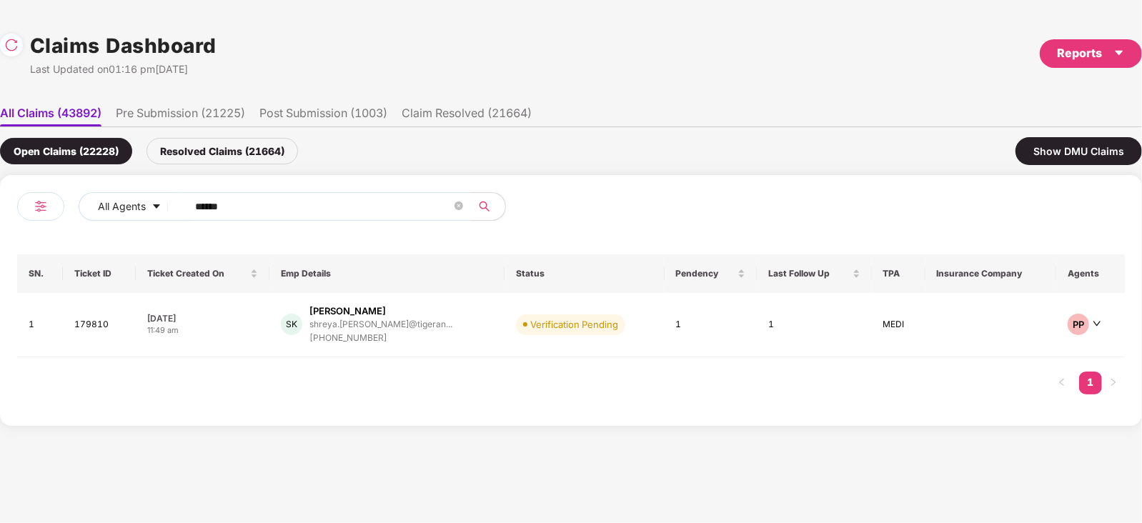
type input "******"
click at [401, 307] on div "Shreya Kanodia" at bounding box center [380, 311] width 143 height 14
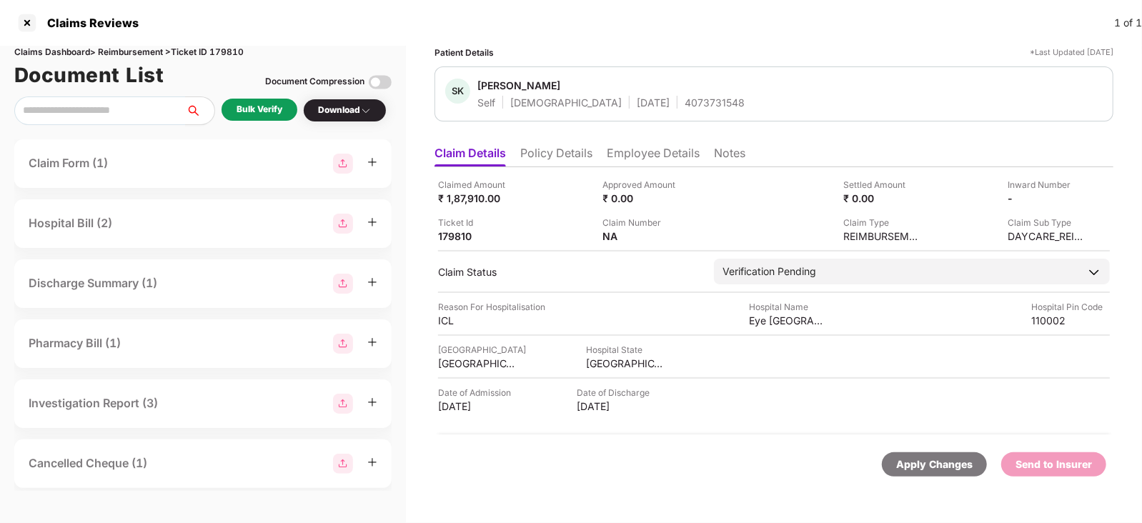
click at [252, 106] on div "Bulk Verify" at bounding box center [259, 110] width 46 height 14
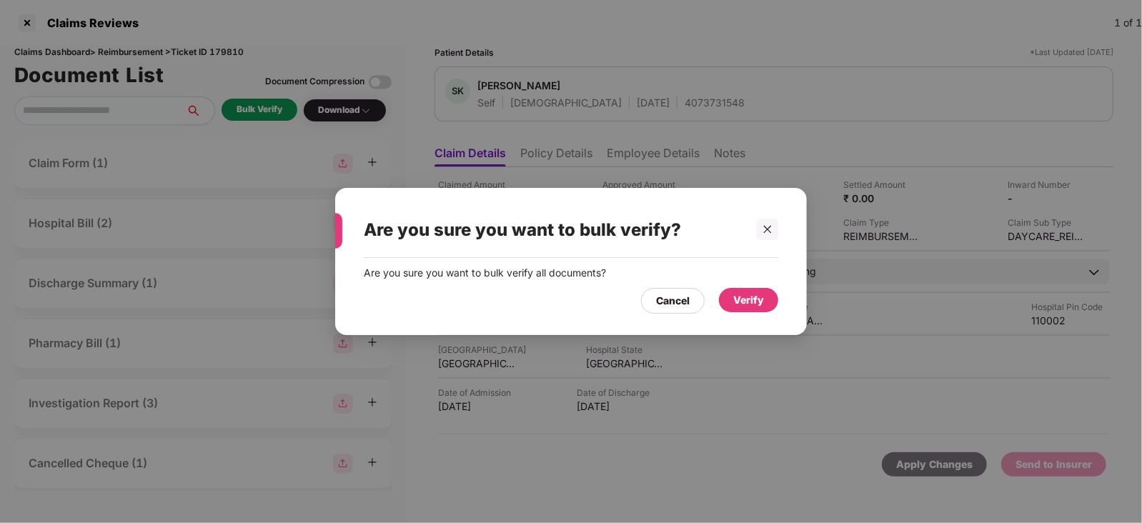
click at [742, 307] on div "Verify" at bounding box center [748, 300] width 31 height 16
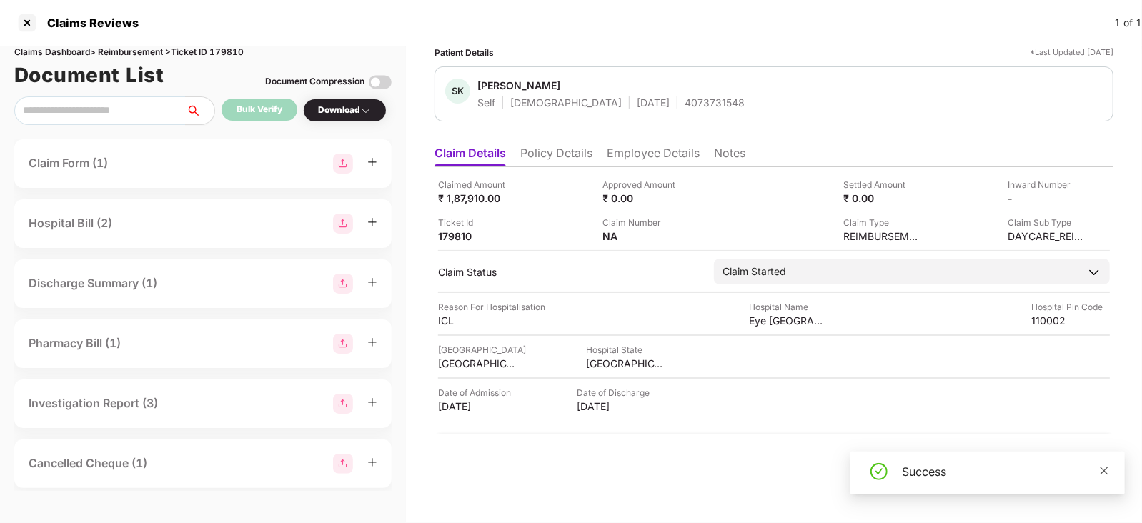
click at [1100, 474] on icon "close" at bounding box center [1104, 471] width 10 height 10
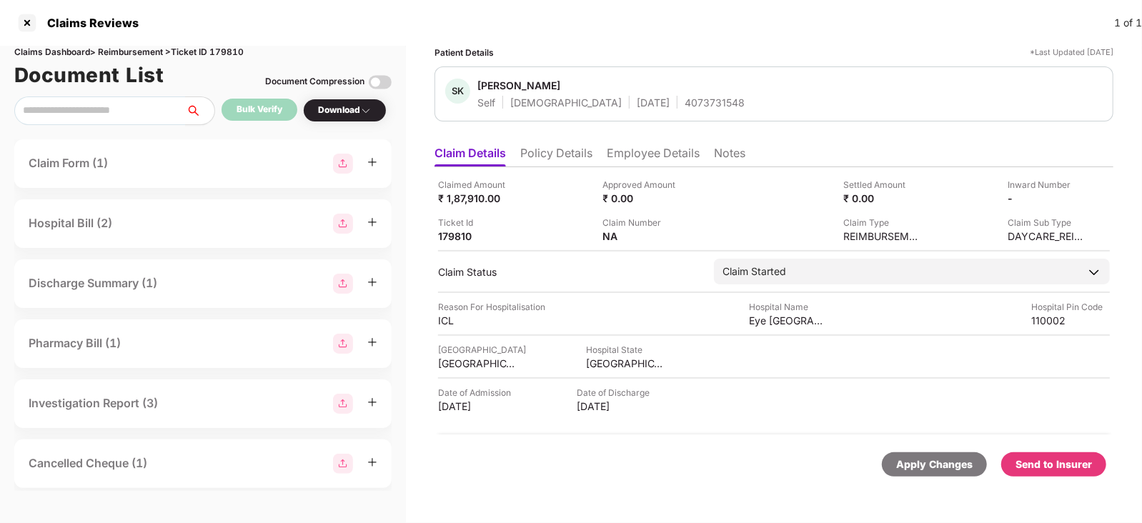
click at [1072, 463] on div "Send to Insurer" at bounding box center [1053, 465] width 76 height 16
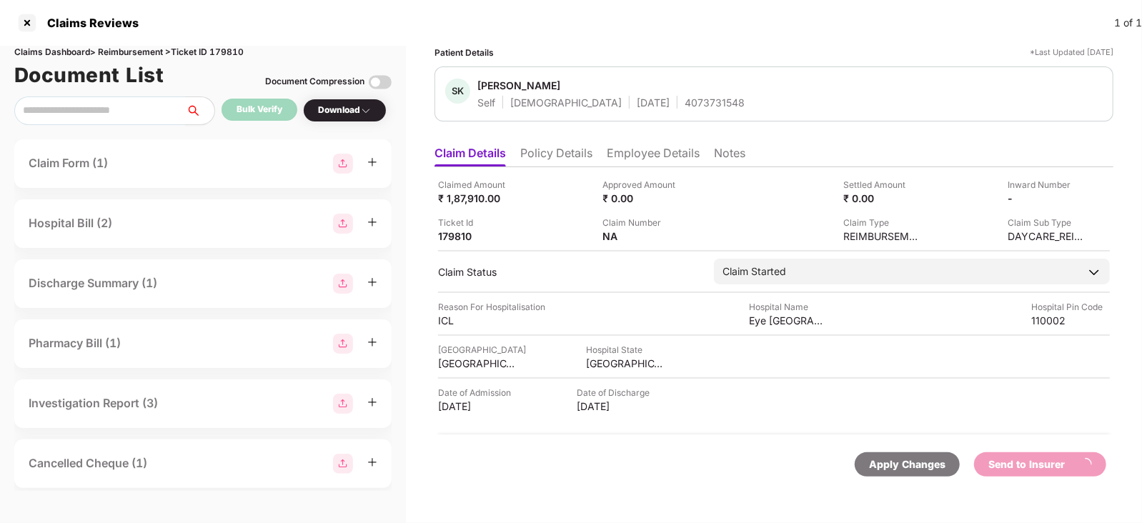
click at [622, 167] on div "Claimed Amount ₹ 1,87,910.00 Approved Amount ₹ 0.00 Settled Amount ₹ 0.00 Inwar…" at bounding box center [773, 300] width 679 height 267
click at [632, 161] on li "Employee Details" at bounding box center [653, 156] width 93 height 21
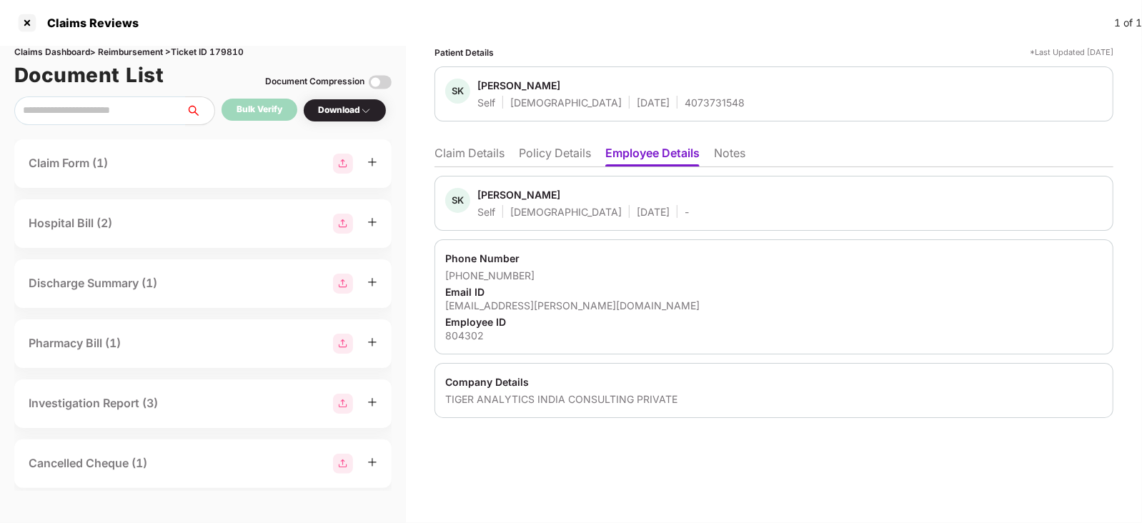
click at [489, 195] on div "Shreya Kanodia" at bounding box center [518, 195] width 83 height 14
copy div "Shreya"
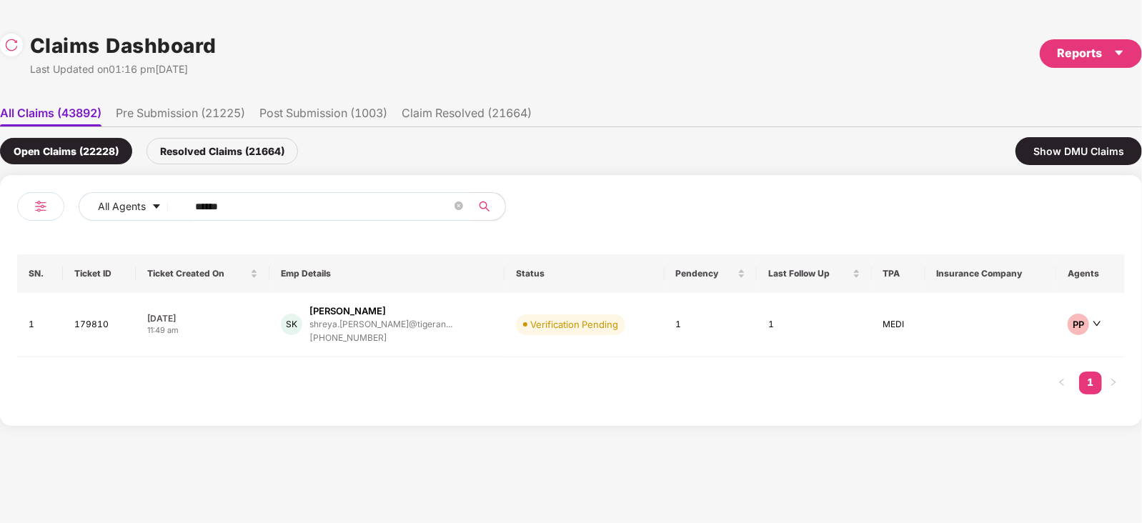
click at [272, 209] on input "******" at bounding box center [323, 206] width 257 height 21
paste input "text"
type input "******"
click at [404, 337] on div "+919972393317" at bounding box center [380, 339] width 140 height 14
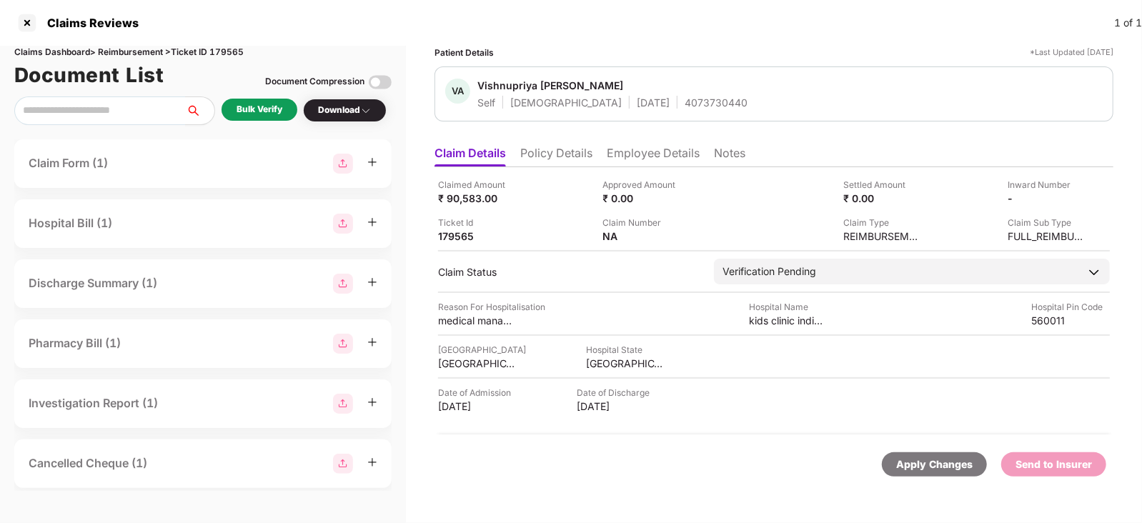
click at [272, 114] on div "Bulk Verify" at bounding box center [259, 110] width 46 height 14
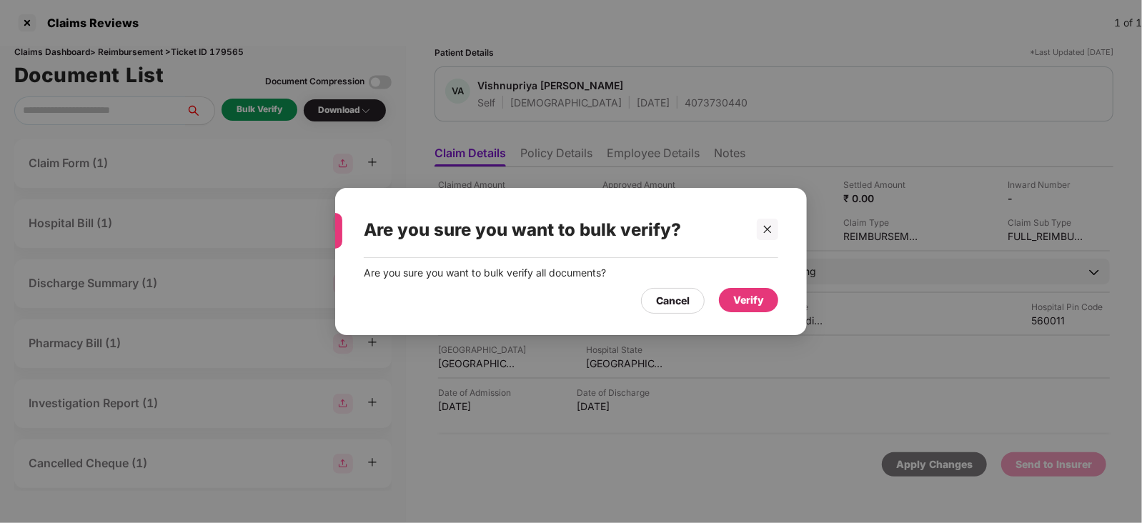
click at [735, 293] on div "Verify" at bounding box center [748, 300] width 31 height 16
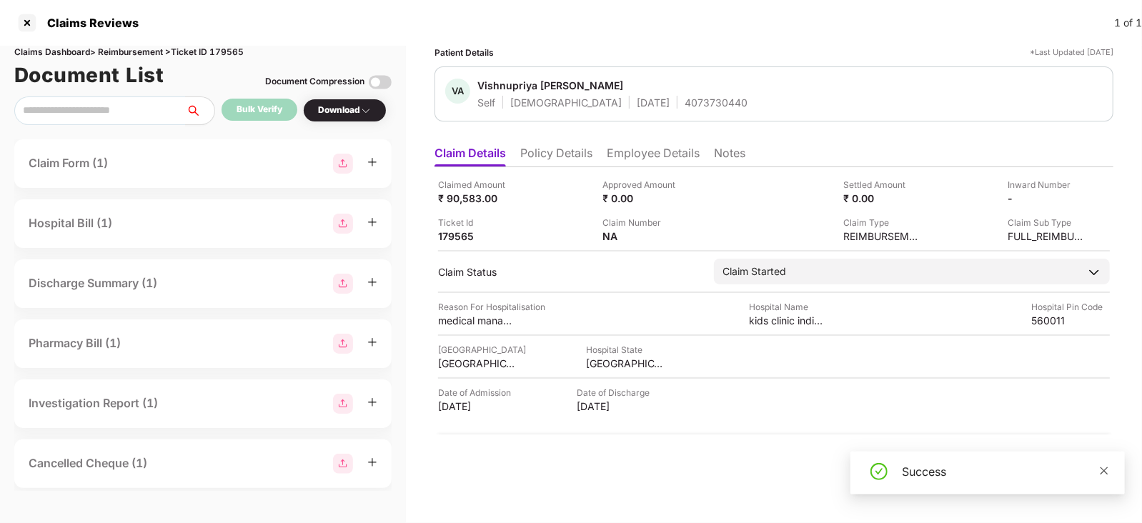
click at [1104, 472] on icon "close" at bounding box center [1104, 471] width 10 height 10
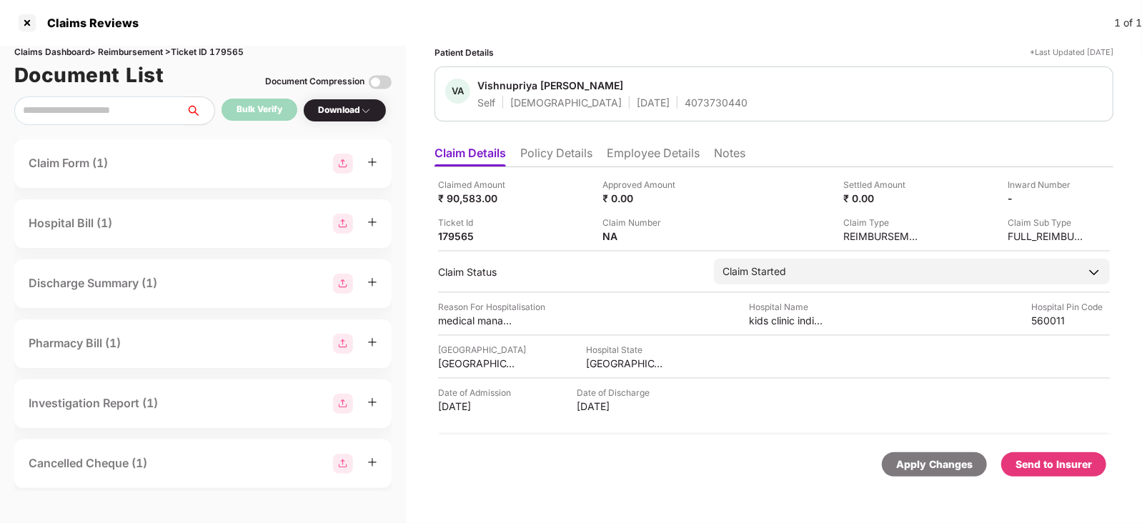
click at [1035, 473] on div "Send to Insurer" at bounding box center [1053, 464] width 105 height 24
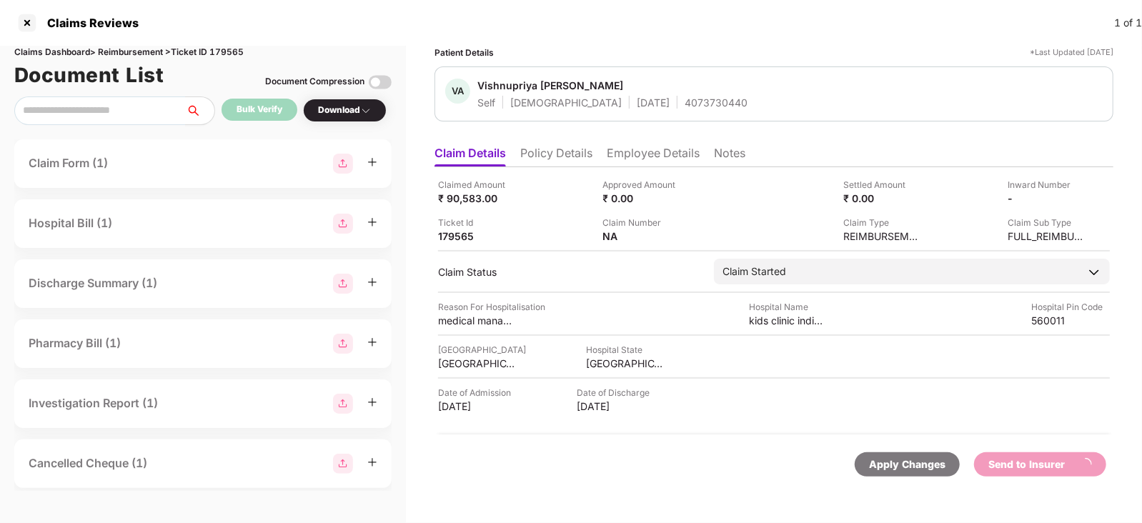
click at [661, 148] on li "Employee Details" at bounding box center [653, 156] width 93 height 21
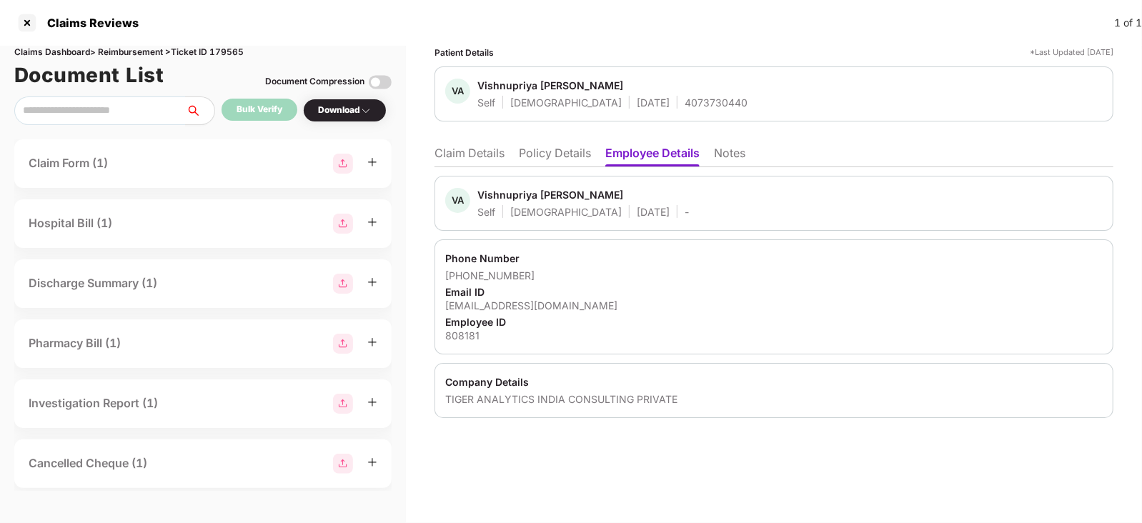
click at [507, 192] on div "Vishnupriya Amarai Elluru" at bounding box center [550, 195] width 146 height 14
copy div "Vishnupriya"
click at [454, 146] on li "Claim Details" at bounding box center [469, 156] width 70 height 21
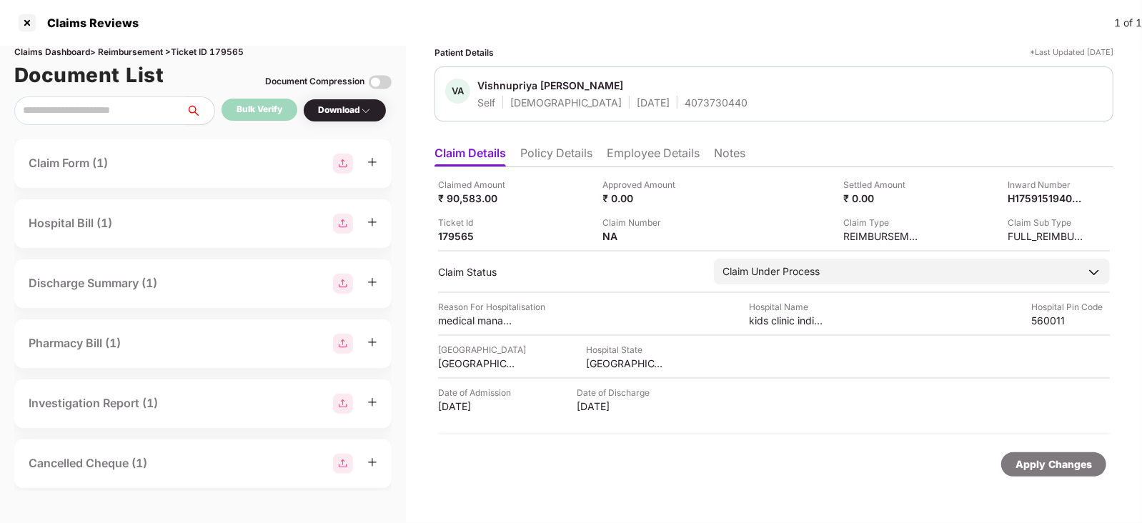
scroll to position [0, 1]
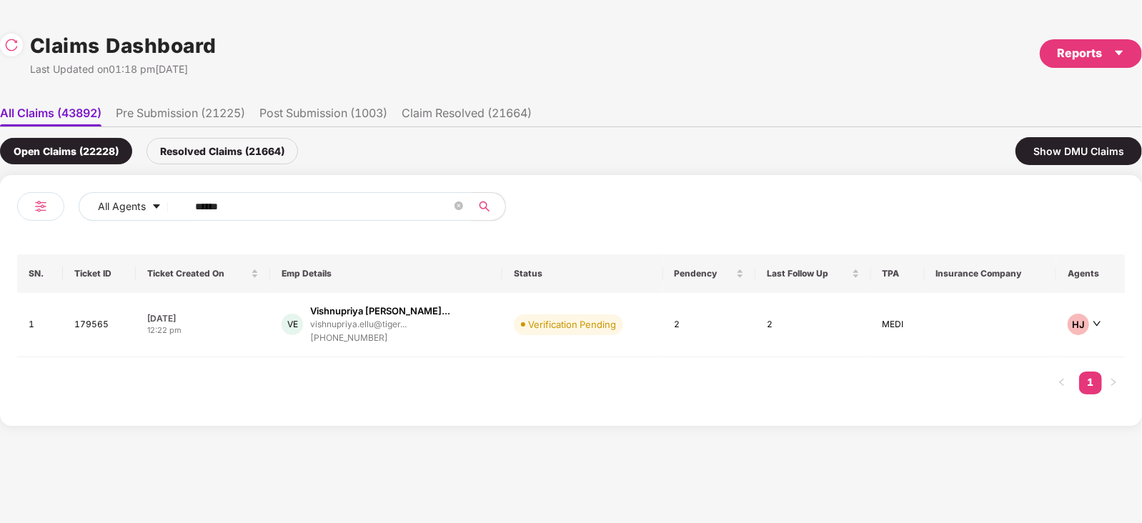
click at [349, 213] on input "******" at bounding box center [323, 206] width 257 height 21
paste input "text"
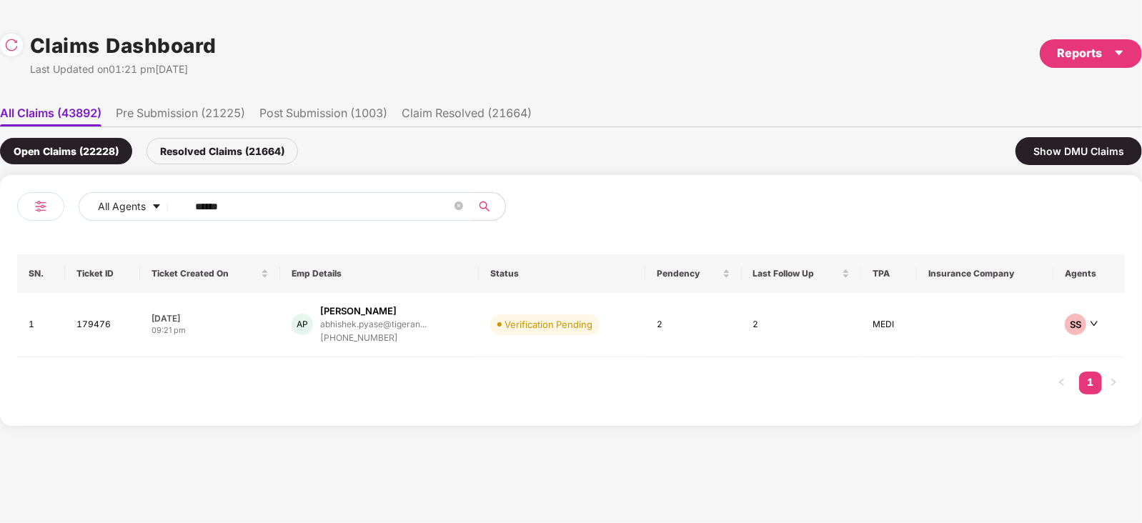
type input "******"
click at [343, 315] on div "Abhishek Kumar Pyase" at bounding box center [358, 311] width 76 height 14
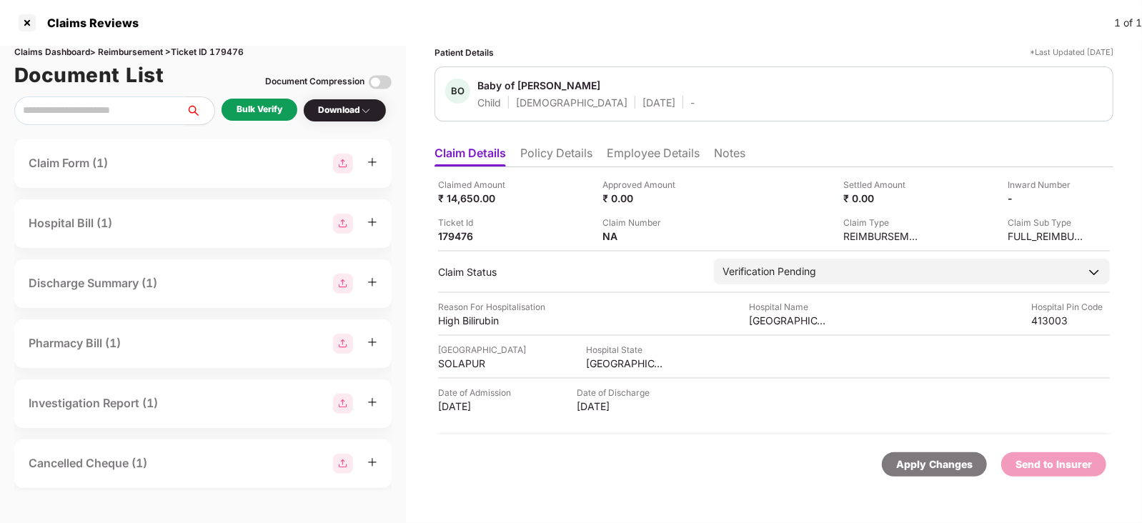
click at [614, 156] on li "Employee Details" at bounding box center [653, 156] width 93 height 21
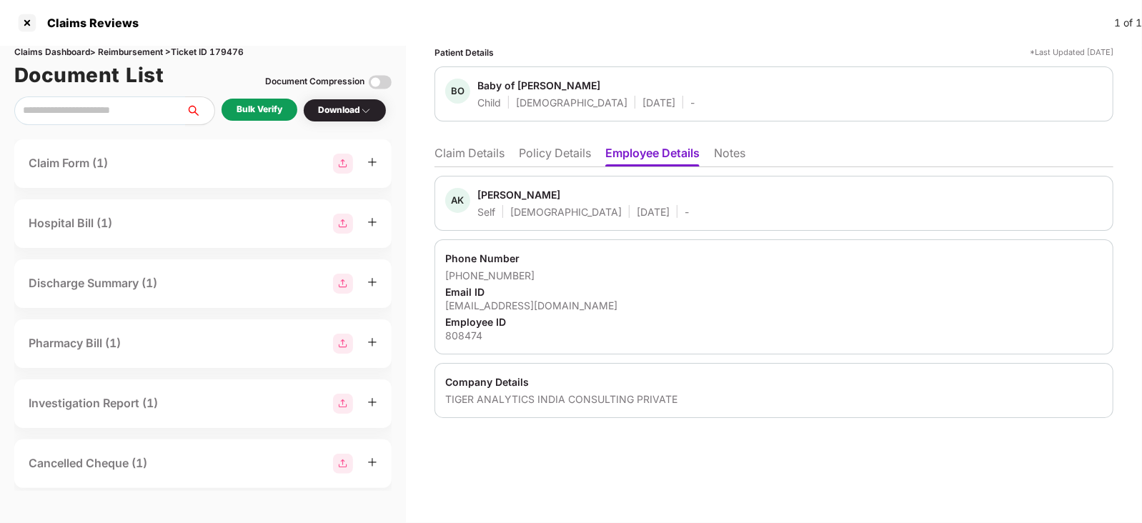
click at [524, 315] on div "Employee ID" at bounding box center [773, 322] width 657 height 14
click at [525, 307] on div "abhishek.pyase@tigeranalytics.com" at bounding box center [773, 306] width 657 height 14
copy div "abhishek.pyase@tigeranalytics.com"
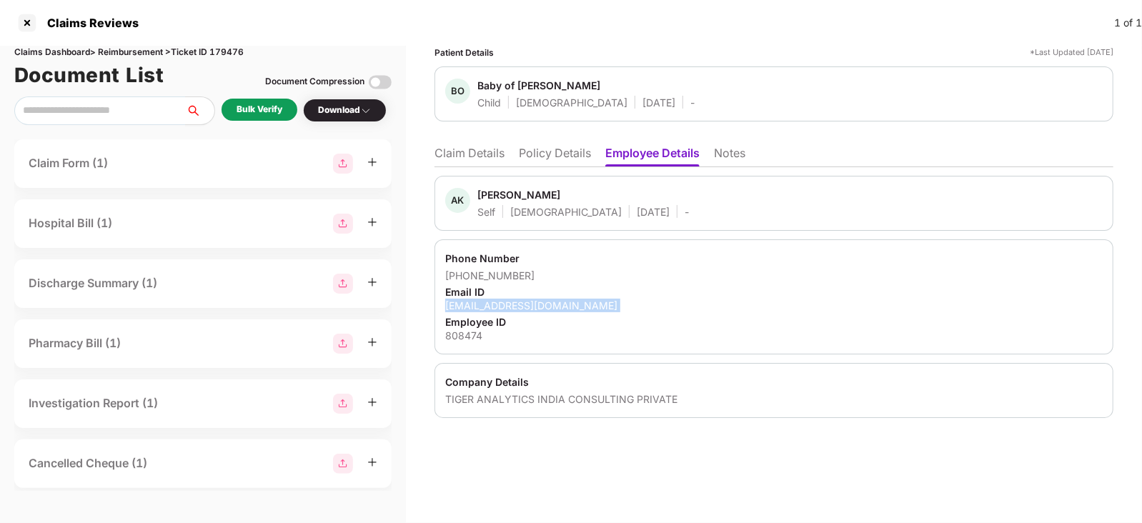
click at [525, 307] on div "abhishek.pyase@tigeranalytics.com" at bounding box center [773, 306] width 657 height 14
click at [467, 151] on li "Claim Details" at bounding box center [469, 156] width 70 height 21
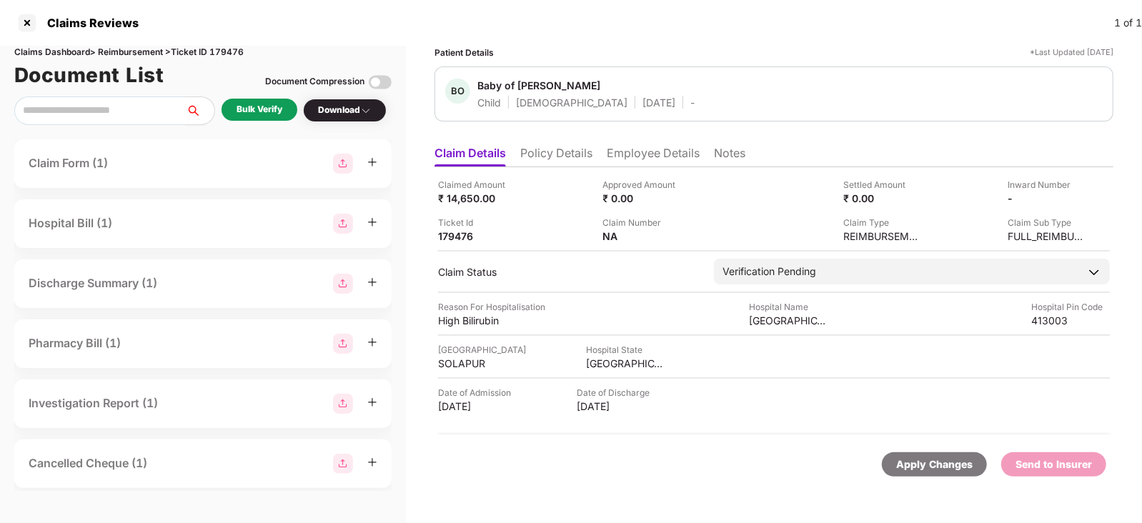
click at [631, 155] on li "Employee Details" at bounding box center [653, 156] width 93 height 21
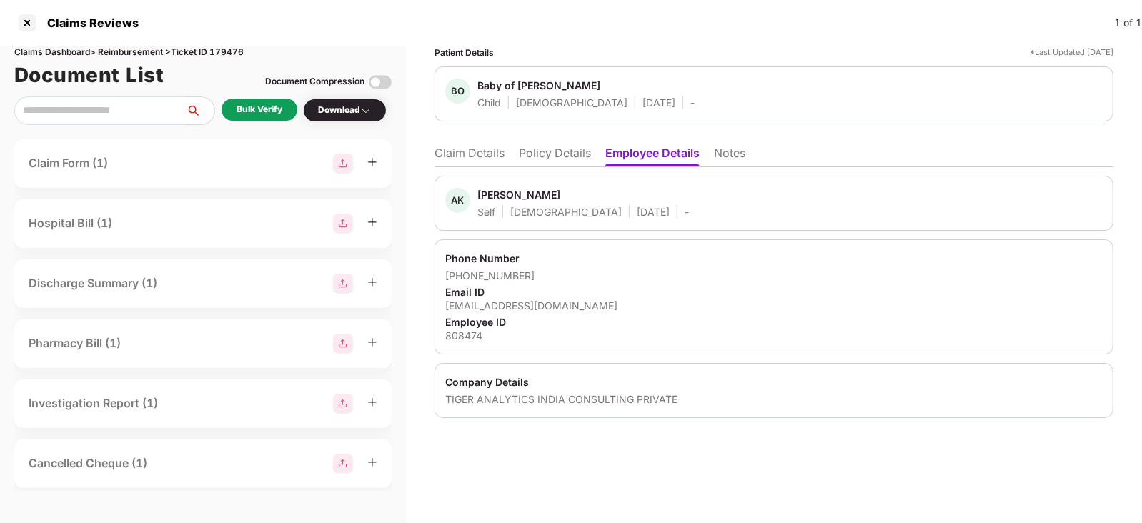
click at [474, 151] on li "Claim Details" at bounding box center [469, 156] width 70 height 21
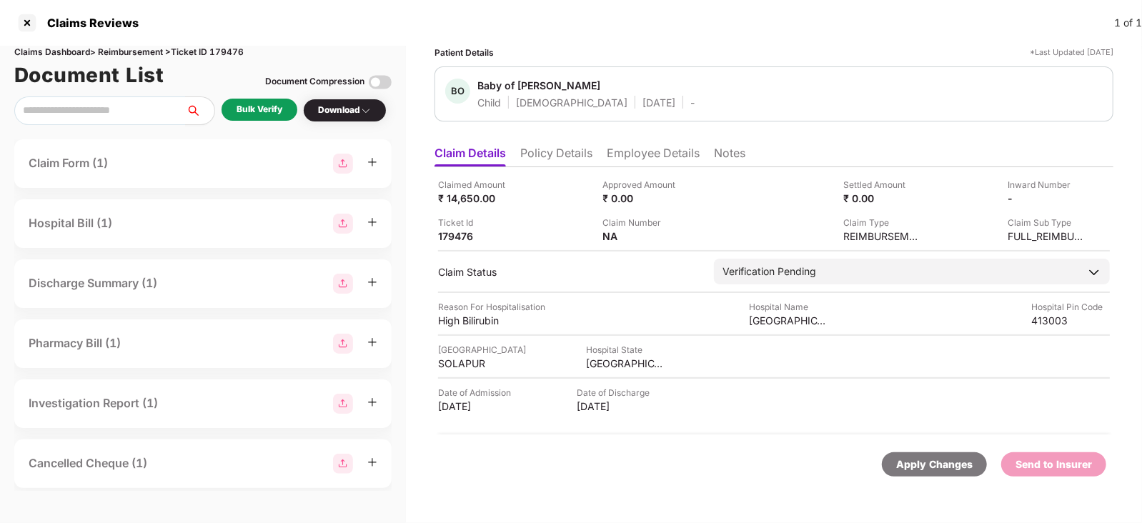
click at [269, 105] on div "Bulk Verify" at bounding box center [259, 110] width 46 height 14
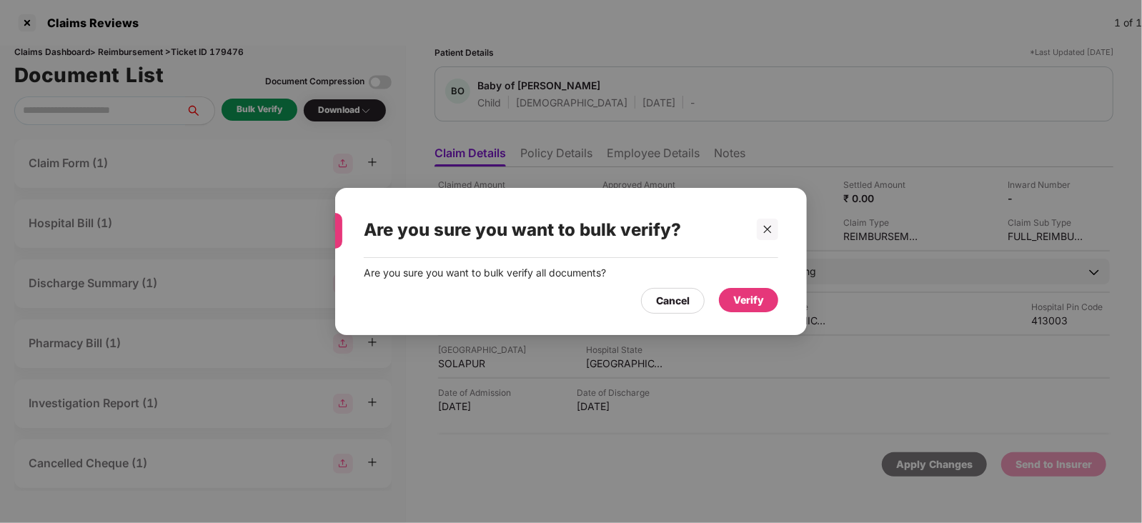
click at [745, 297] on div "Verify" at bounding box center [748, 300] width 31 height 16
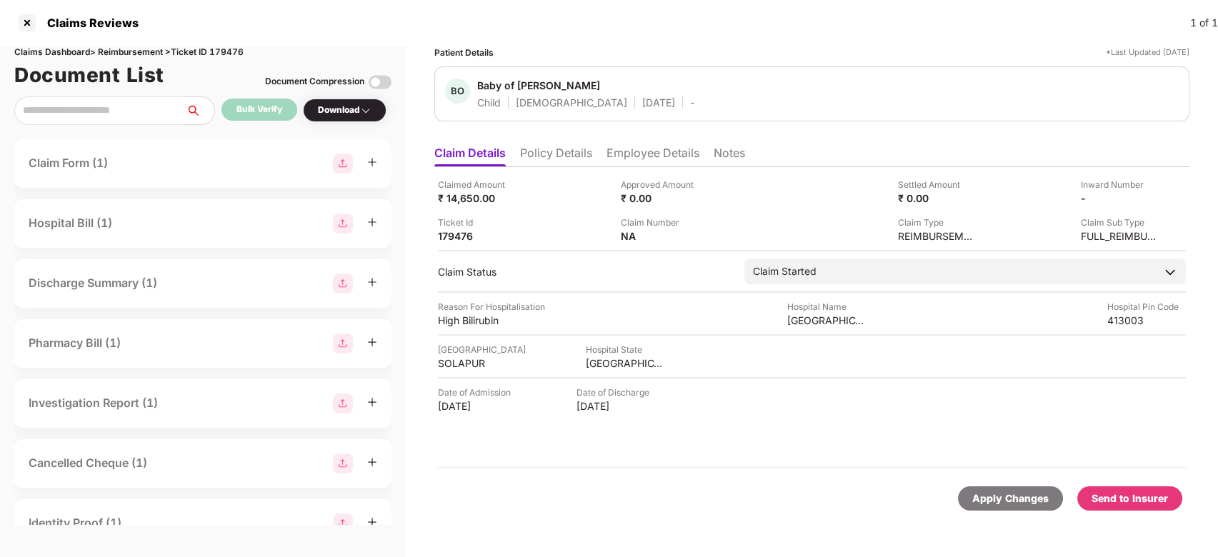
click at [633, 160] on li "Employee Details" at bounding box center [653, 156] width 93 height 21
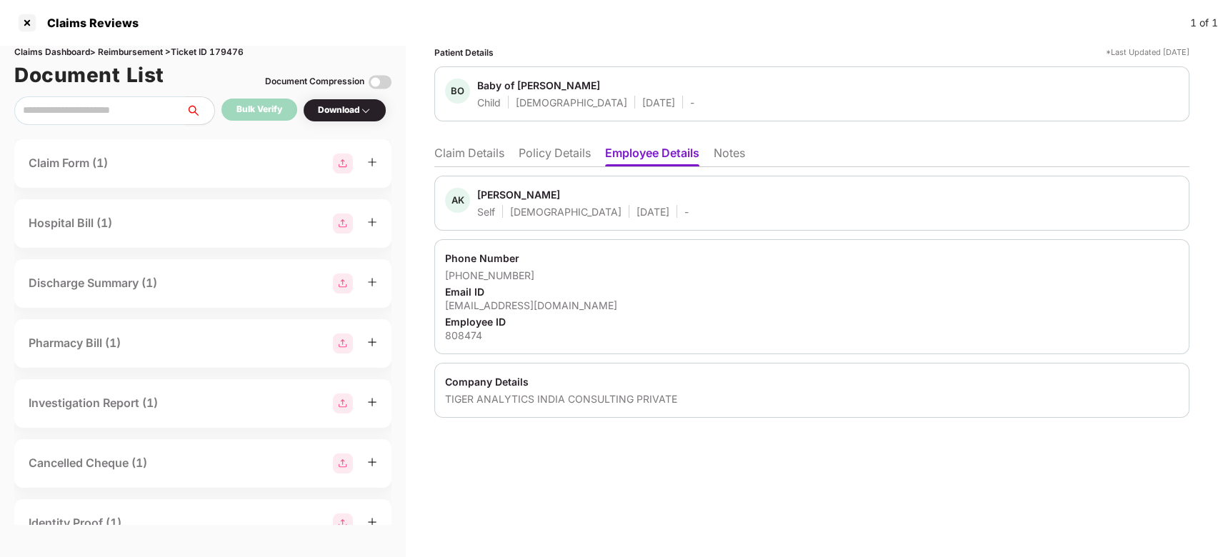
click at [497, 197] on div "Abhishek Kumar Pyase" at bounding box center [518, 195] width 83 height 14
copy div "Abhishek"
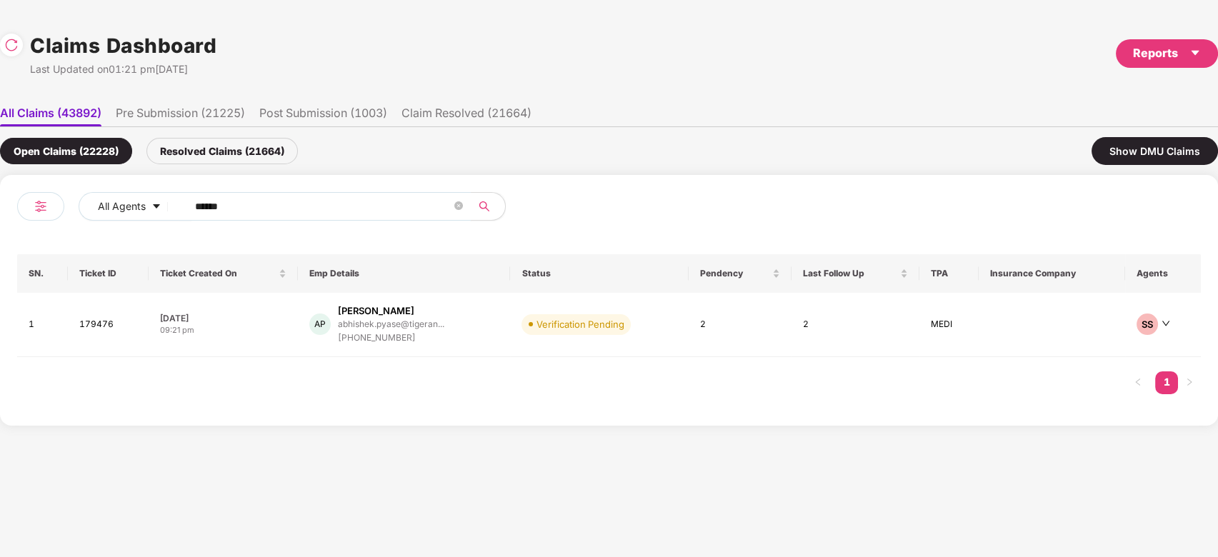
click at [331, 201] on input "******" at bounding box center [323, 206] width 257 height 21
paste input "text"
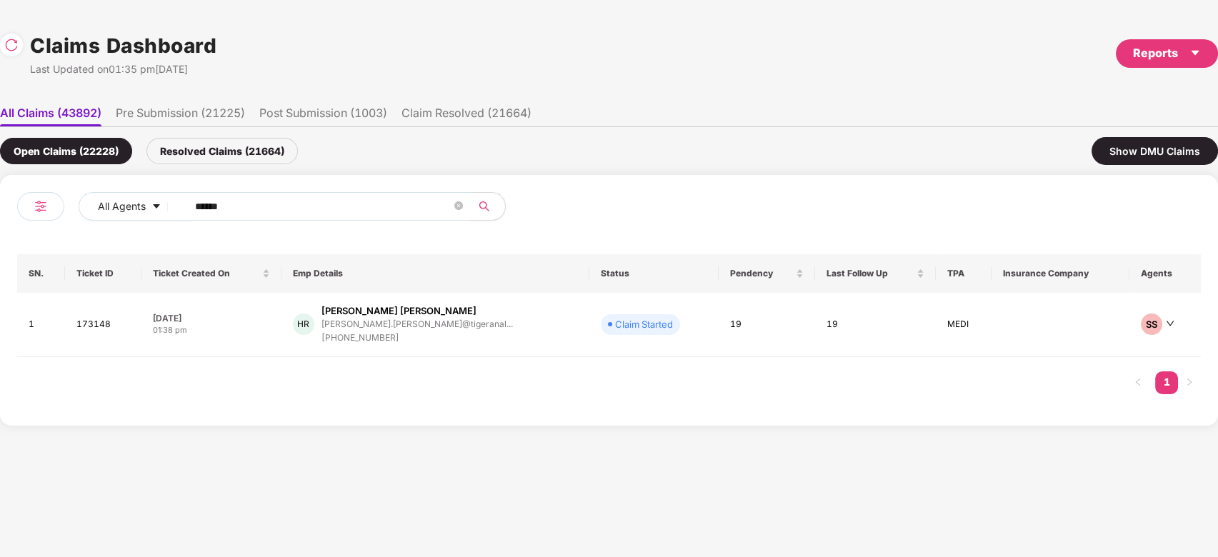
type input "******"
click at [394, 316] on div "Hiten Prem Raheja" at bounding box center [399, 311] width 155 height 14
click at [412, 203] on input "******" at bounding box center [323, 206] width 257 height 21
paste input "text"
type input "******"
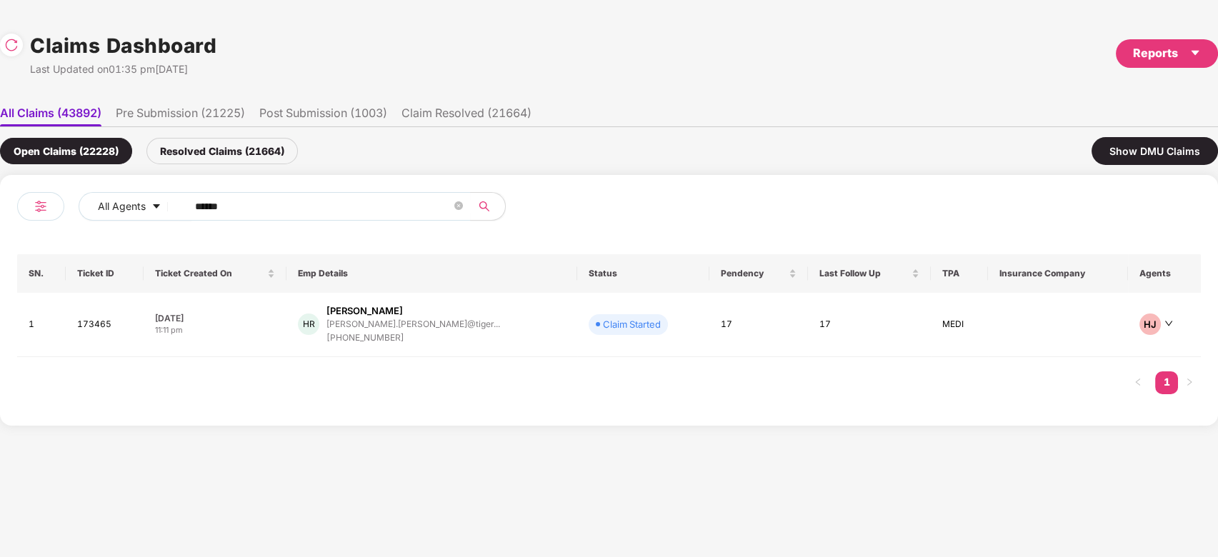
click at [481, 327] on div "HR Himanshi Rastogi himanshi.rastogi@tiger... +919962515966" at bounding box center [432, 324] width 268 height 41
click at [279, 205] on input "******" at bounding box center [323, 206] width 257 height 21
paste input "text"
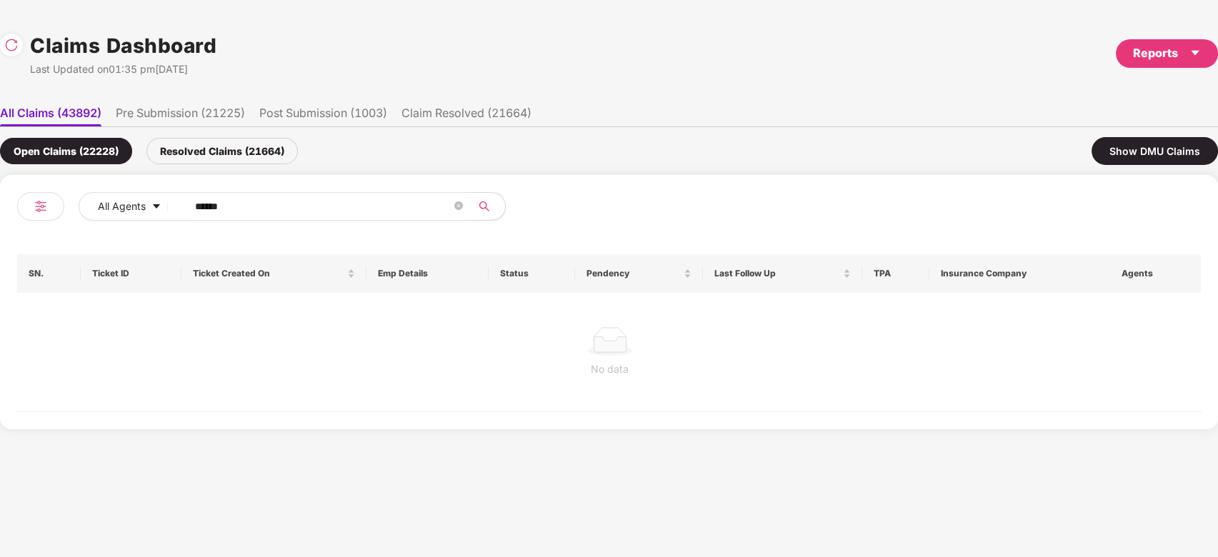
click at [236, 140] on div "Resolved Claims (21664)" at bounding box center [221, 151] width 151 height 26
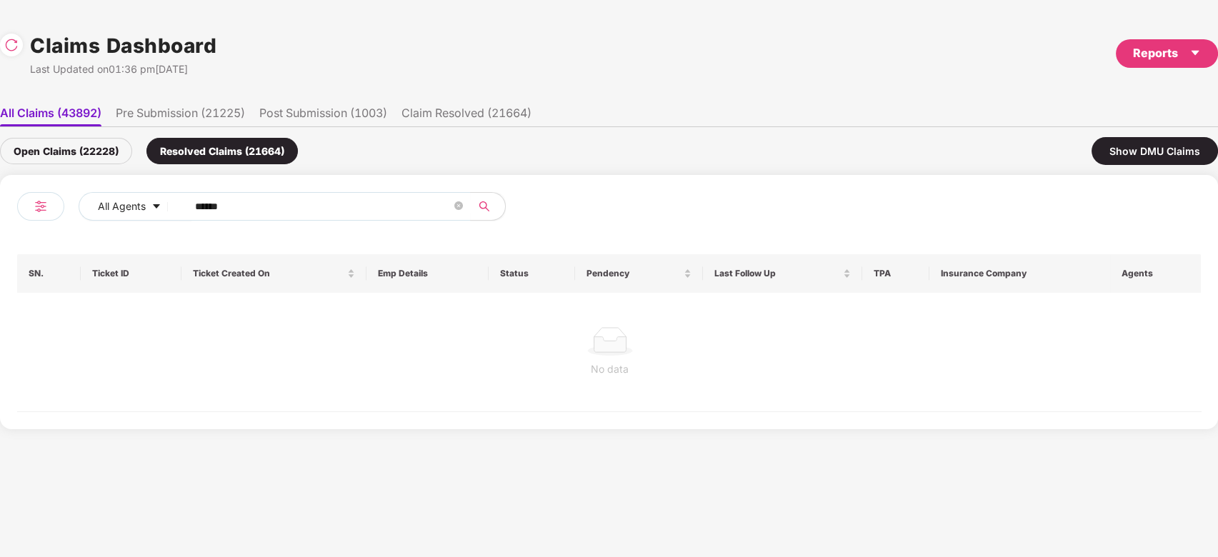
click at [447, 316] on div "No data" at bounding box center [609, 352] width 1185 height 119
click at [5, 46] on img at bounding box center [11, 45] width 14 height 14
click at [92, 146] on div "Open Claims (22232)" at bounding box center [66, 151] width 132 height 26
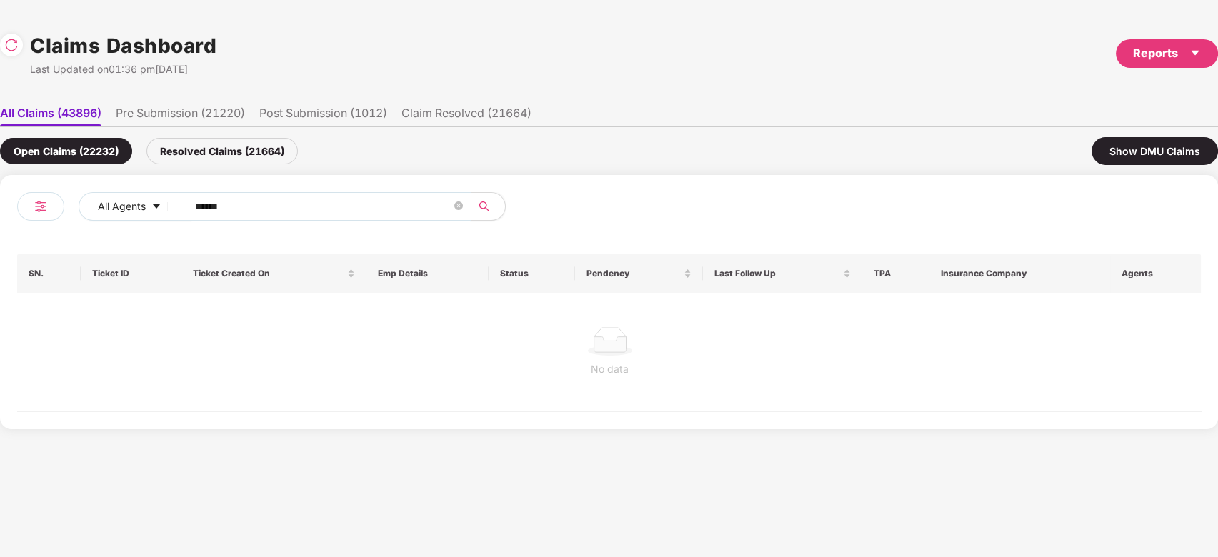
click at [344, 211] on input "******" at bounding box center [323, 206] width 257 height 21
type input "*"
click at [344, 211] on input "*" at bounding box center [323, 206] width 257 height 21
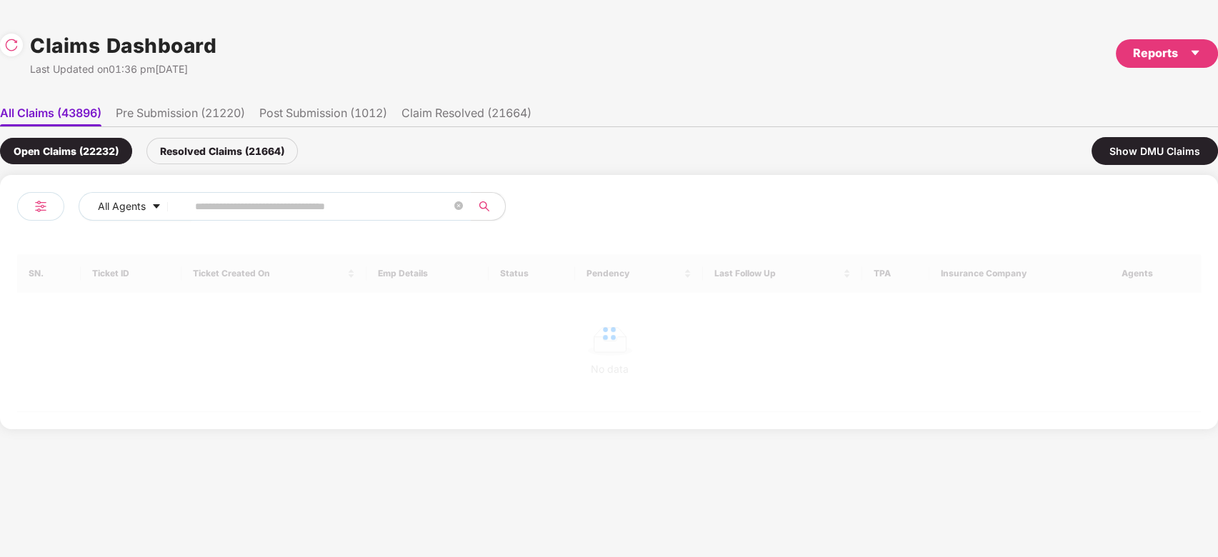
paste input "******"
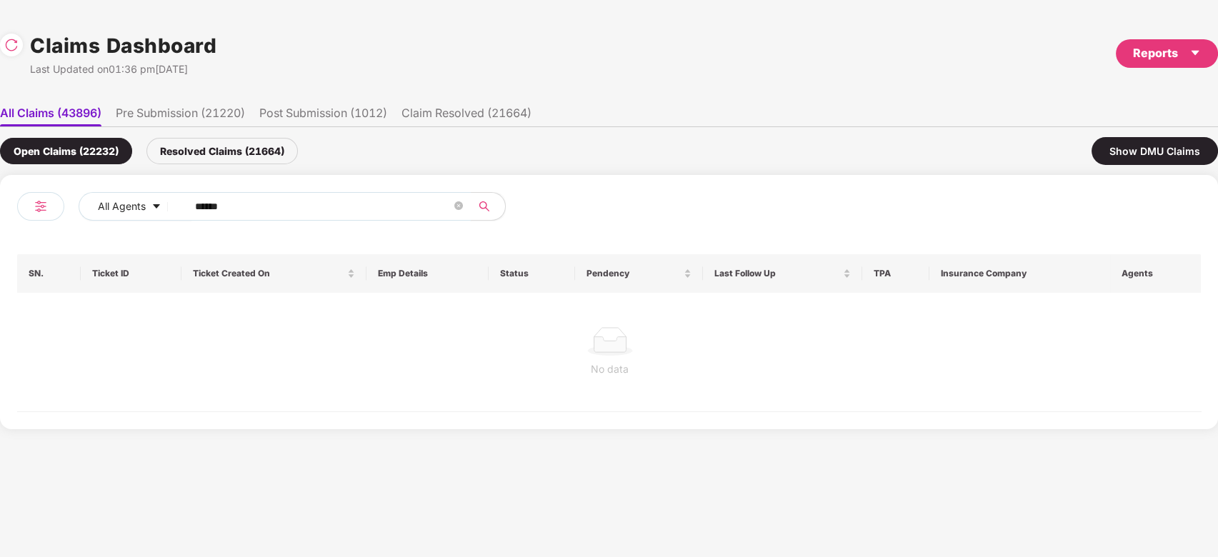
paste input "text"
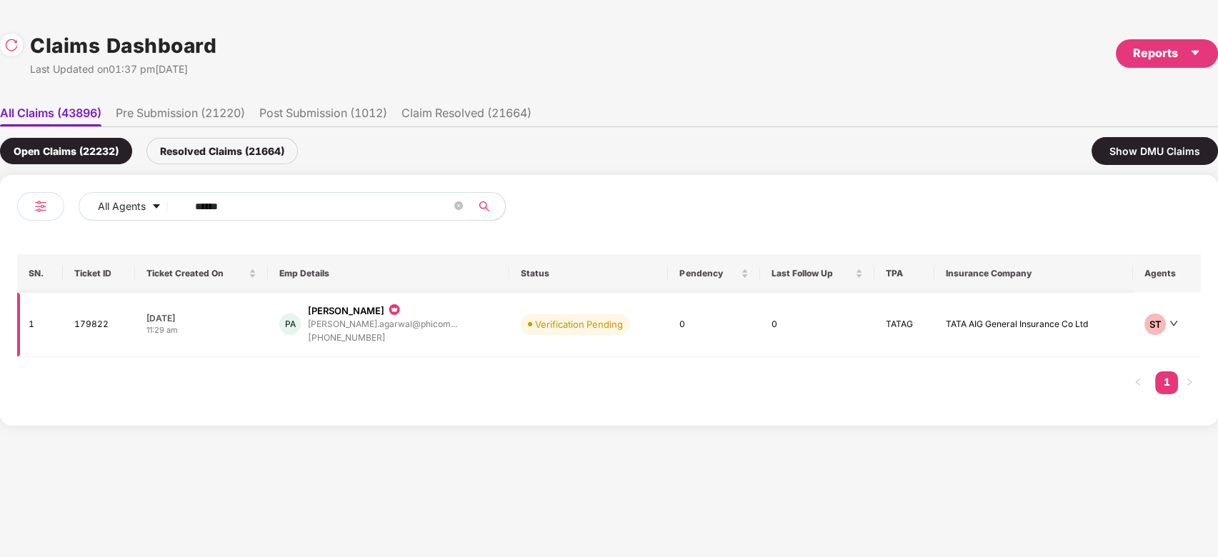
type input "******"
click at [514, 335] on td "Verification Pending" at bounding box center [588, 325] width 159 height 64
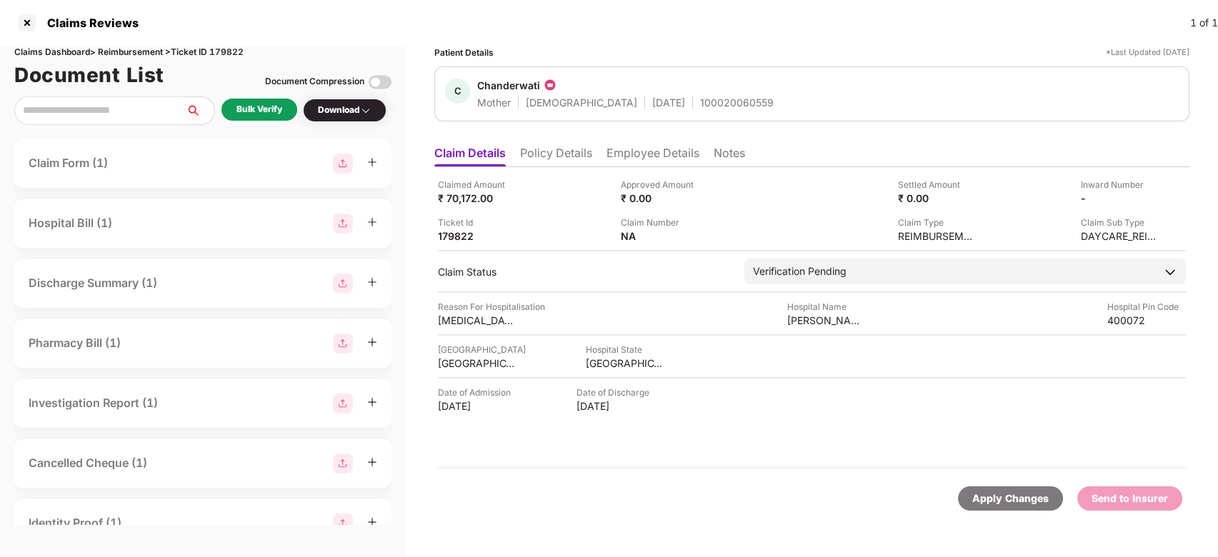
scroll to position [0, 0]
click at [551, 161] on li "Policy Details" at bounding box center [556, 156] width 72 height 21
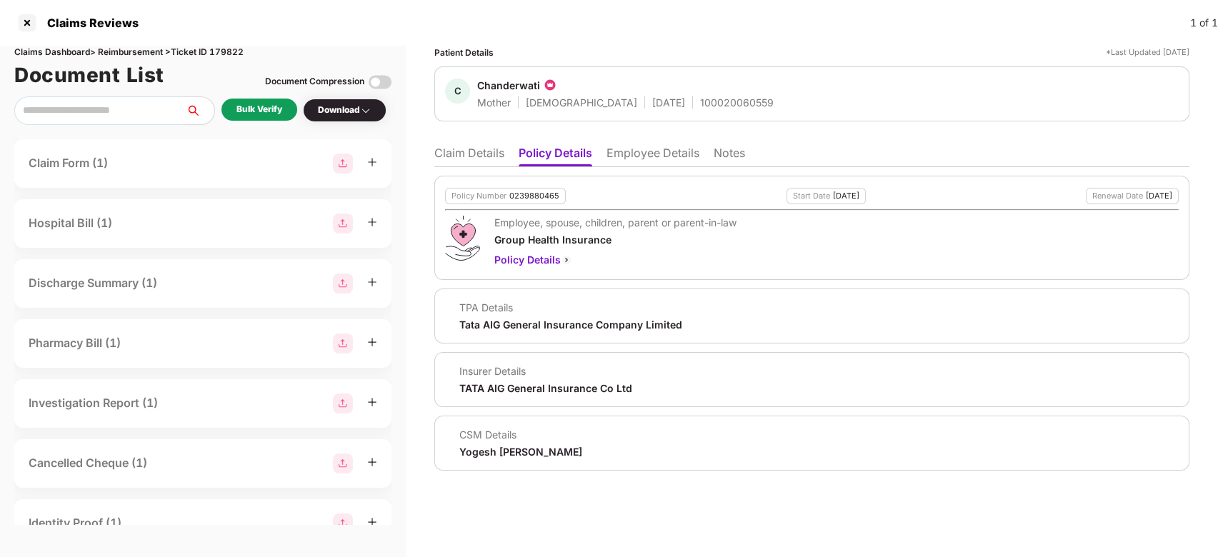
click at [484, 139] on ul "Claim Details Policy Details Employee Details Notes" at bounding box center [811, 153] width 755 height 29
click at [480, 147] on li "Claim Details" at bounding box center [469, 156] width 70 height 21
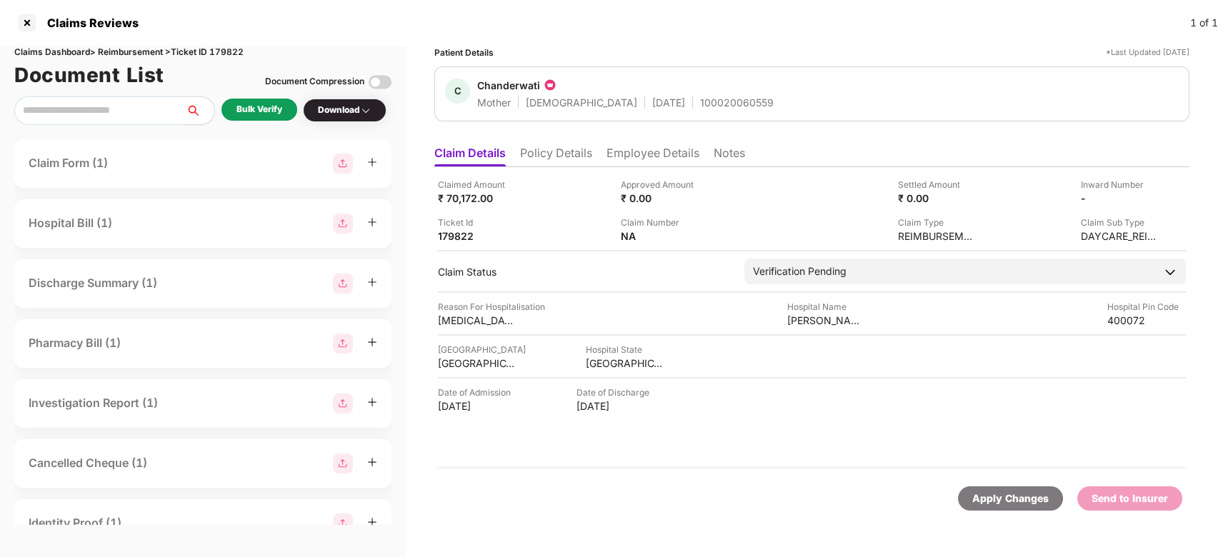
click at [556, 154] on li "Policy Details" at bounding box center [556, 156] width 72 height 21
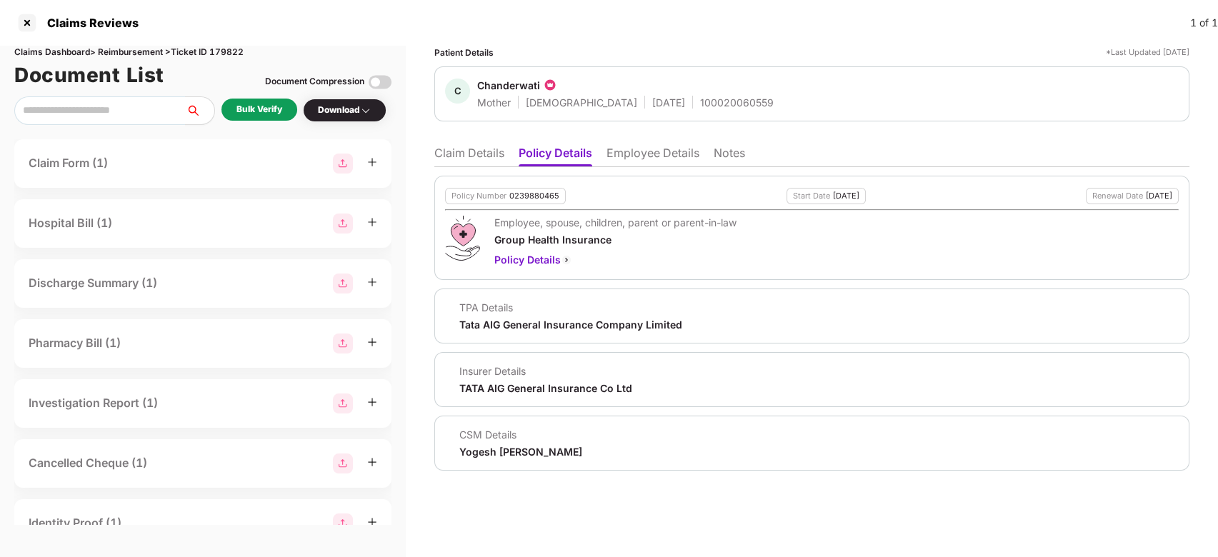
click at [480, 146] on li "Claim Details" at bounding box center [469, 156] width 70 height 21
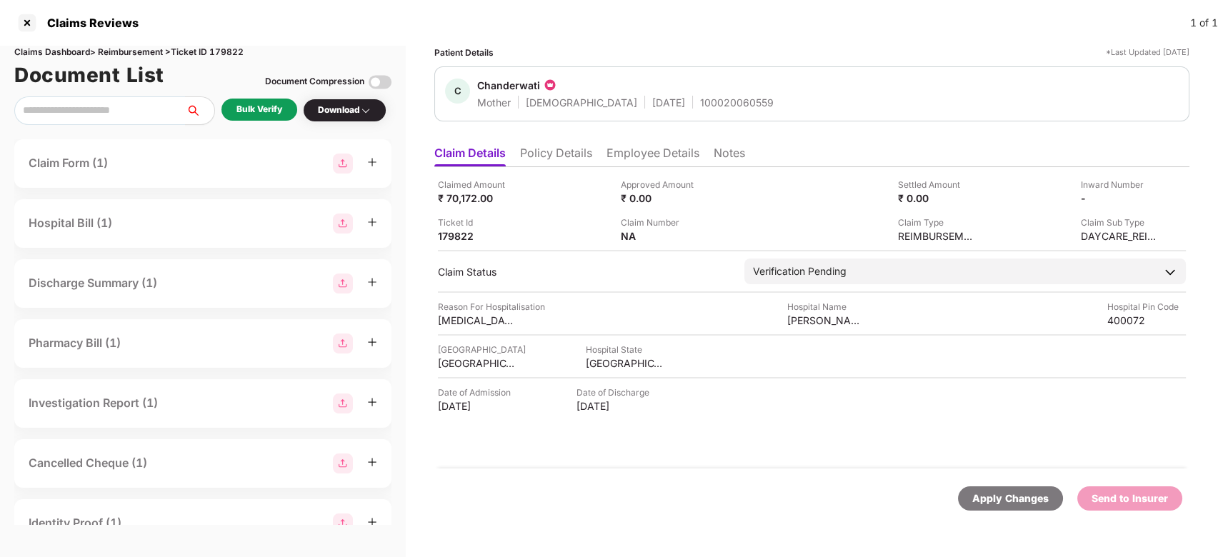
click at [625, 160] on li "Employee Details" at bounding box center [653, 156] width 93 height 21
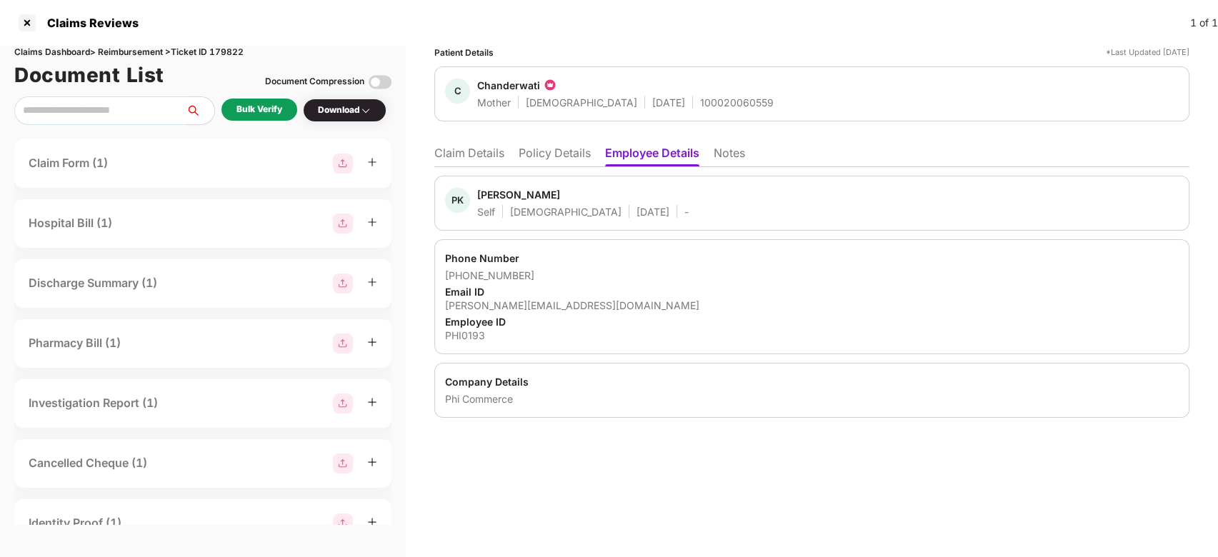
click at [473, 193] on div "PK Parveen Kumar Agarwal Self Male 31 July 1976 -" at bounding box center [567, 203] width 244 height 31
click at [487, 193] on div "Parveen Kumar Agarwal" at bounding box center [518, 195] width 83 height 14
copy div "Parveen"
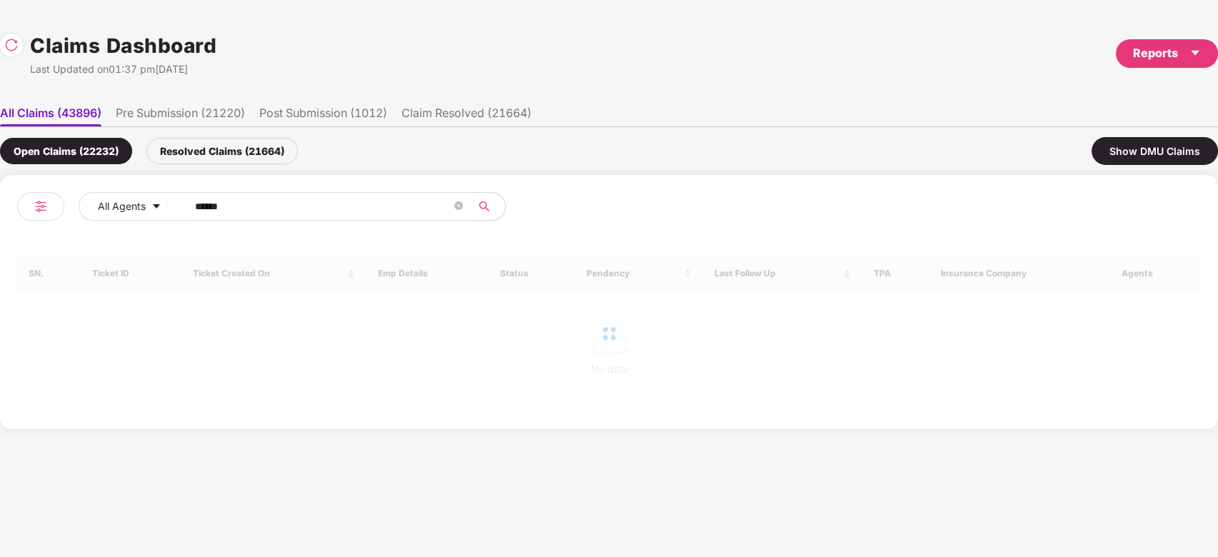
scroll to position [0, 1]
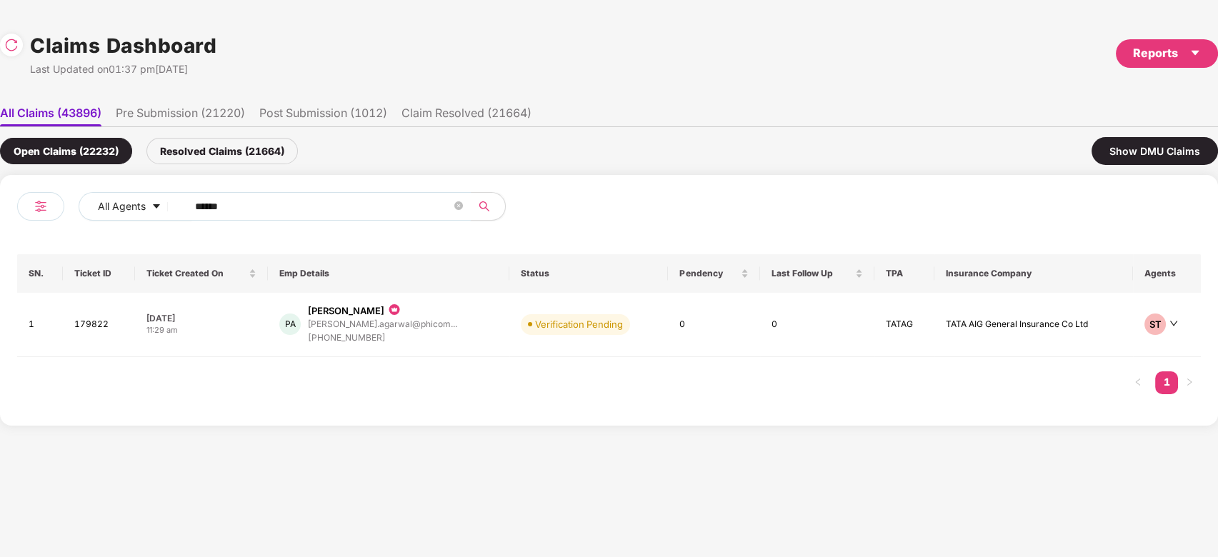
click at [351, 205] on input "******" at bounding box center [323, 206] width 257 height 21
paste input "text"
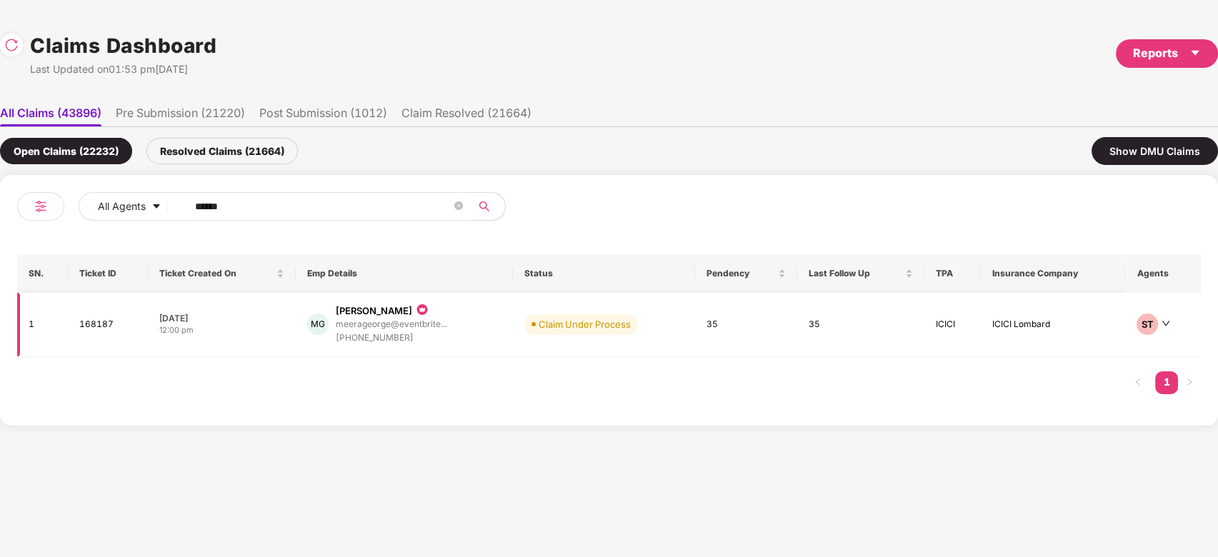
type input "******"
click at [482, 327] on div "MG Meera George meerageorge@eventbrite... +919980395353" at bounding box center [404, 324] width 194 height 41
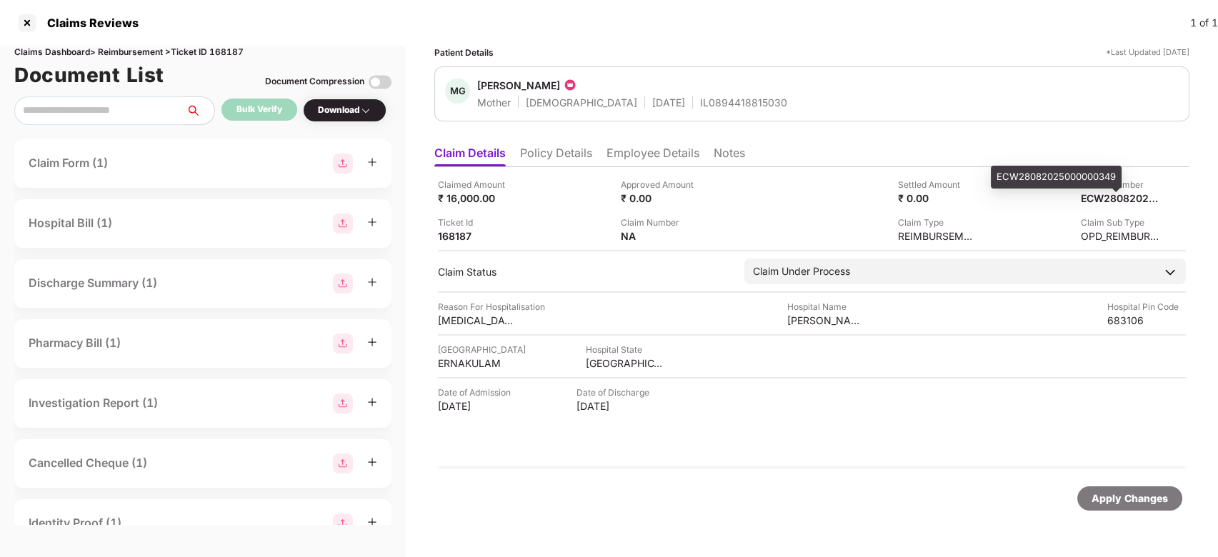
click at [1077, 174] on div "ECW28082025000000349" at bounding box center [1056, 177] width 131 height 23
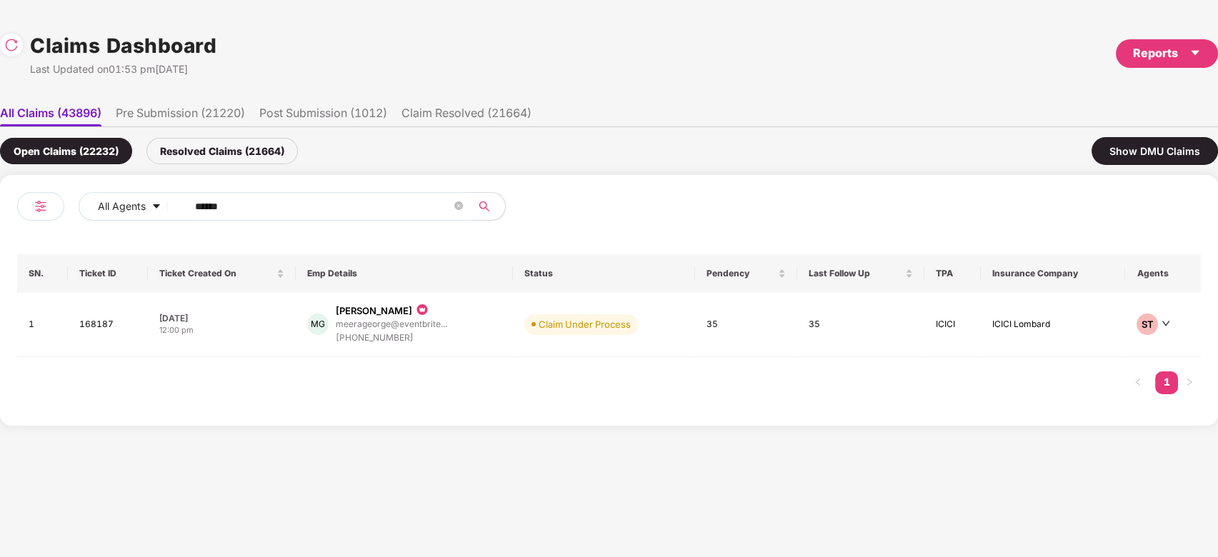
click at [319, 196] on input "******" at bounding box center [323, 206] width 257 height 21
paste input "text"
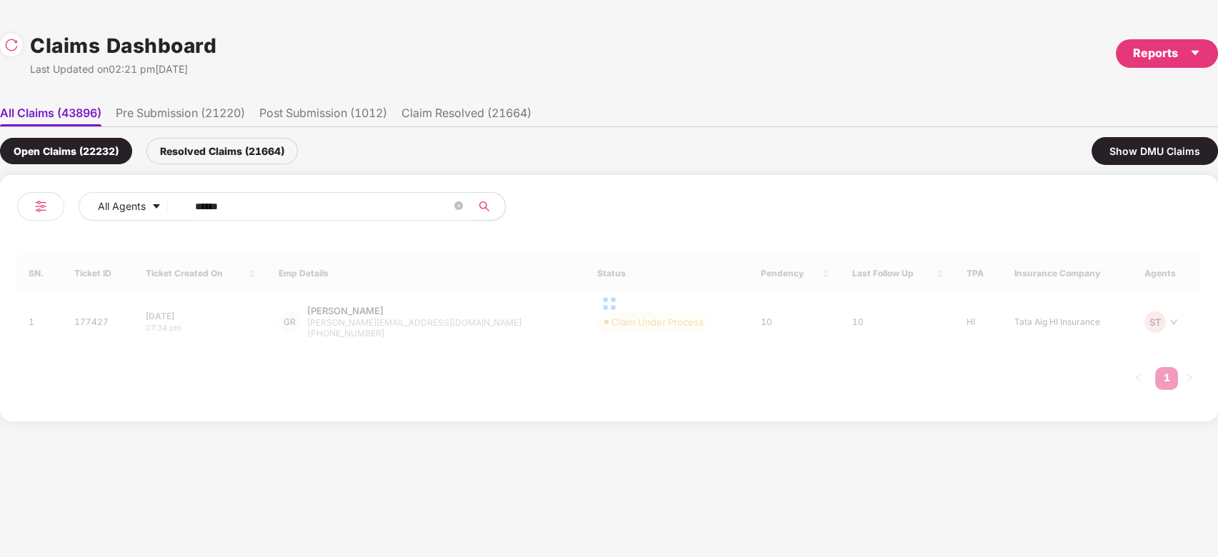
type input "******"
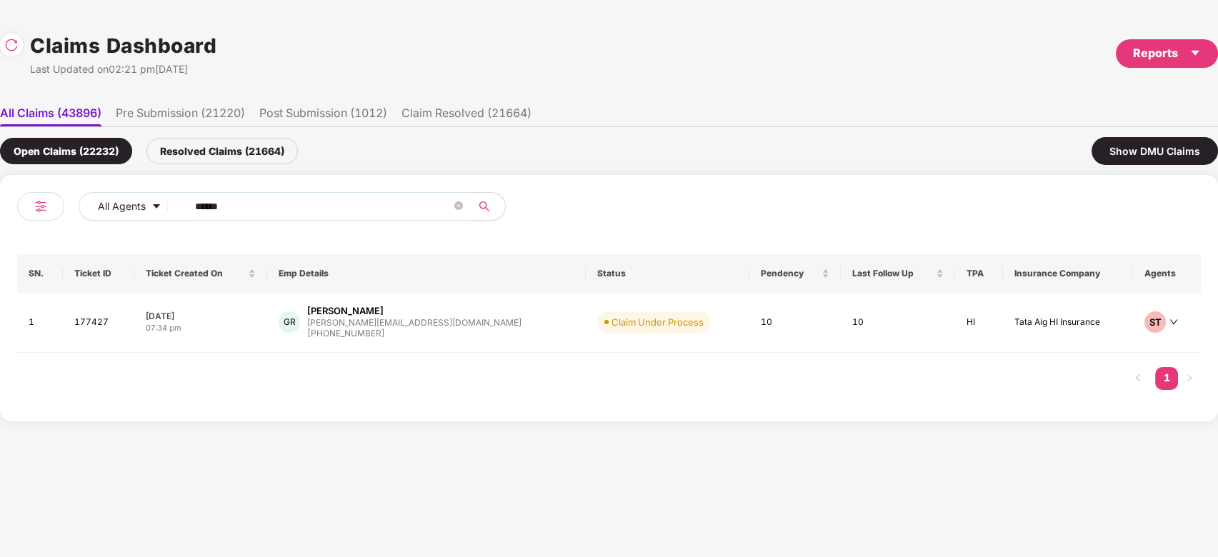
click at [434, 329] on div "GR Gokula Ramanan gokul.v@ennuviz.com +919894686235" at bounding box center [427, 322] width 296 height 36
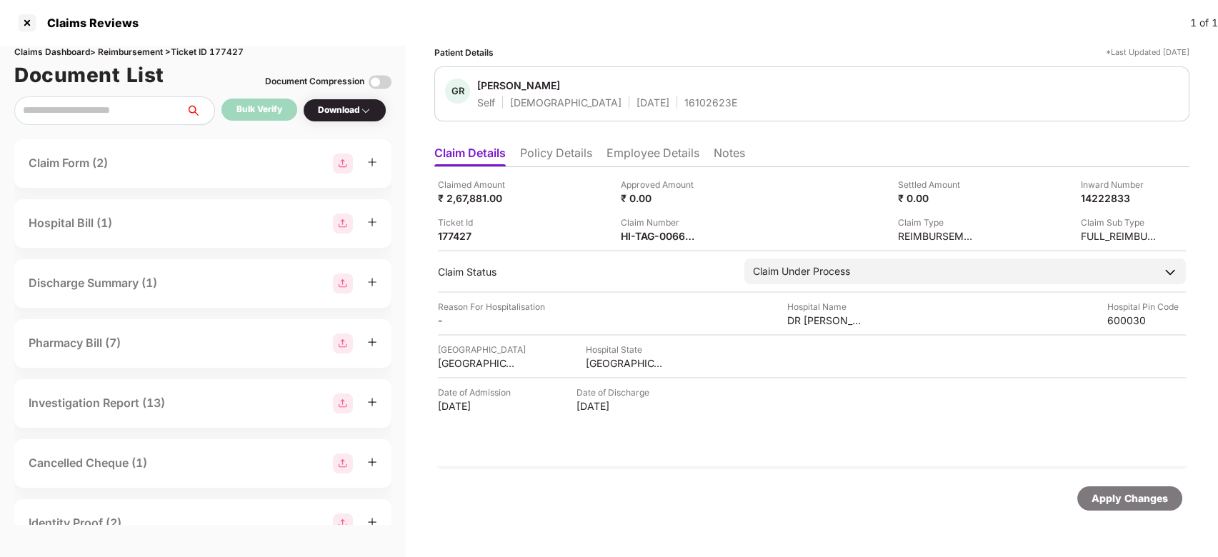
click at [557, 152] on li "Policy Details" at bounding box center [556, 156] width 72 height 21
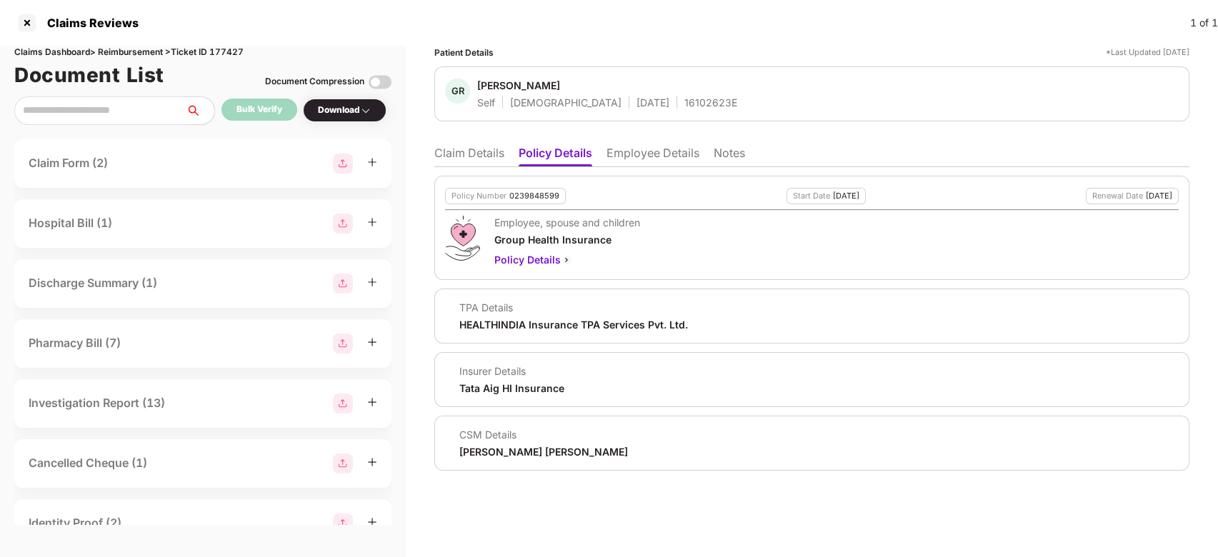
click at [467, 155] on li "Claim Details" at bounding box center [469, 156] width 70 height 21
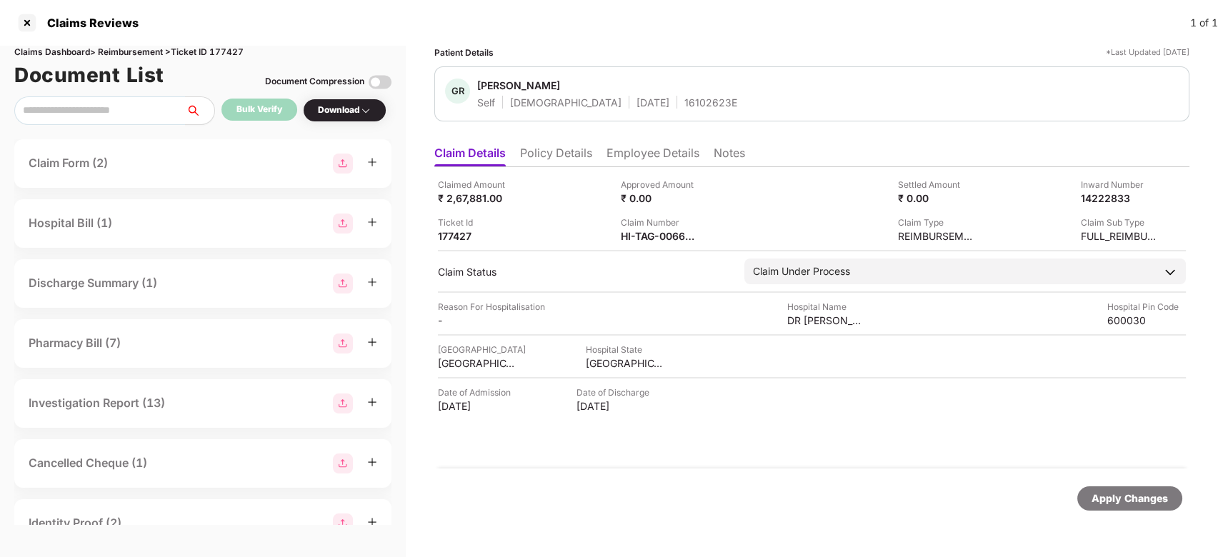
click at [624, 155] on li "Employee Details" at bounding box center [653, 156] width 93 height 21
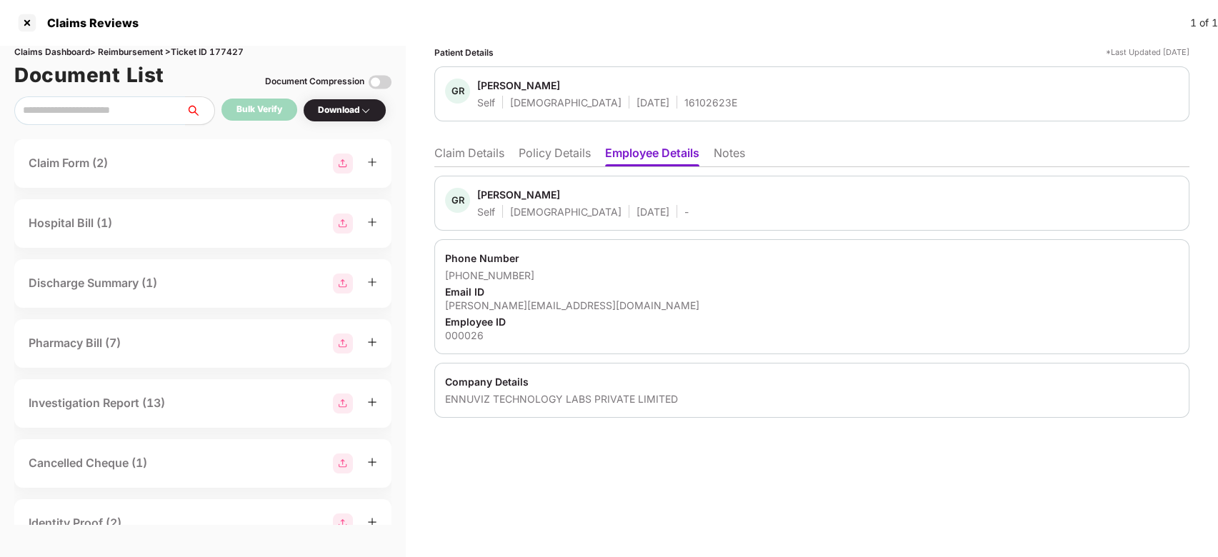
click at [475, 154] on li "Claim Details" at bounding box center [469, 156] width 70 height 21
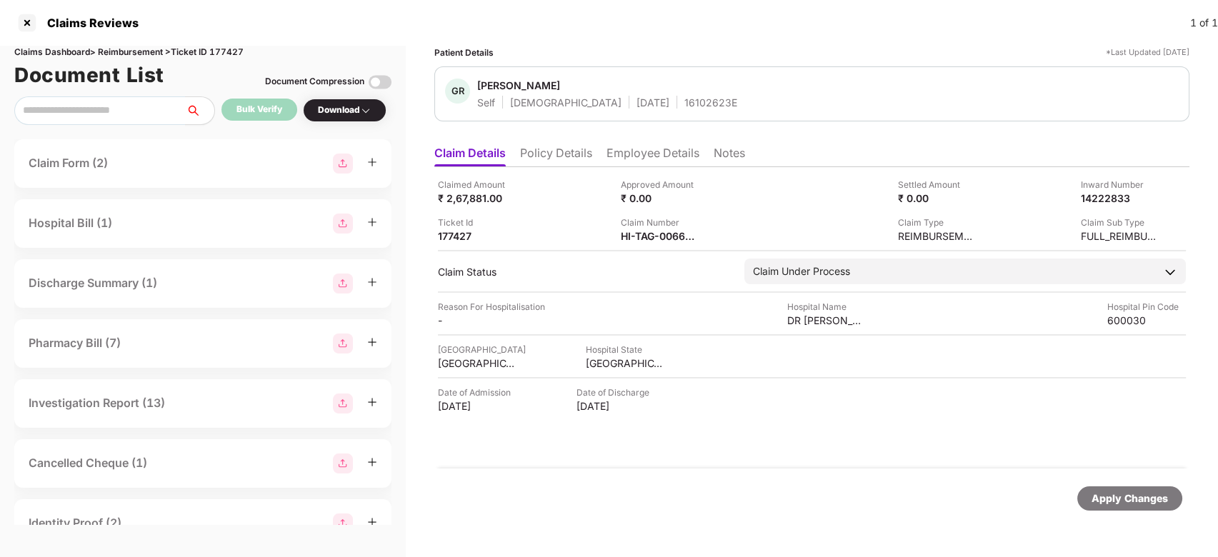
click at [554, 148] on li "Policy Details" at bounding box center [556, 156] width 72 height 21
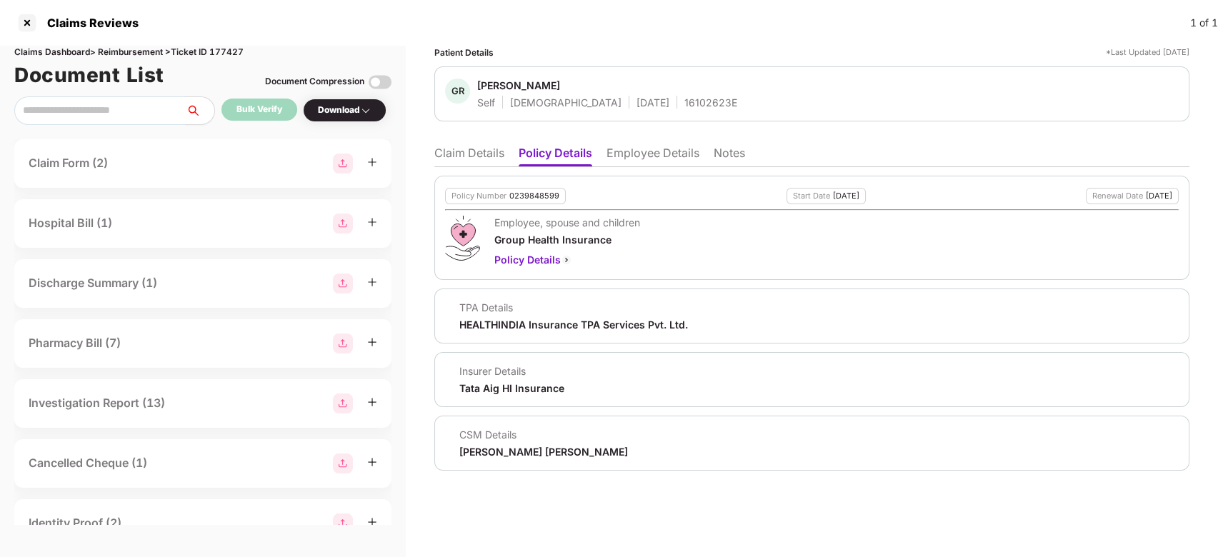
click at [455, 146] on li "Claim Details" at bounding box center [469, 156] width 70 height 21
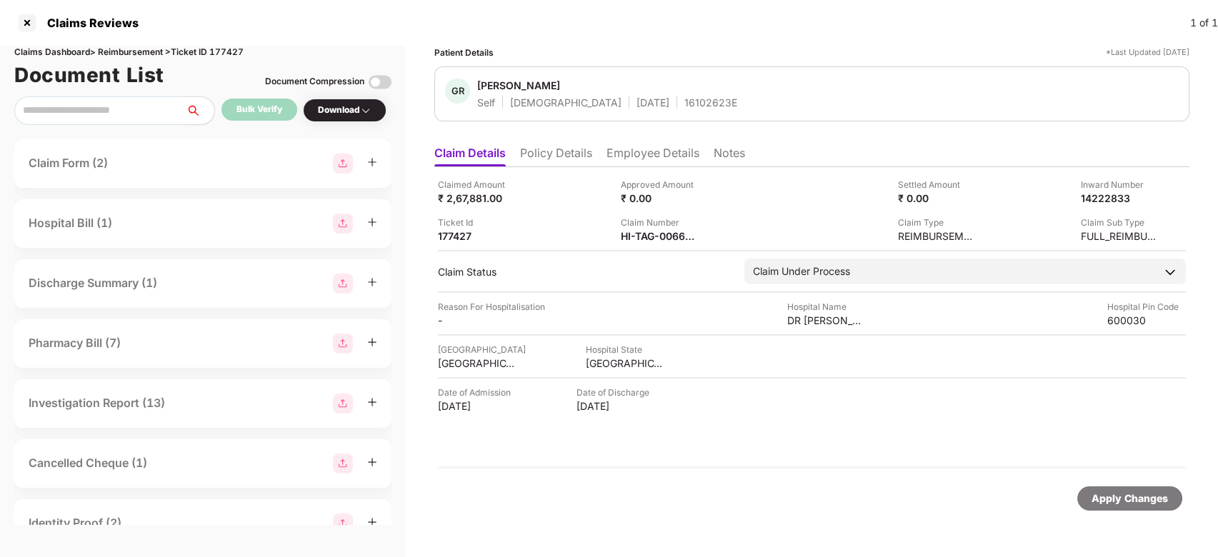
click at [560, 169] on div "Claimed Amount ₹ 2,67,881.00 Approved Amount ₹ 0.00 Settled Amount ₹ 0.00 Inwar…" at bounding box center [811, 318] width 755 height 302
drag, startPoint x: 560, startPoint y: 169, endPoint x: 562, endPoint y: 152, distance: 16.6
click at [562, 152] on div "Claim Details Policy Details Employee Details Notes Claimed Amount ₹ 2,67,881.0…" at bounding box center [811, 334] width 755 height 390
click at [562, 152] on li "Policy Details" at bounding box center [556, 156] width 72 height 21
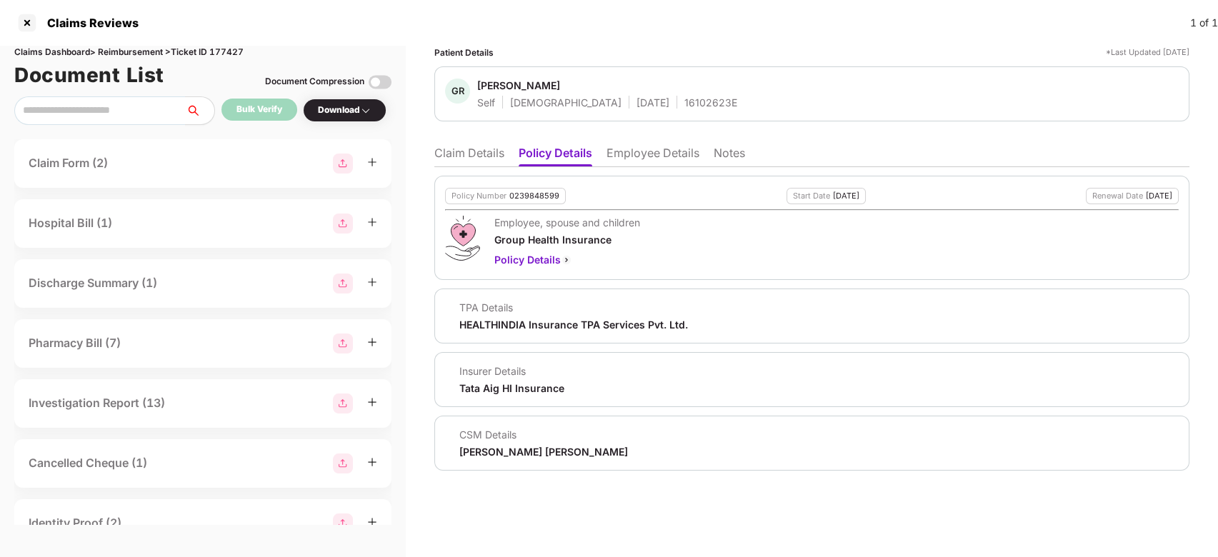
click at [464, 151] on li "Claim Details" at bounding box center [469, 156] width 70 height 21
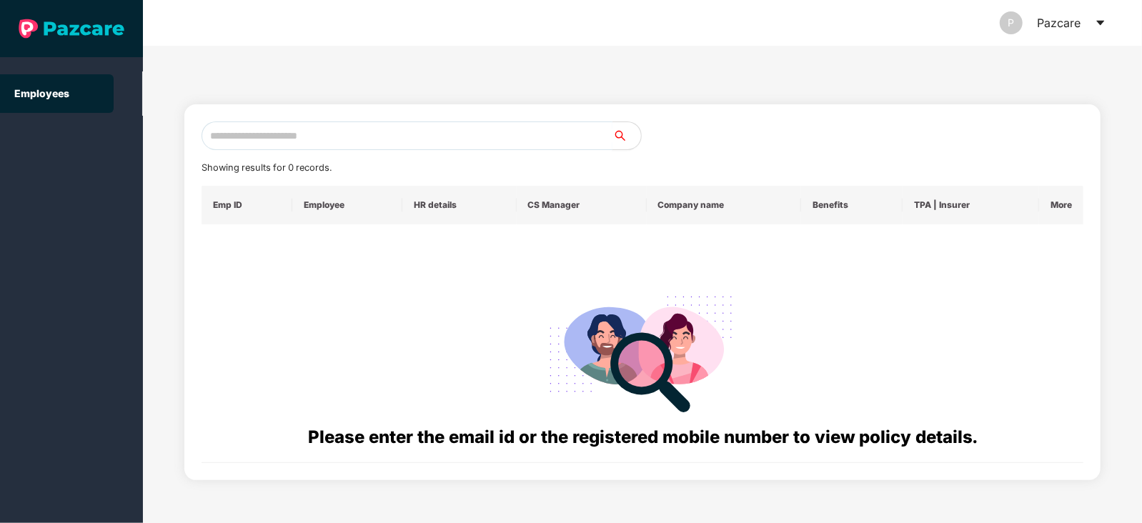
click at [449, 130] on input "text" at bounding box center [406, 135] width 411 height 29
paste input "**********"
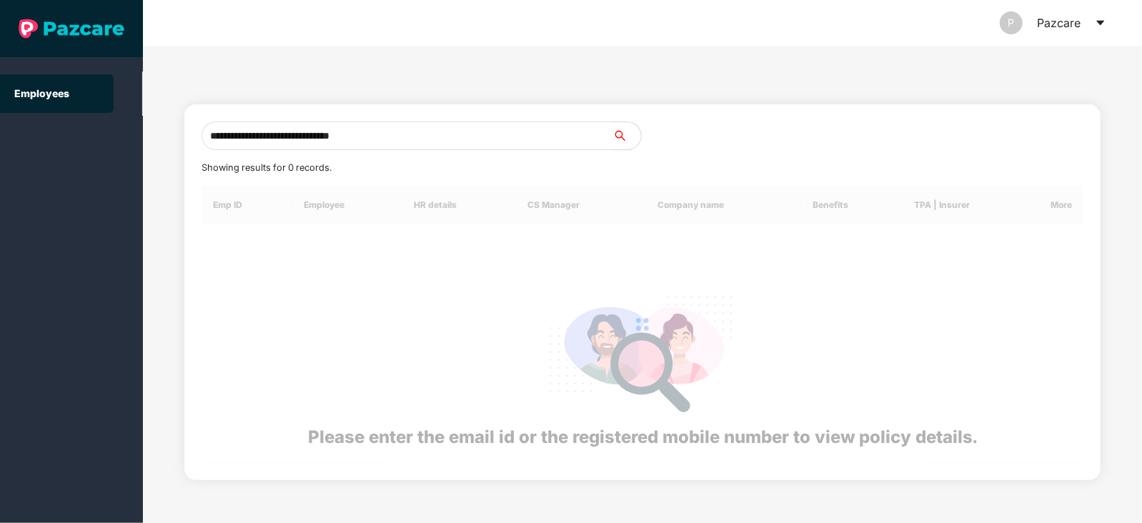
click at [373, 136] on input "**********" at bounding box center [406, 135] width 411 height 29
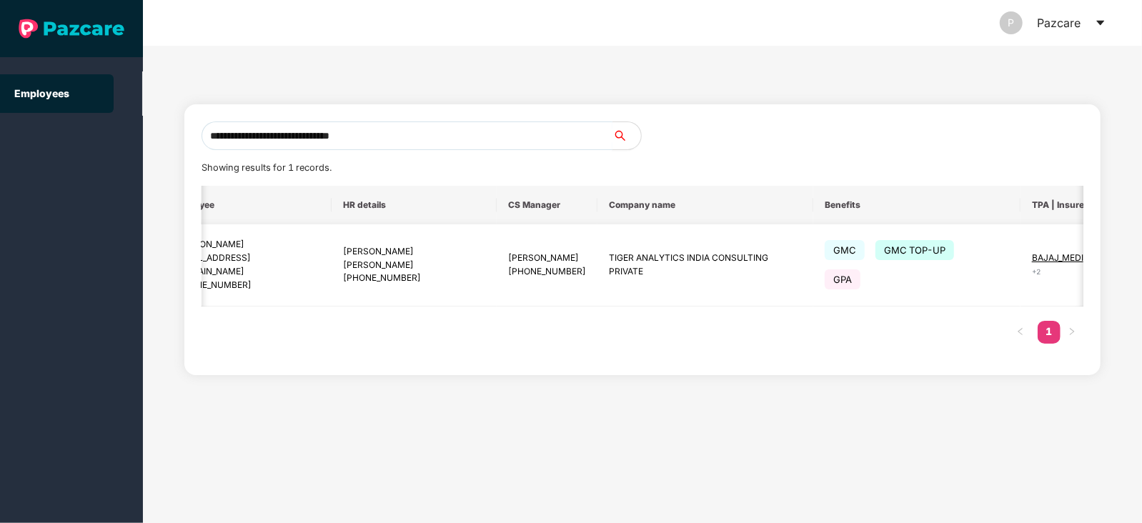
scroll to position [0, 160]
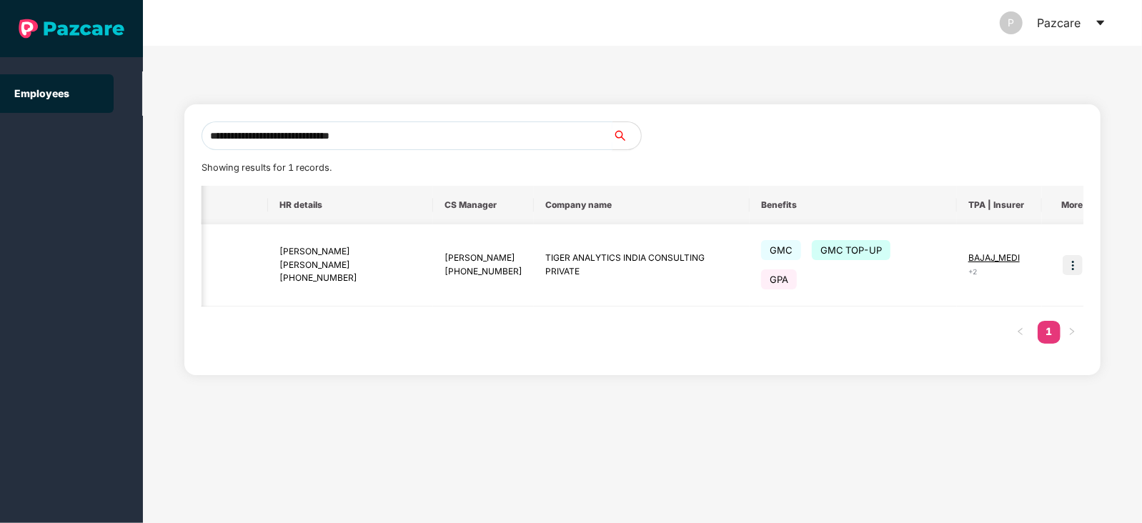
type input "**********"
click at [1065, 262] on img at bounding box center [1072, 265] width 20 height 20
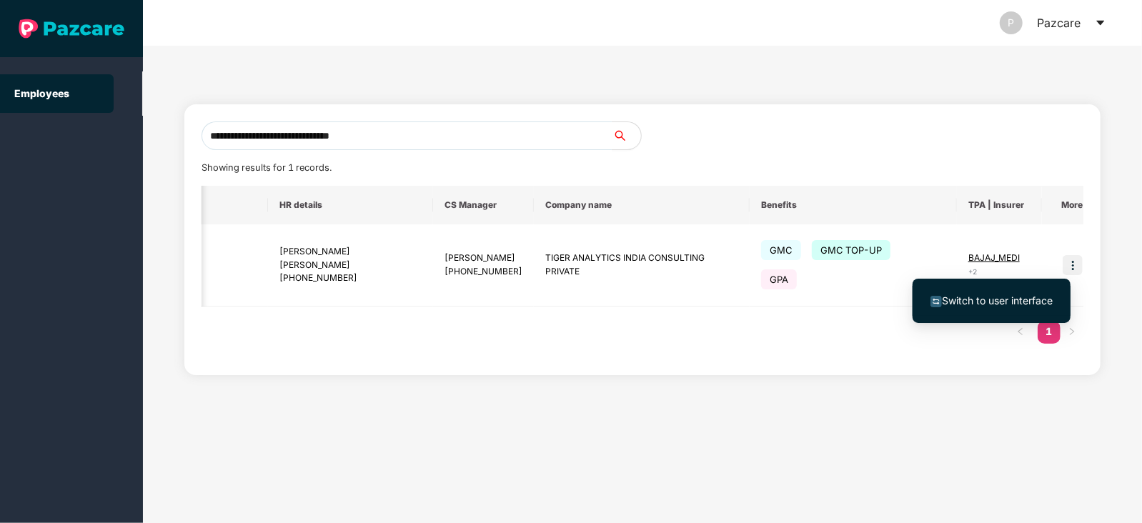
click at [1001, 295] on span "Switch to user interface" at bounding box center [997, 300] width 111 height 12
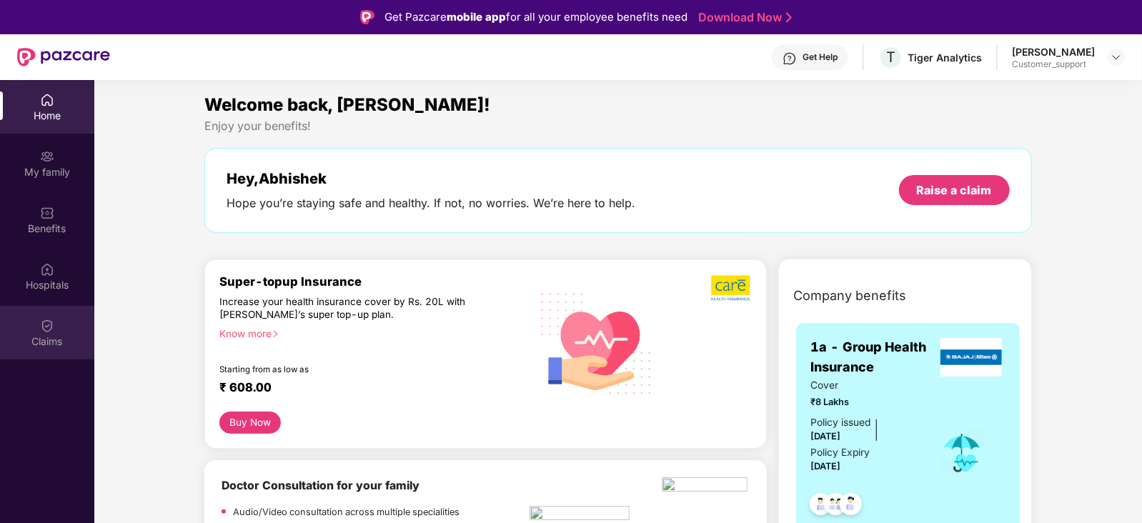
click at [36, 334] on div "Claims" at bounding box center [47, 341] width 94 height 14
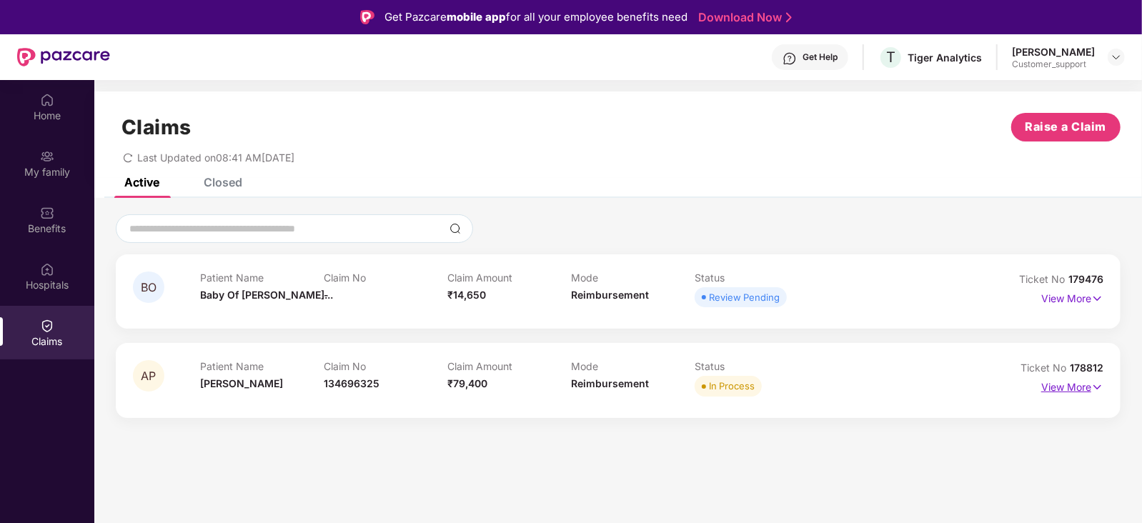
click at [1086, 394] on p "View More" at bounding box center [1072, 385] width 62 height 19
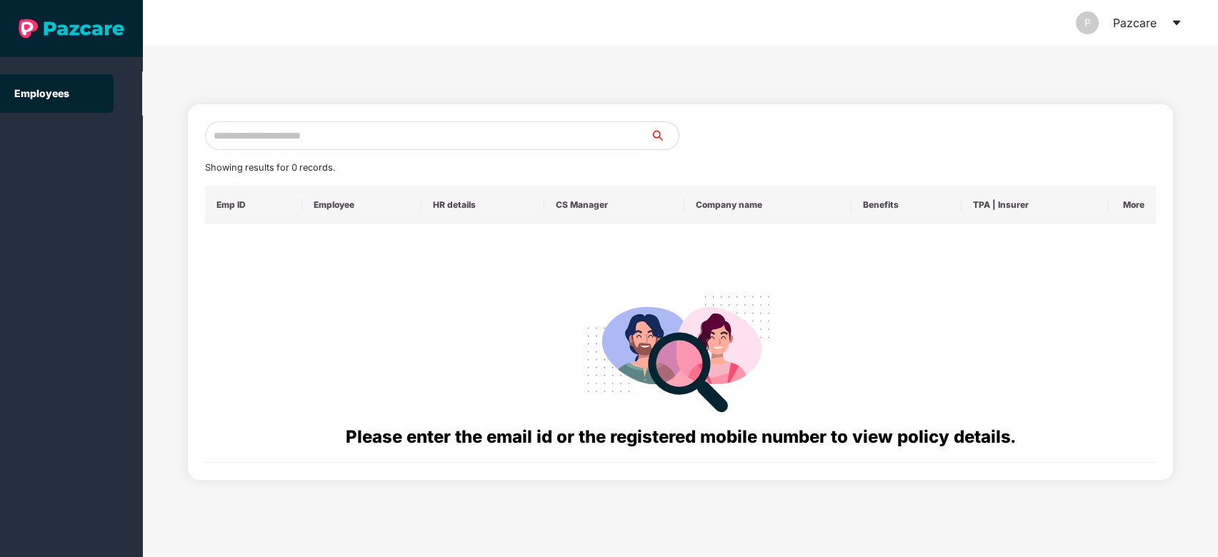
paste input "**********"
click at [458, 134] on input "**********" at bounding box center [428, 135] width 446 height 29
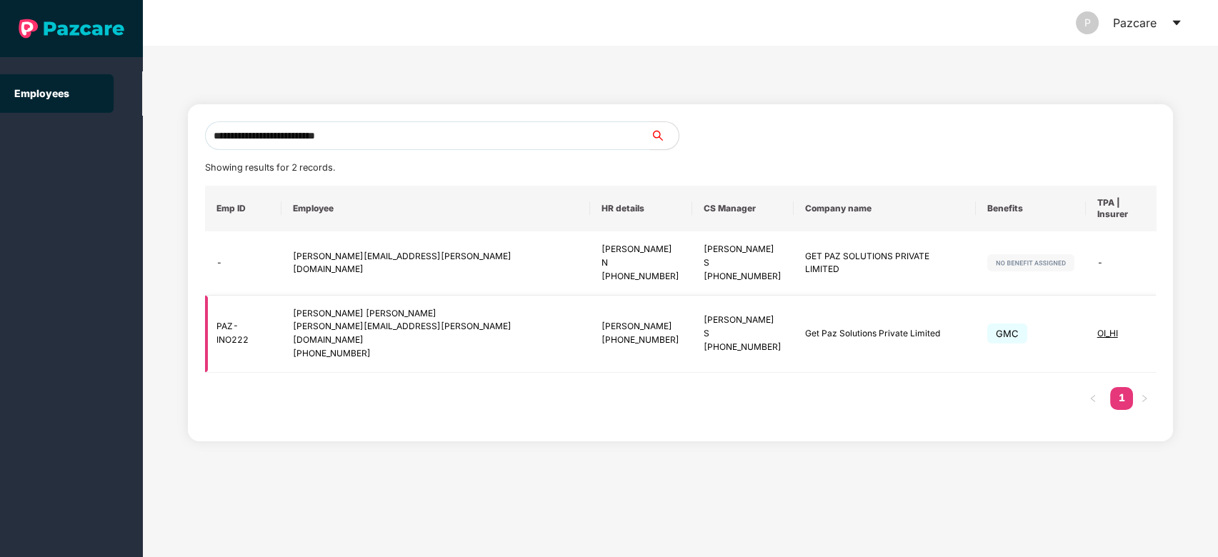
type input "**********"
click at [1183, 324] on img at bounding box center [1193, 334] width 20 height 20
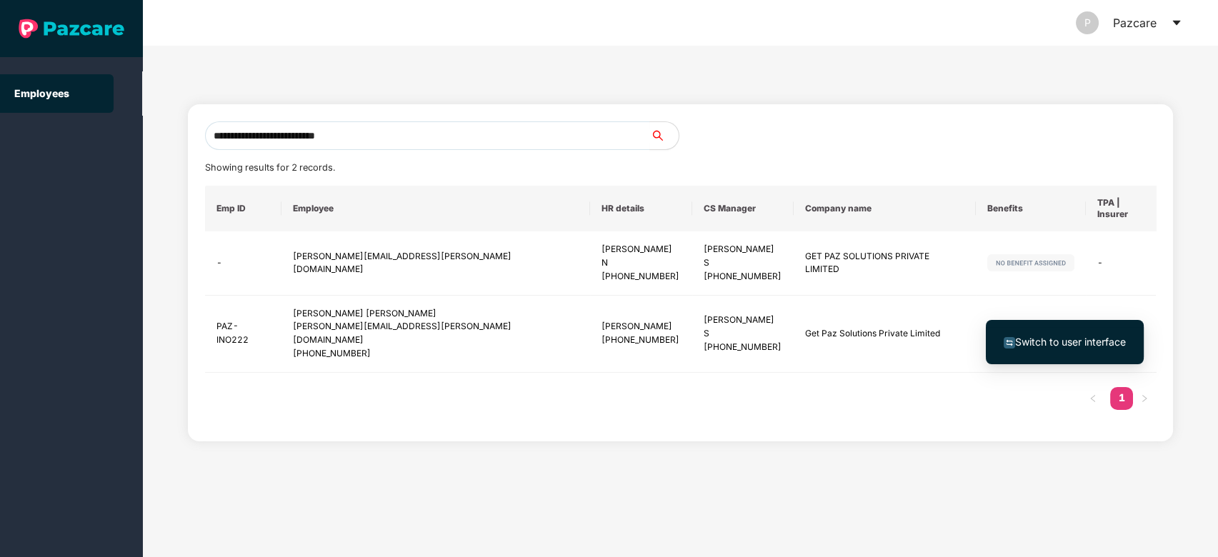
click at [1074, 330] on li "Switch to user interface" at bounding box center [1065, 342] width 158 height 30
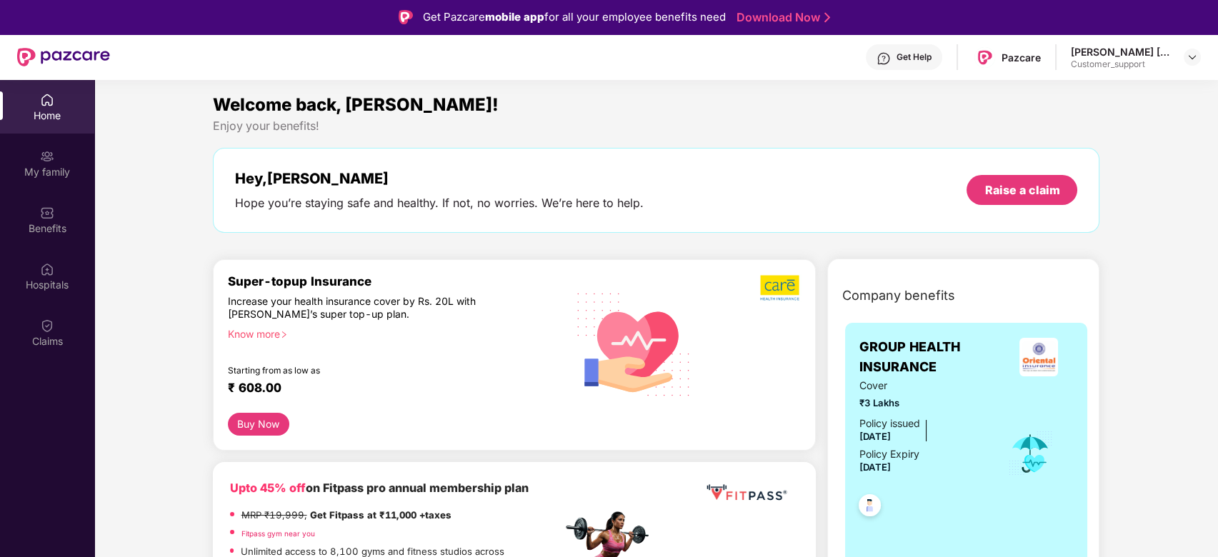
click at [56, 321] on div "Claims" at bounding box center [47, 333] width 94 height 54
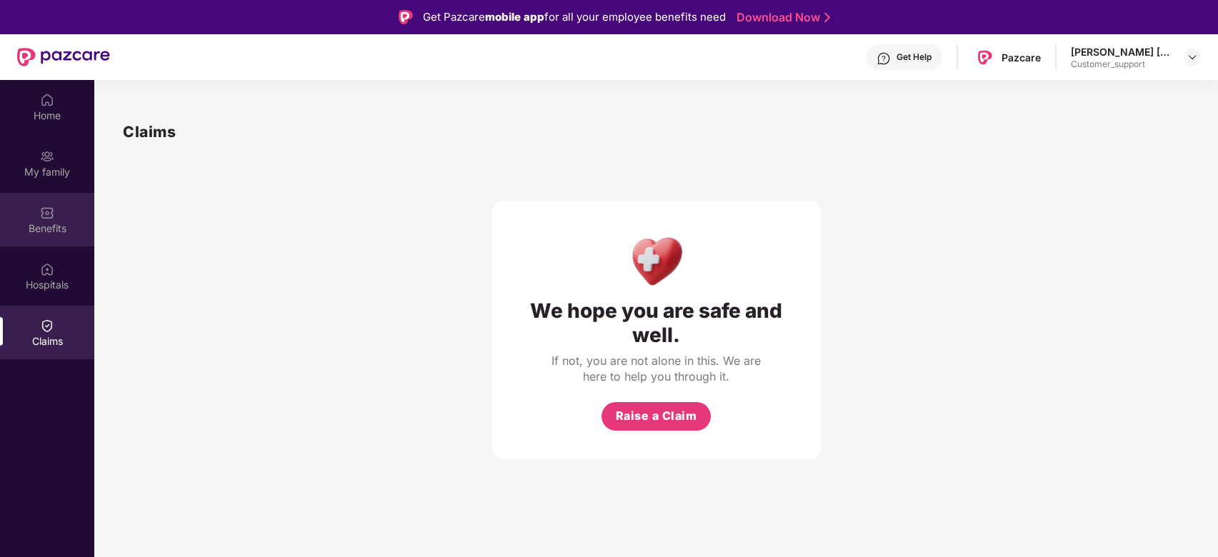
click at [60, 221] on div "Benefits" at bounding box center [47, 228] width 94 height 14
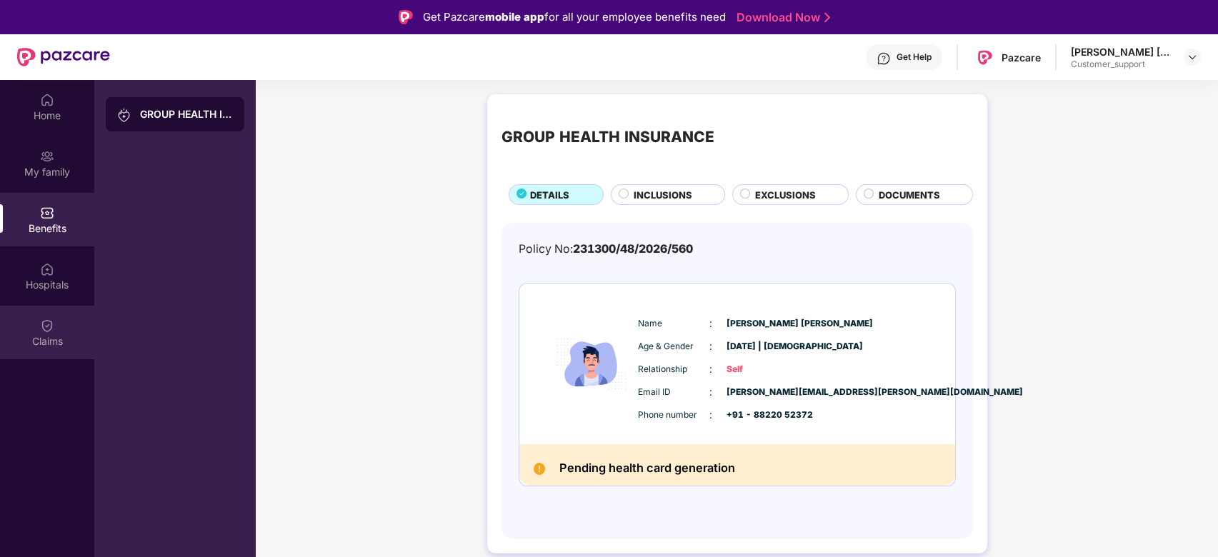
click at [56, 330] on div "Claims" at bounding box center [47, 333] width 94 height 54
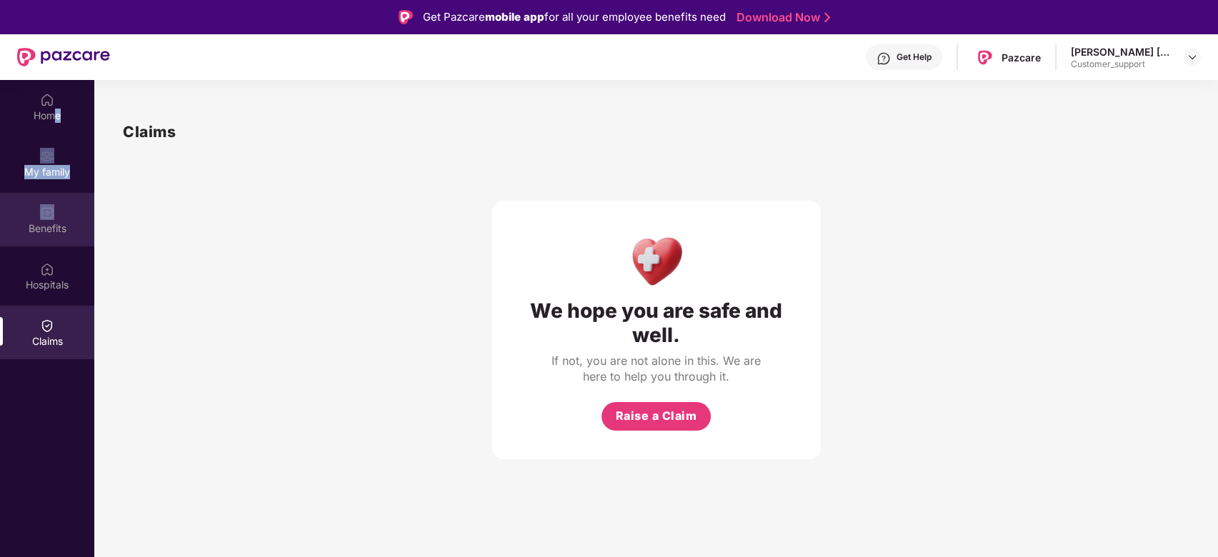
drag, startPoint x: 51, startPoint y: 111, endPoint x: 51, endPoint y: 199, distance: 87.9
click at [51, 199] on div "Home My family Benefits Hospitals Claims" at bounding box center [47, 221] width 94 height 282
click at [51, 199] on div "Benefits" at bounding box center [47, 220] width 94 height 54
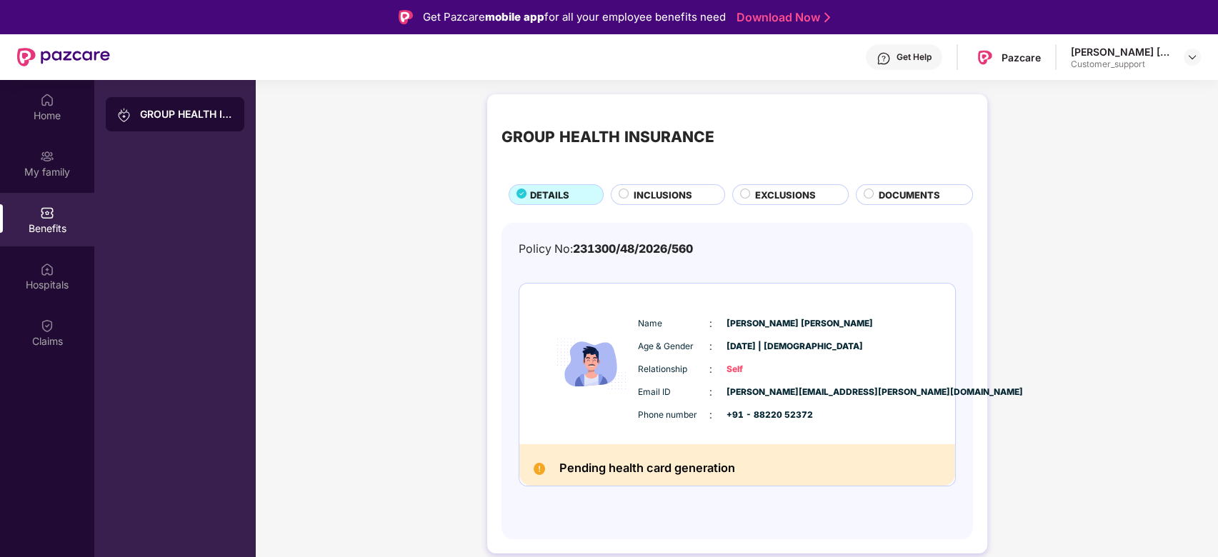
click at [51, 189] on div "My family" at bounding box center [47, 163] width 94 height 54
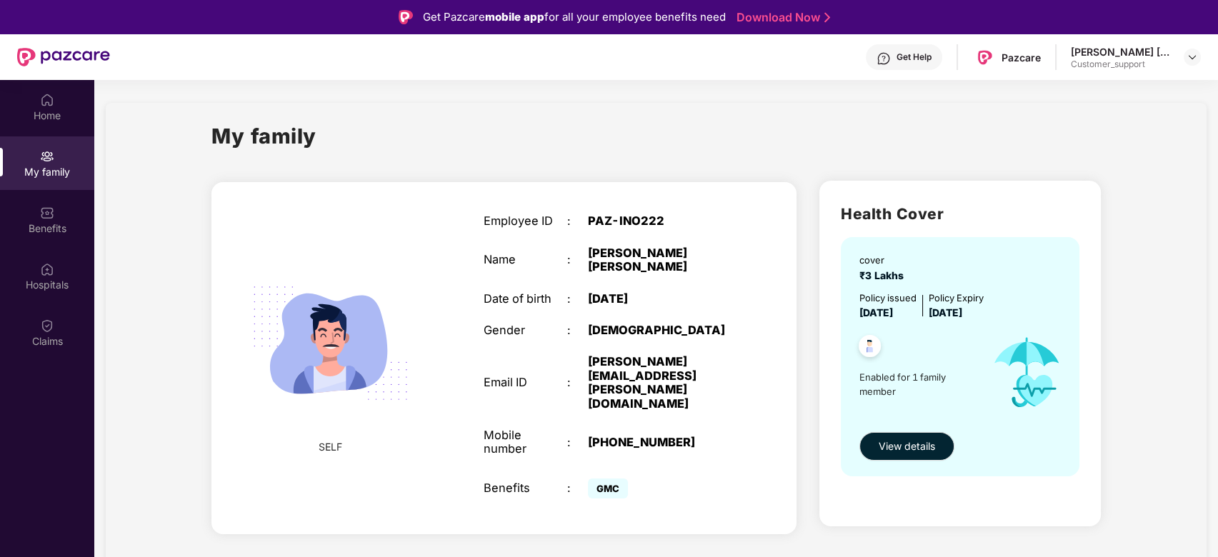
click at [902, 66] on div "Get Help" at bounding box center [904, 57] width 76 height 26
click at [41, 359] on div "Claims" at bounding box center [47, 333] width 94 height 54
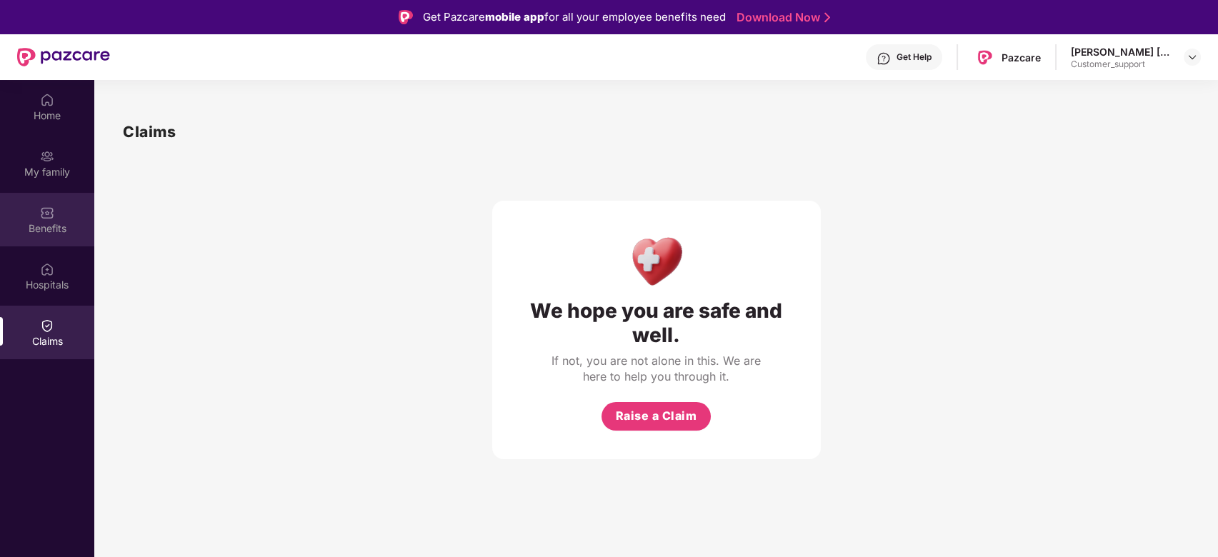
click at [59, 235] on div "Benefits" at bounding box center [47, 228] width 94 height 14
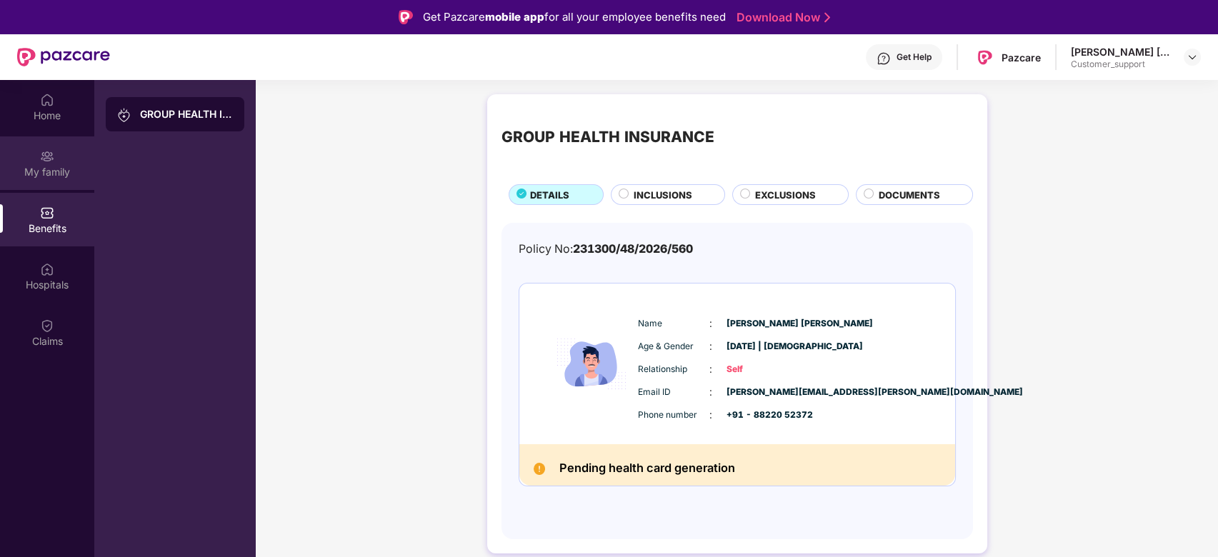
click at [51, 165] on div "My family" at bounding box center [47, 172] width 94 height 14
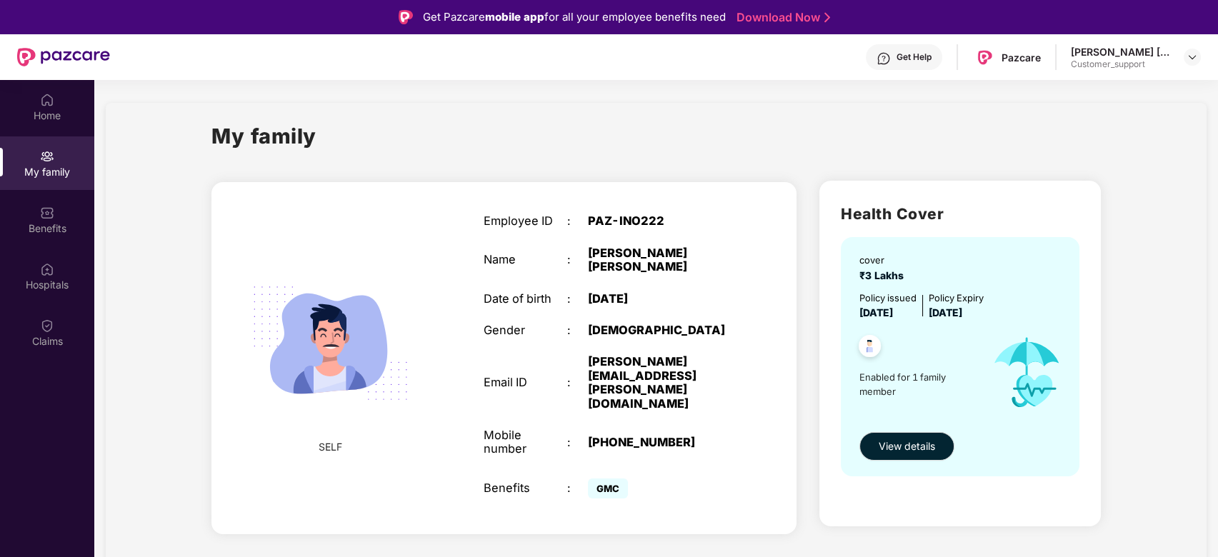
click at [637, 362] on div "[PERSON_NAME][EMAIL_ADDRESS][PERSON_NAME][DOMAIN_NAME]" at bounding box center [661, 383] width 146 height 56
copy div "[PERSON_NAME][EMAIL_ADDRESS][PERSON_NAME][DOMAIN_NAME]"
